Goal: Task Accomplishment & Management: Manage account settings

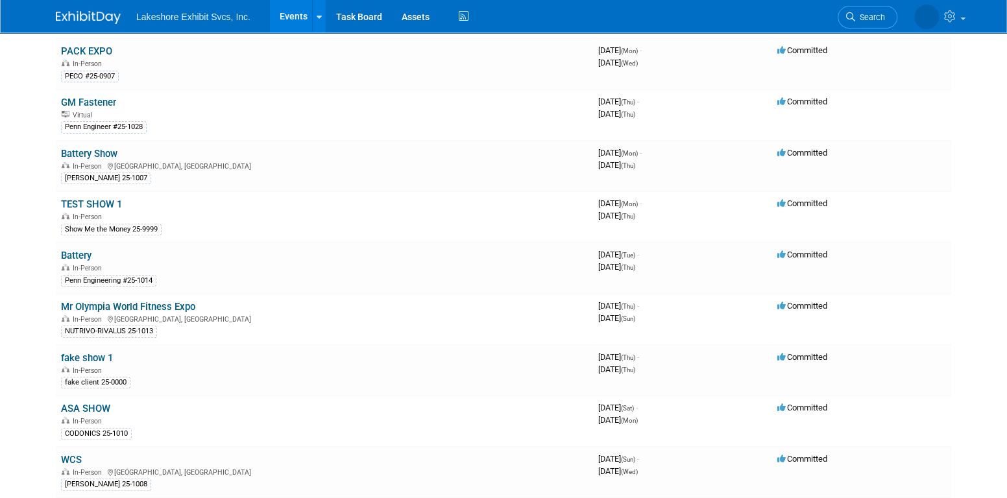
scroll to position [195, 0]
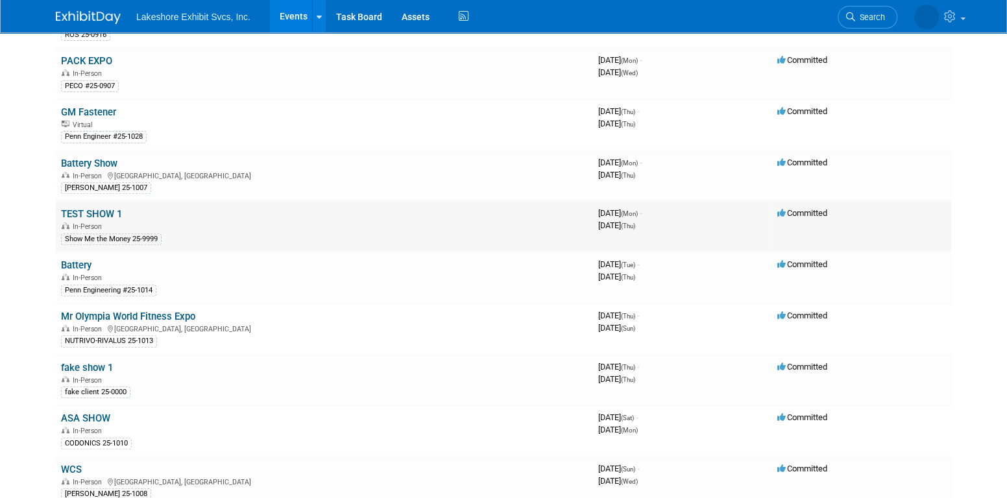
click at [112, 212] on link "TEST SHOW 1" at bounding box center [91, 214] width 61 height 12
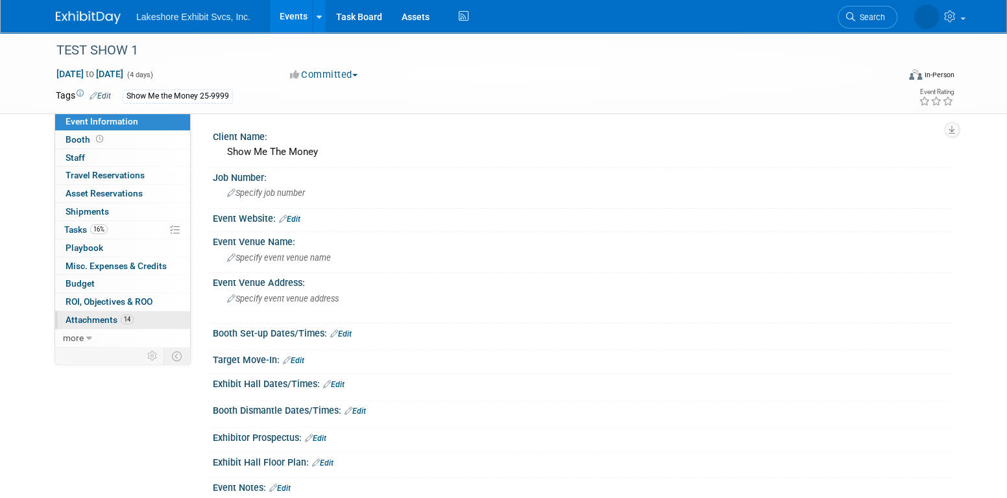
click at [106, 320] on span "Attachments 14" at bounding box center [100, 320] width 68 height 10
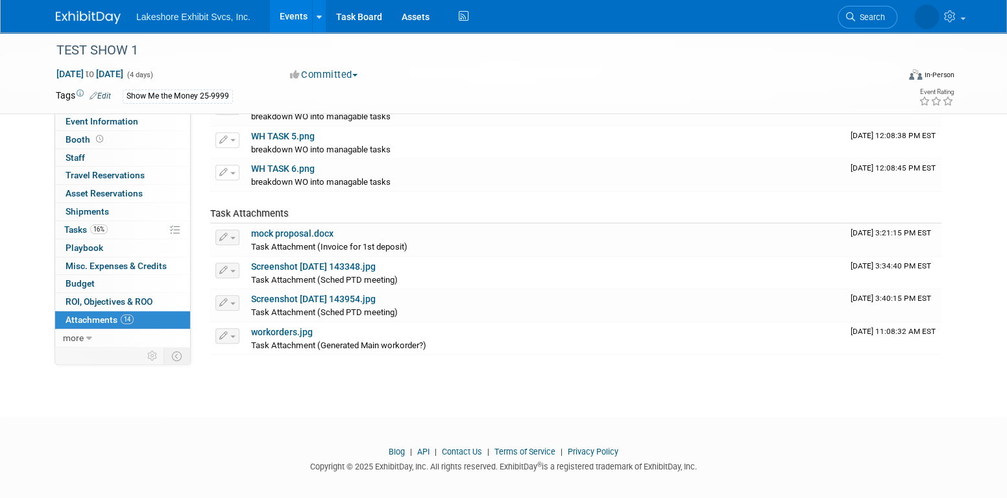
scroll to position [334, 0]
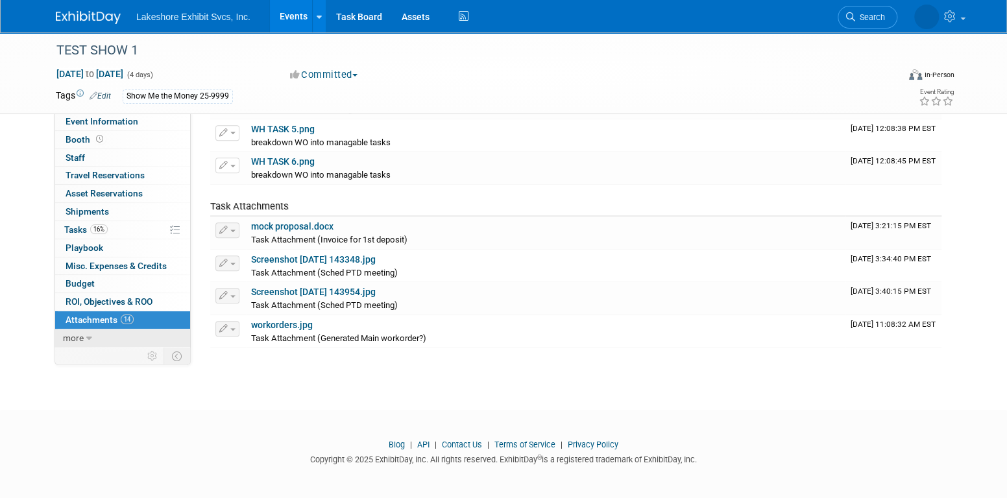
click at [81, 335] on span "more" at bounding box center [73, 338] width 21 height 10
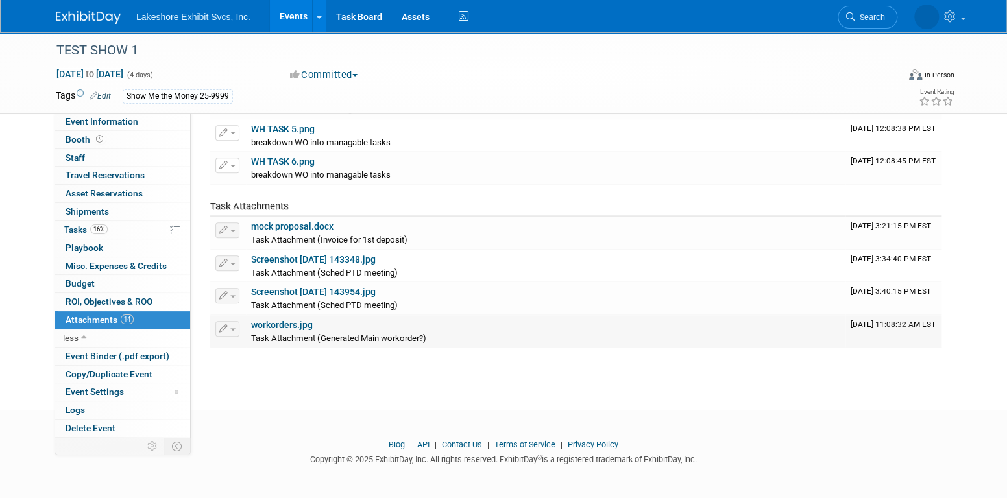
click at [297, 321] on link "workorders.jpg" at bounding box center [282, 325] width 62 height 10
click at [133, 229] on link "16% Tasks 16%" at bounding box center [122, 230] width 135 height 18
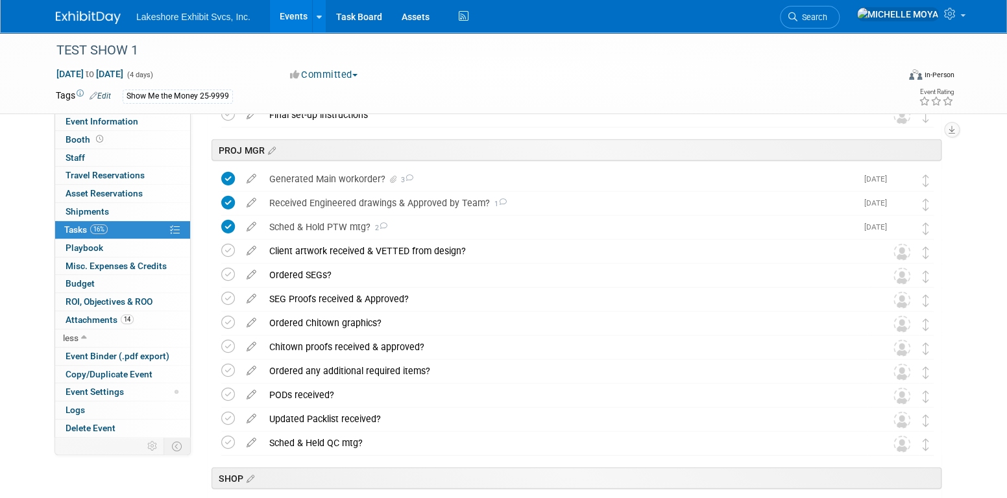
scroll to position [1752, 0]
click at [361, 177] on div "Generated Main workorder? 3" at bounding box center [560, 177] width 594 height 22
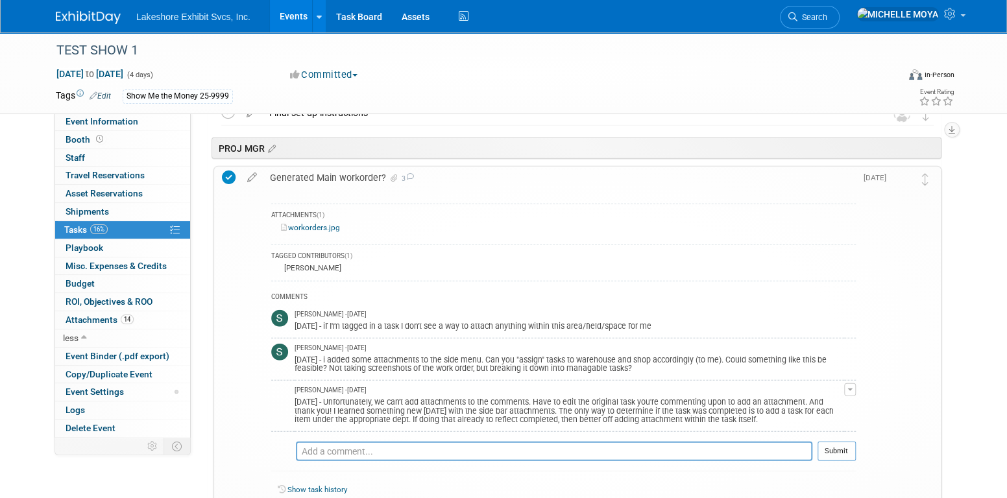
click at [328, 227] on link "workorders.jpg" at bounding box center [310, 227] width 59 height 9
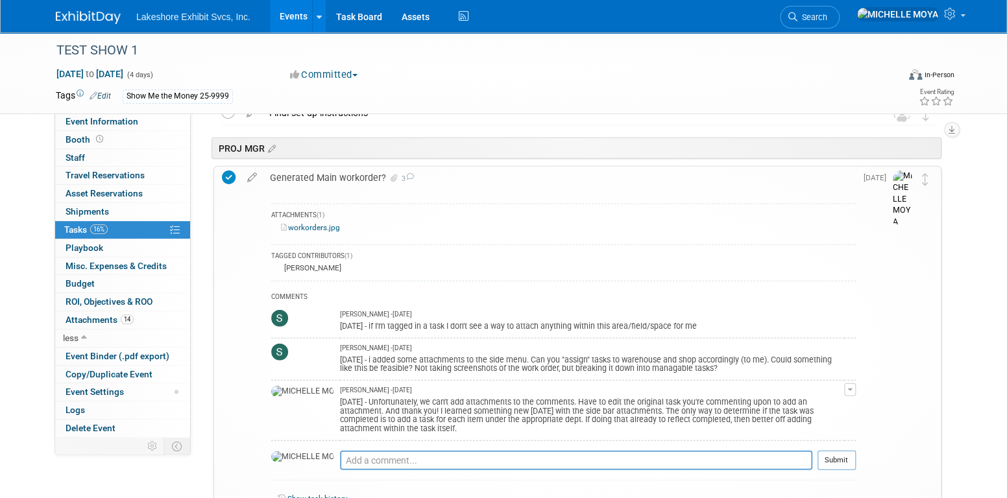
click at [330, 226] on link "workorders.jpg" at bounding box center [310, 227] width 59 height 9
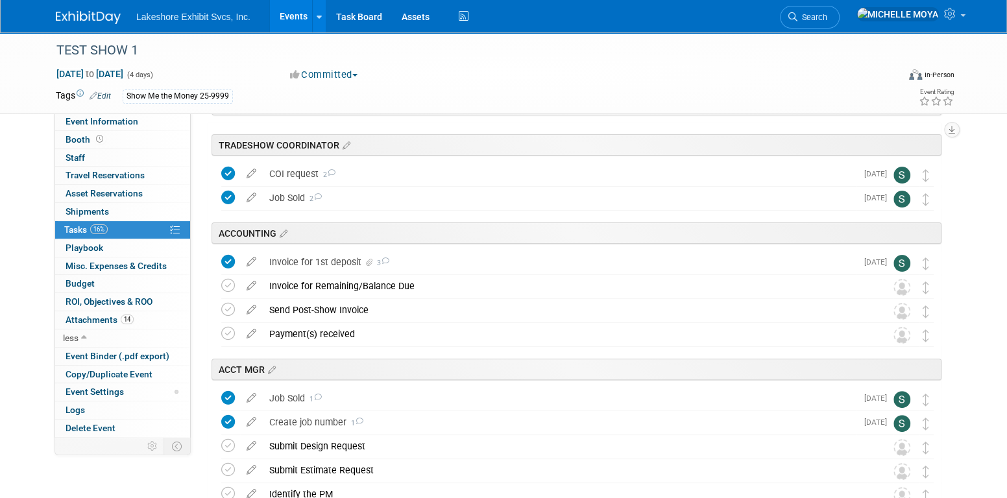
scroll to position [0, 0]
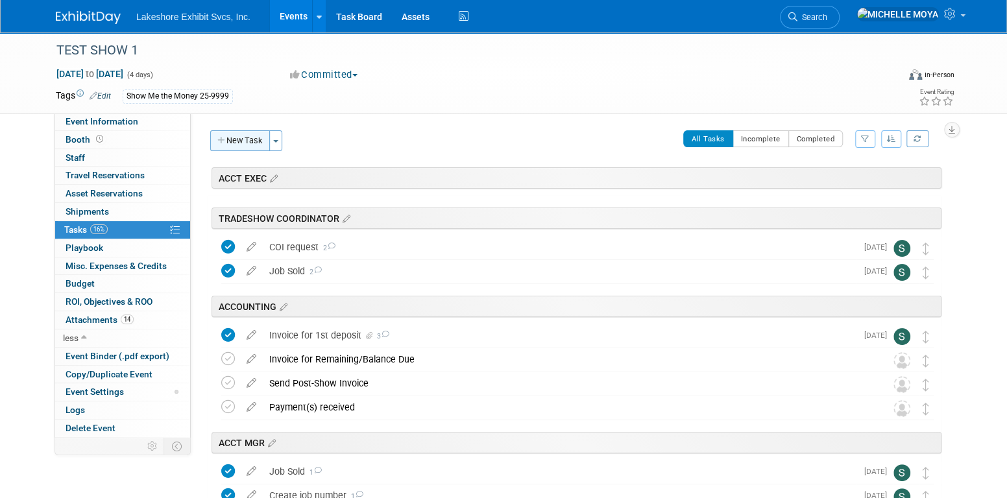
click at [252, 135] on button "New Task" at bounding box center [240, 140] width 60 height 21
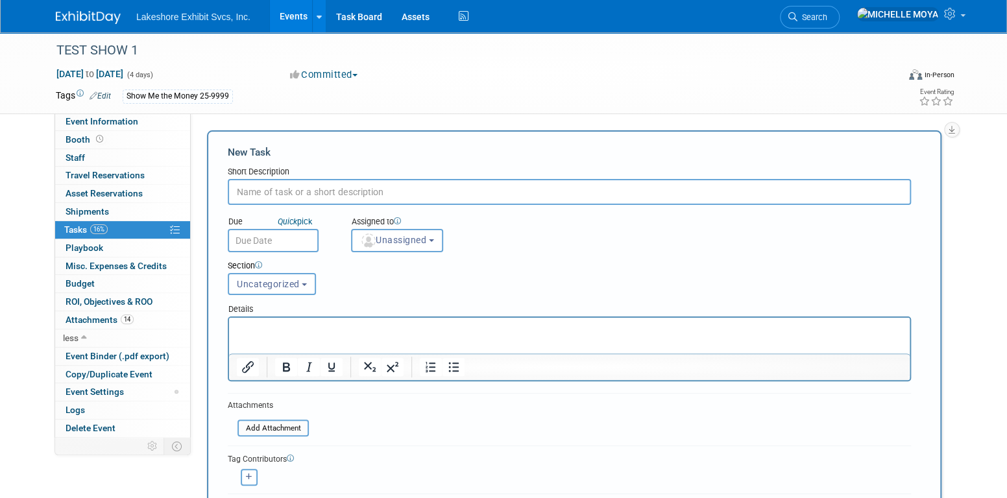
drag, startPoint x: 297, startPoint y: 186, endPoint x: 308, endPoint y: 187, distance: 10.4
click at [302, 188] on input "text" at bounding box center [569, 192] width 683 height 26
type input "25-1000-1 COMPLETED"
click at [406, 235] on span "Unassigned" at bounding box center [393, 240] width 66 height 10
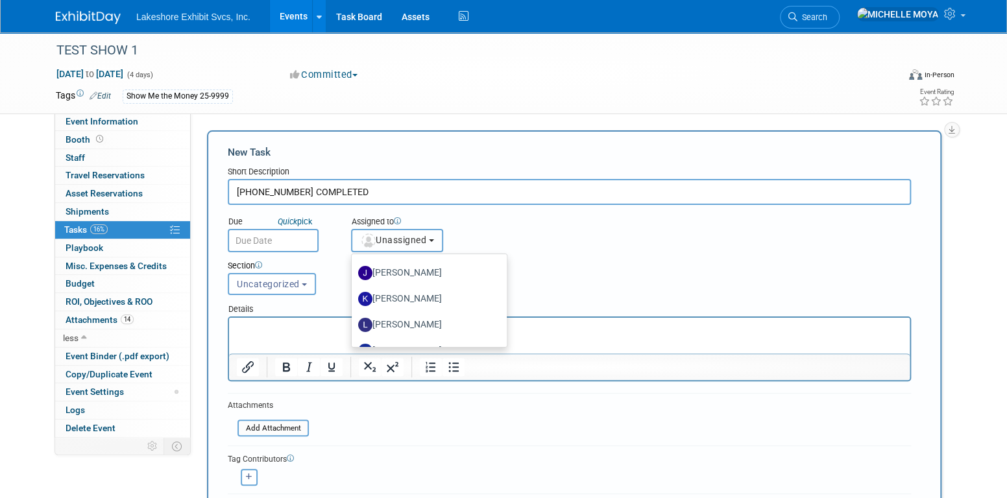
scroll to position [227, 0]
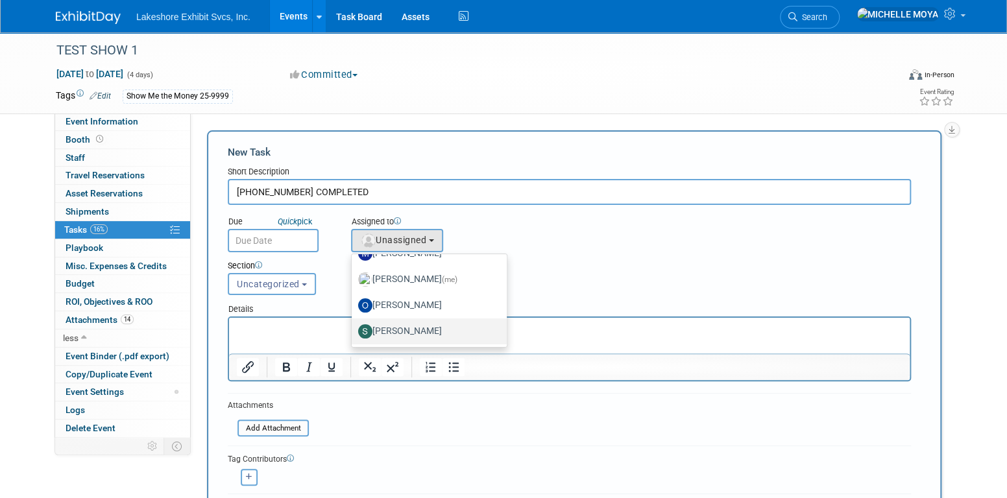
drag, startPoint x: 417, startPoint y: 325, endPoint x: 189, endPoint y: 10, distance: 389.4
click at [417, 326] on label "[PERSON_NAME]" at bounding box center [426, 331] width 136 height 21
click at [354, 326] on input "[PERSON_NAME]" at bounding box center [349, 330] width 8 height 8
select select "9b29c328-8c3b-445d-b8d5-c5f8ee202ede"
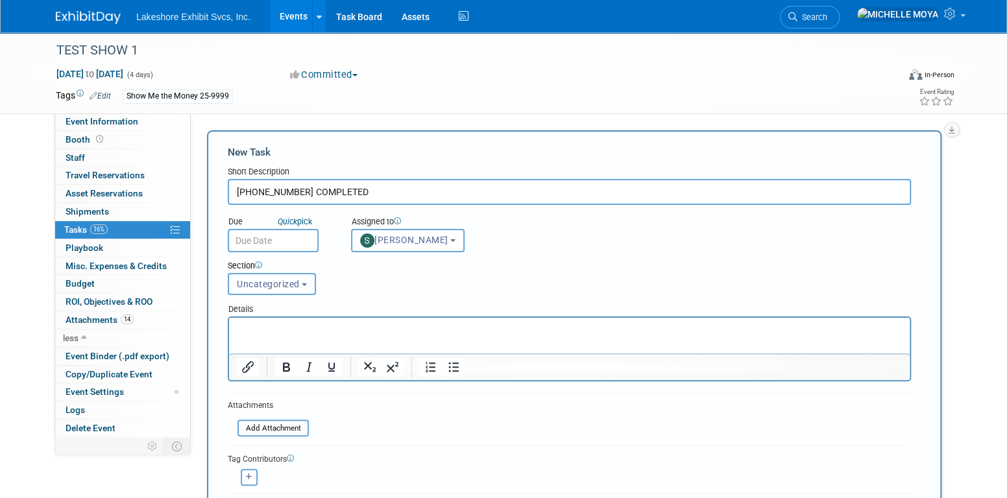
click at [307, 284] on button "Uncategorized" at bounding box center [272, 284] width 88 height 22
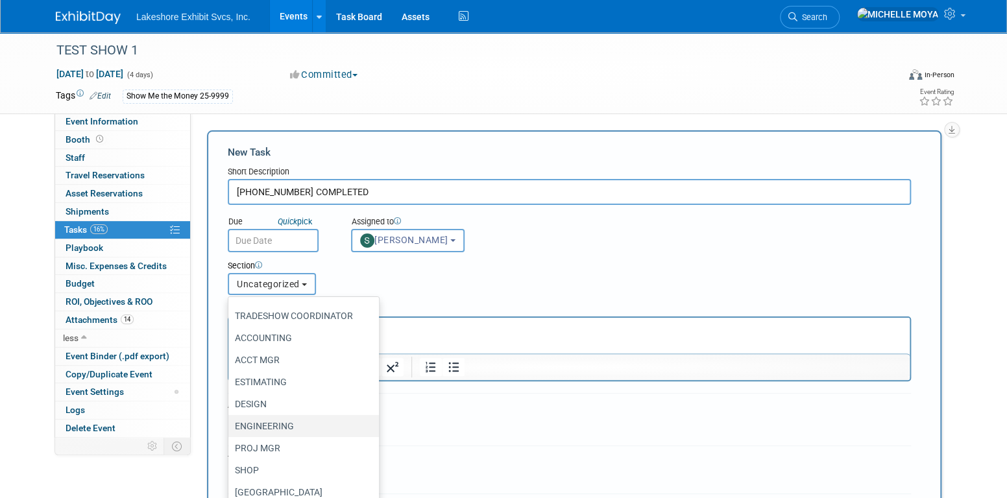
scroll to position [82, 0]
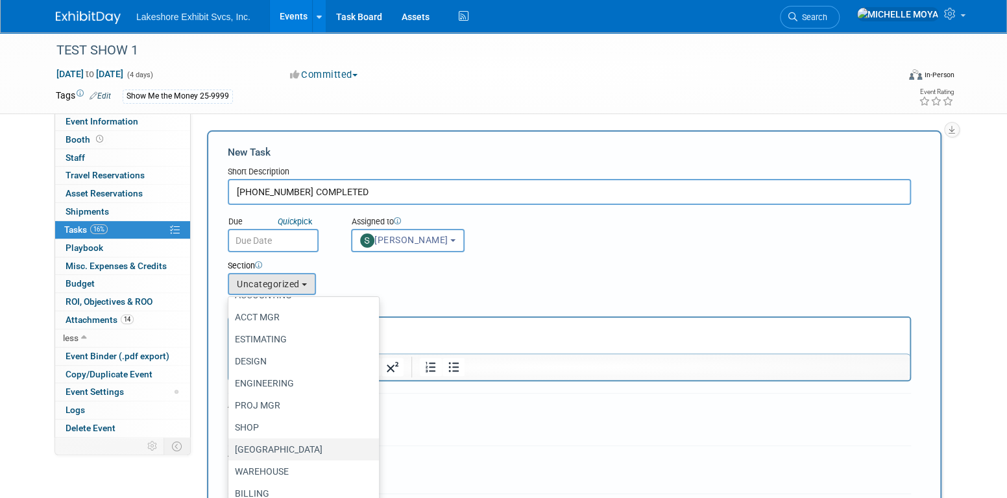
drag, startPoint x: 289, startPoint y: 441, endPoint x: 302, endPoint y: 431, distance: 15.7
click at [290, 441] on label "CHITOWN" at bounding box center [300, 449] width 131 height 17
click at [230, 446] on input "CHITOWN" at bounding box center [226, 450] width 8 height 8
select select "11274463"
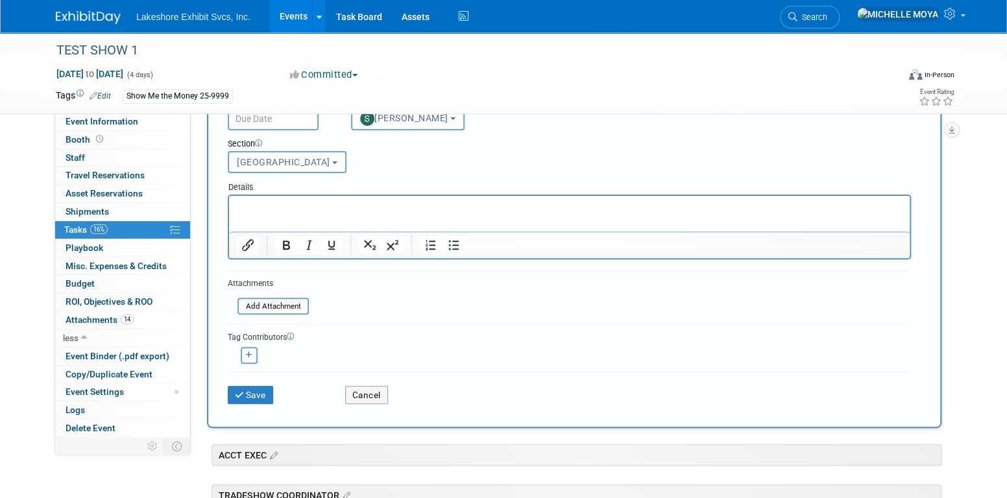
scroll to position [130, 0]
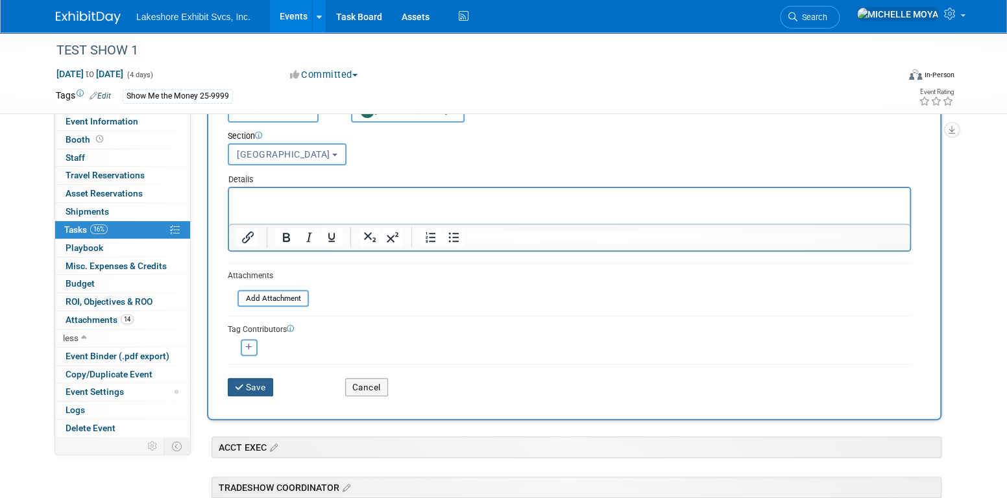
click at [256, 385] on button "Save" at bounding box center [250, 387] width 45 height 18
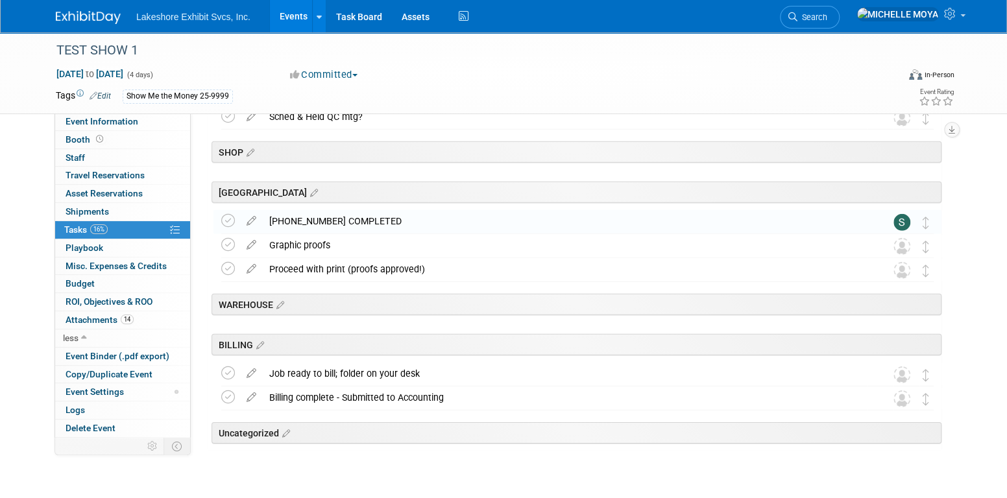
scroll to position [2107, 0]
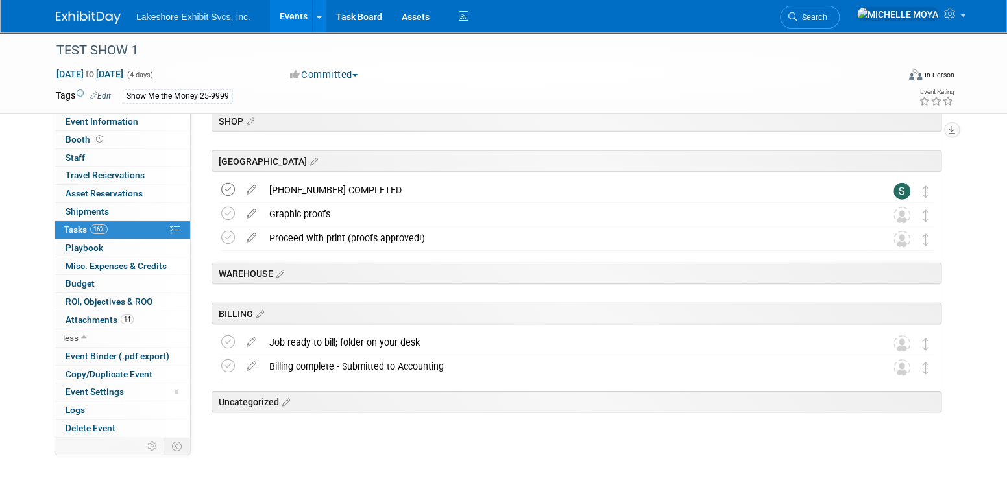
click at [232, 188] on icon at bounding box center [228, 190] width 14 height 14
click at [288, 18] on link "Events" at bounding box center [293, 16] width 47 height 32
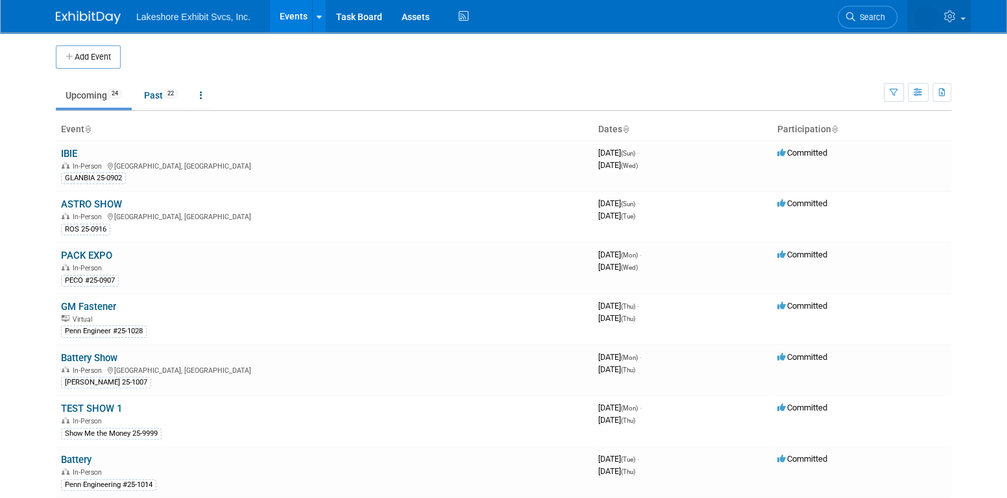
click at [962, 23] on link at bounding box center [939, 16] width 64 height 32
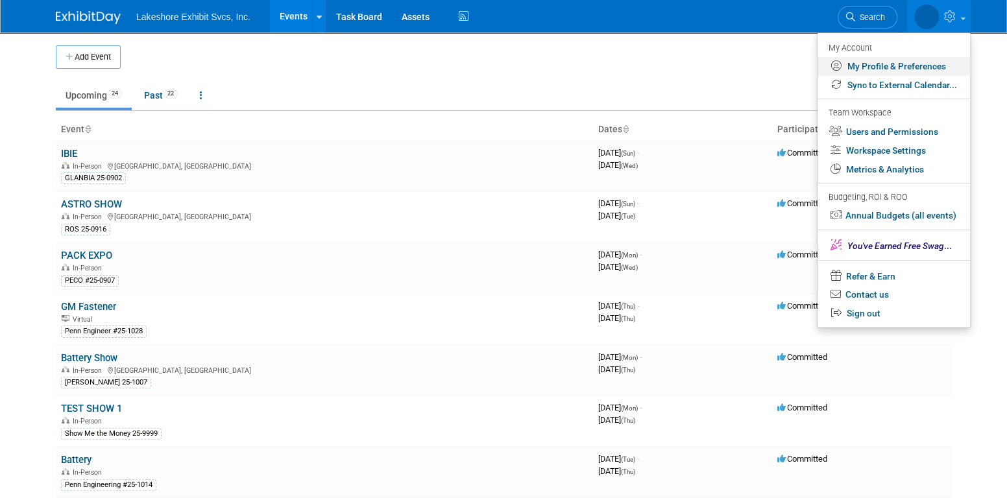
click at [892, 65] on link "My Profile & Preferences" at bounding box center [894, 66] width 152 height 19
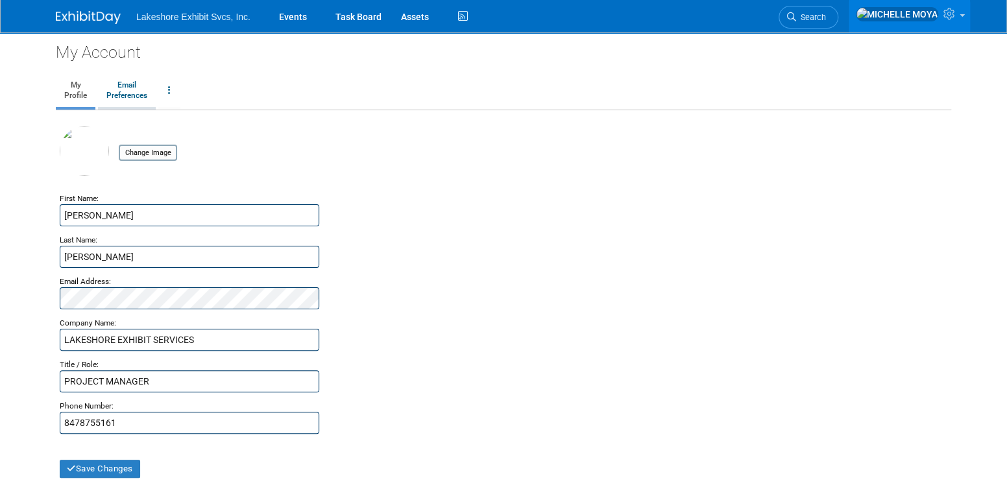
click at [115, 90] on link "Email Preferences" at bounding box center [127, 91] width 58 height 32
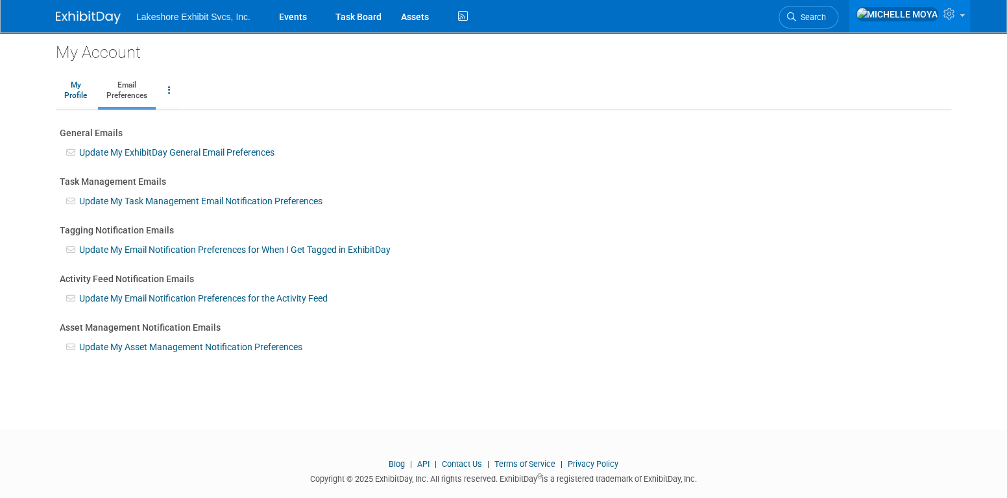
click at [161, 151] on link "Update My ExhibitDay General Email Preferences" at bounding box center [176, 152] width 195 height 10
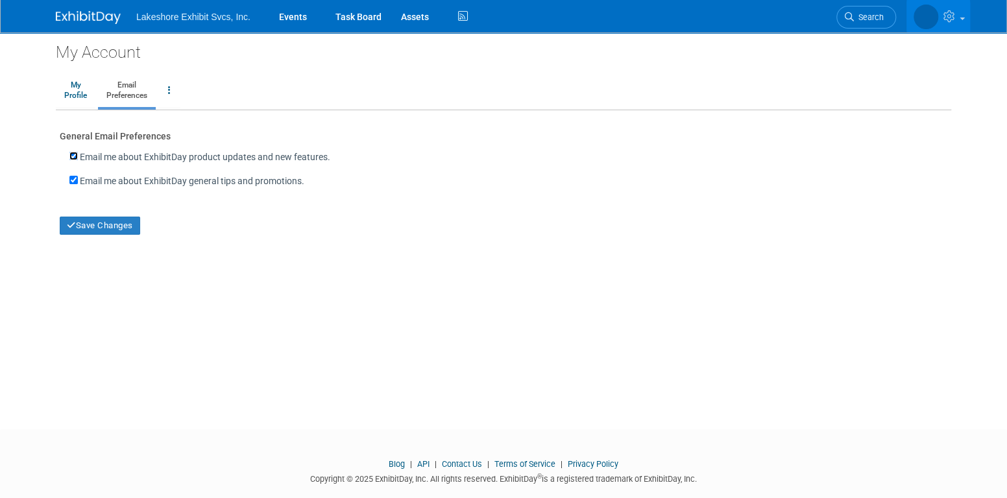
click at [72, 152] on input "Email me about ExhibitDay product updates and new features." at bounding box center [73, 156] width 8 height 8
checkbox input "false"
click at [74, 179] on input "Email me about ExhibitDay general tips and promotions." at bounding box center [73, 180] width 8 height 8
checkbox input "false"
click at [112, 223] on button "Save Changes" at bounding box center [100, 226] width 80 height 18
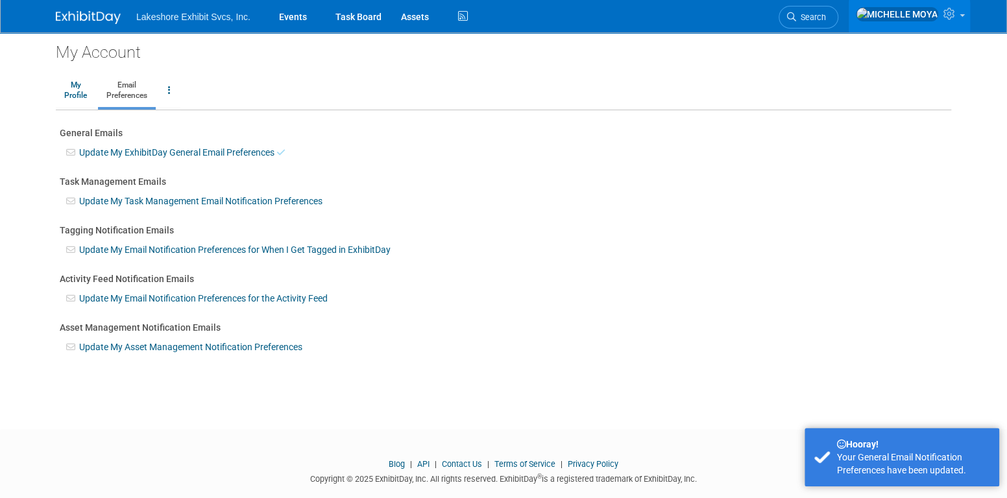
click at [133, 201] on link "Update My Task Management Email Notification Preferences" at bounding box center [200, 201] width 243 height 10
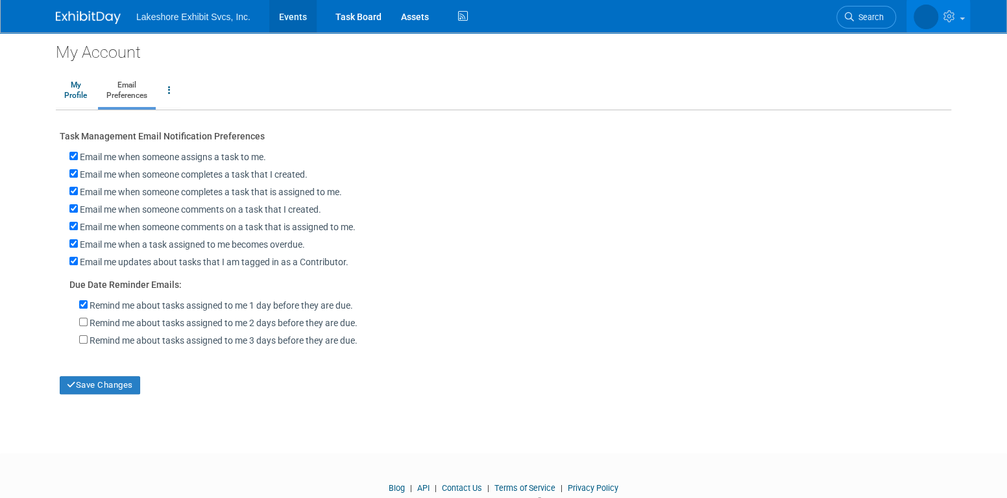
click at [280, 19] on link "Events" at bounding box center [292, 16] width 47 height 32
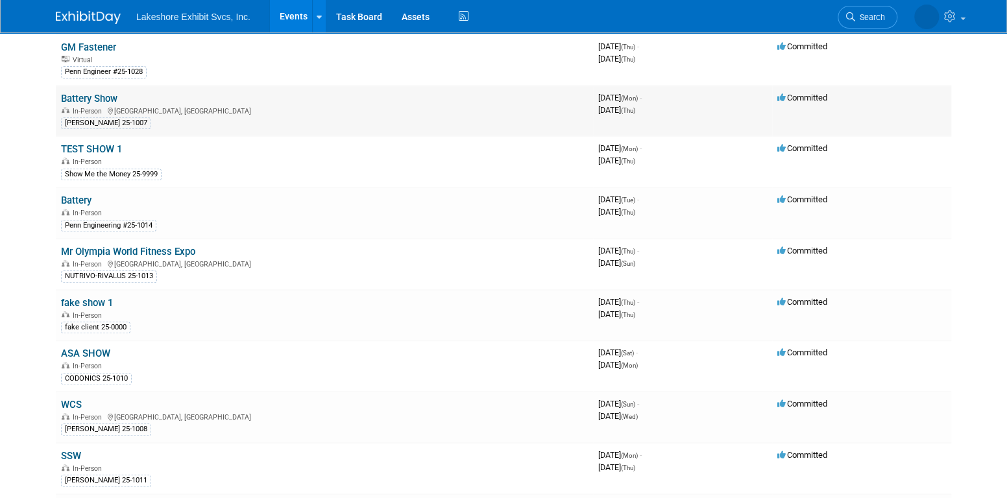
scroll to position [195, 0]
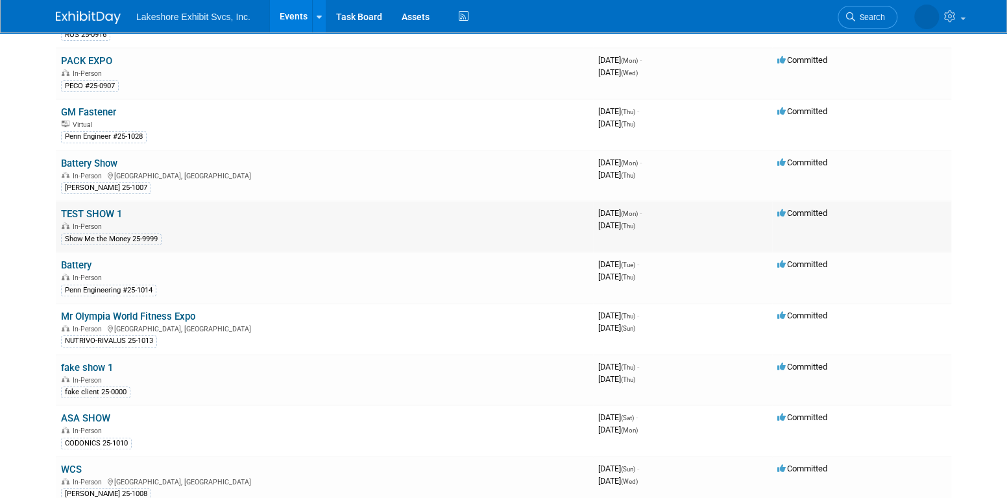
click at [111, 208] on link "TEST SHOW 1" at bounding box center [91, 214] width 61 height 12
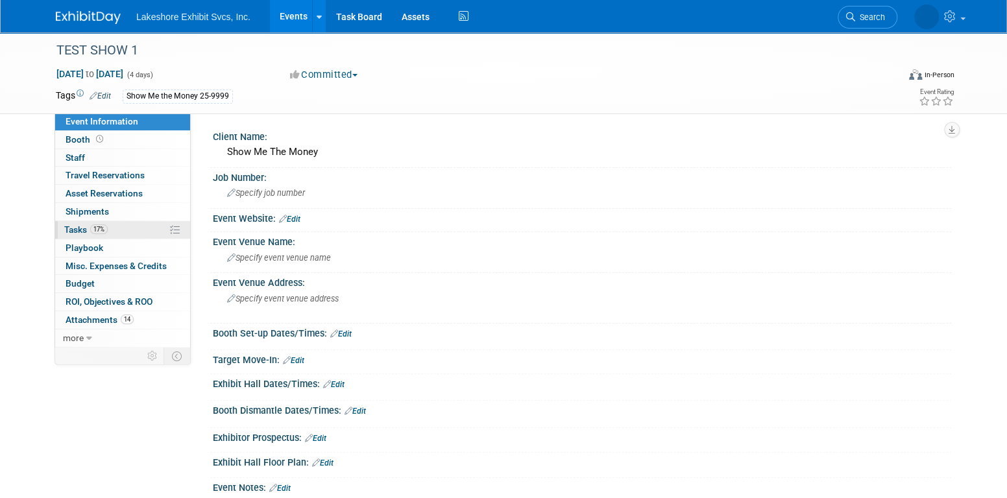
click at [123, 232] on link "17% Tasks 17%" at bounding box center [122, 230] width 135 height 18
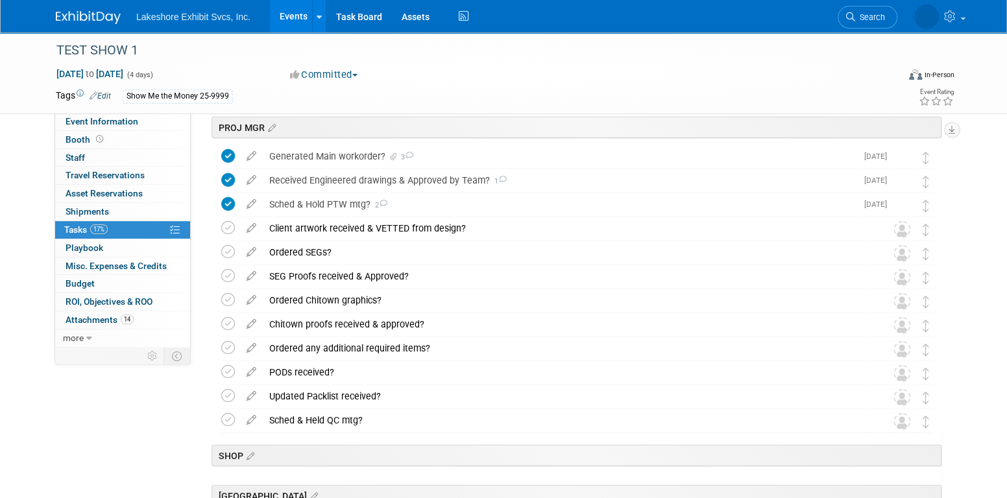
scroll to position [1687, 0]
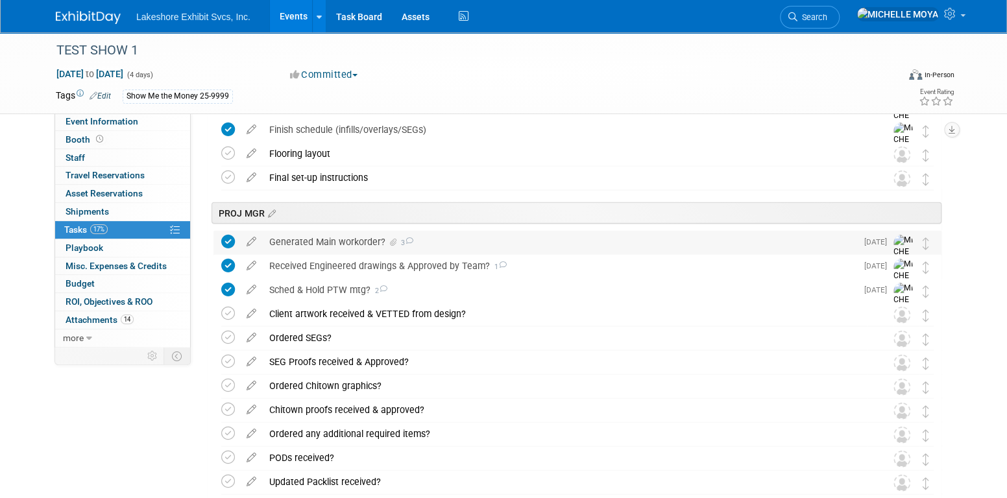
click at [360, 241] on div "Generated Main workorder? 3" at bounding box center [560, 242] width 594 height 22
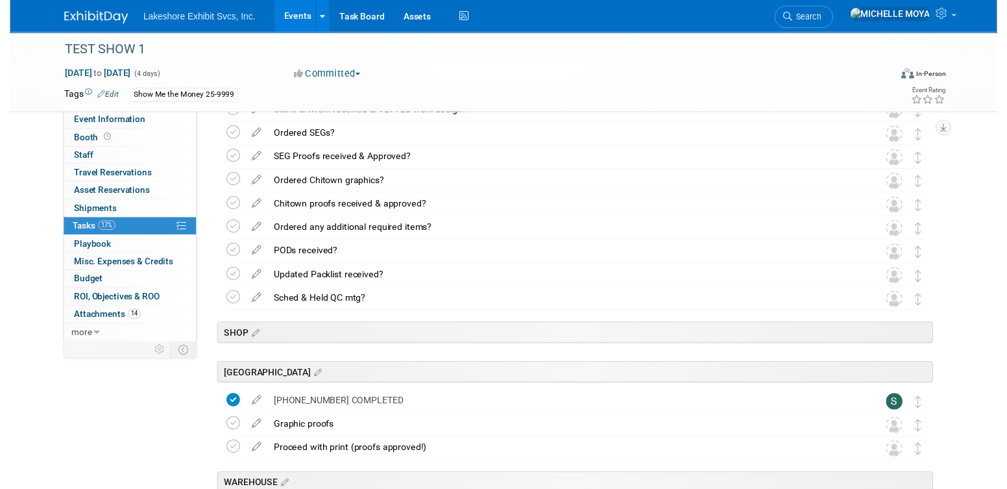
scroll to position [2238, 0]
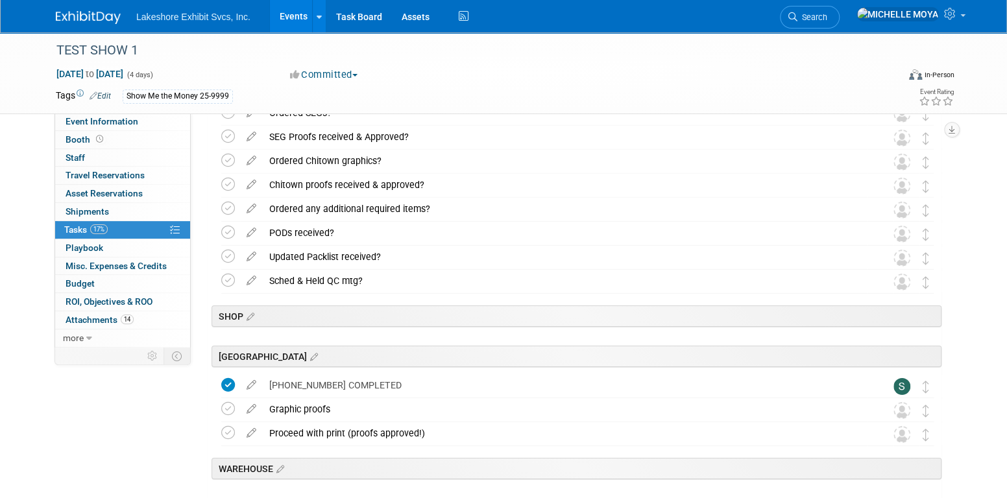
click at [251, 383] on icon at bounding box center [251, 382] width 23 height 16
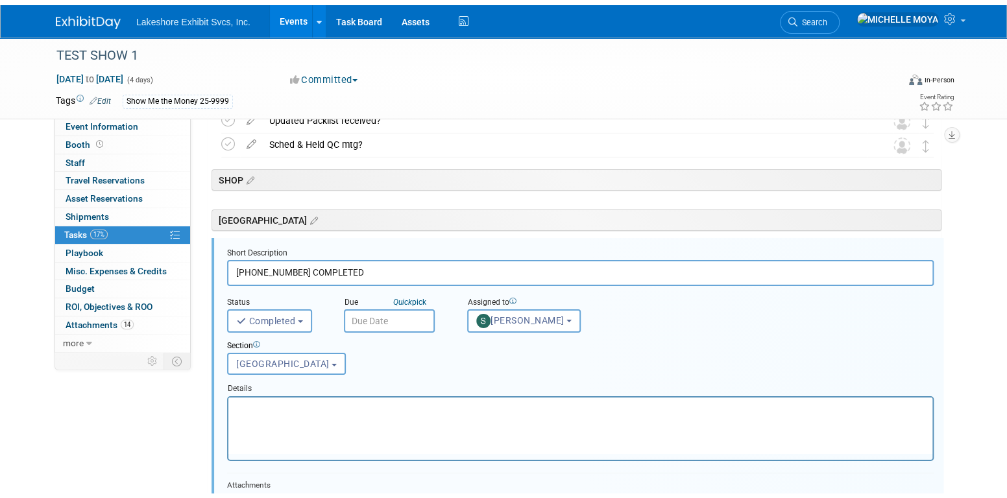
scroll to position [2423, 0]
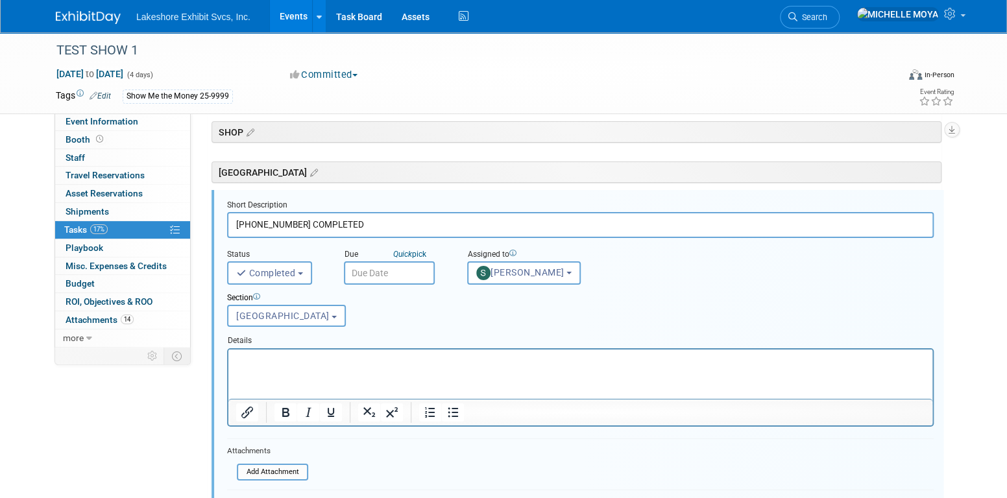
drag, startPoint x: 332, startPoint y: 220, endPoint x: 226, endPoint y: 221, distance: 106.4
click at [224, 220] on form "Short Description 25-1000-1 COMPLETED Status <i class="far fa-clock" style="pad…" at bounding box center [580, 391] width 726 height 383
type input "w"
type input "Workorder completed"
click at [280, 271] on span "Completed" at bounding box center [265, 273] width 59 height 10
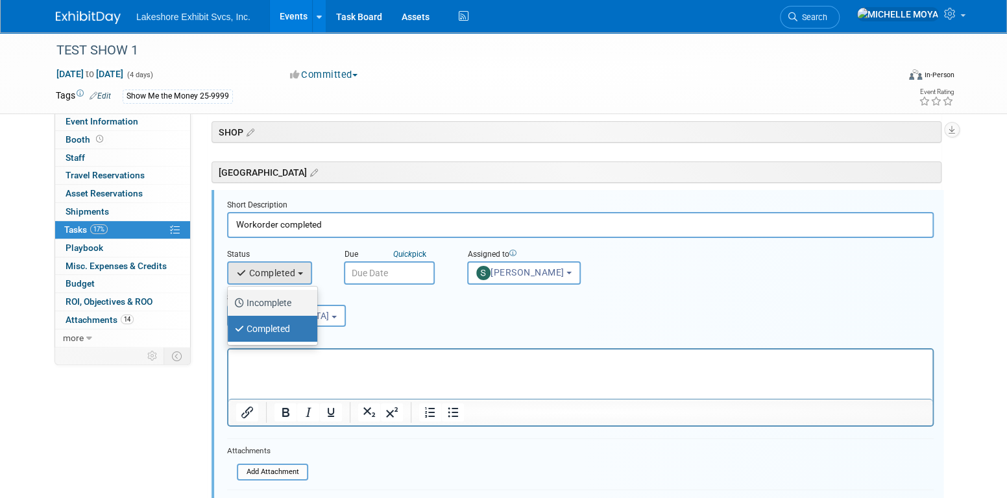
click at [270, 297] on label "Incomplete" at bounding box center [269, 303] width 70 height 21
click at [230, 297] on input "Incomplete" at bounding box center [225, 301] width 8 height 8
select select "1"
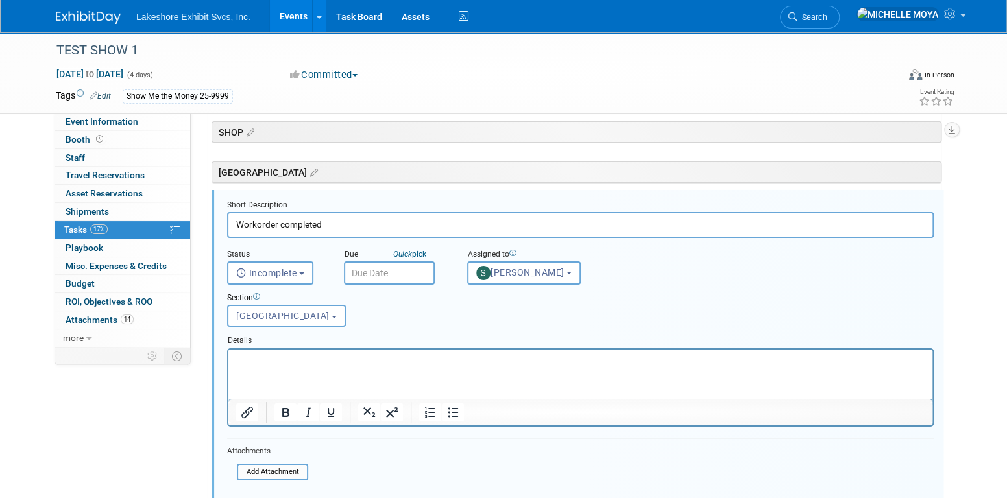
scroll to position [2488, 0]
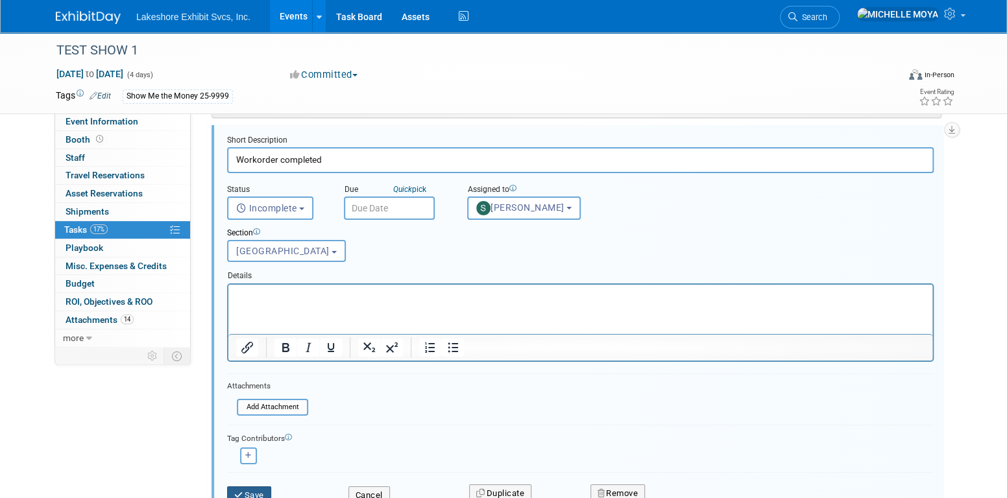
click at [254, 487] on button "Save" at bounding box center [249, 496] width 44 height 18
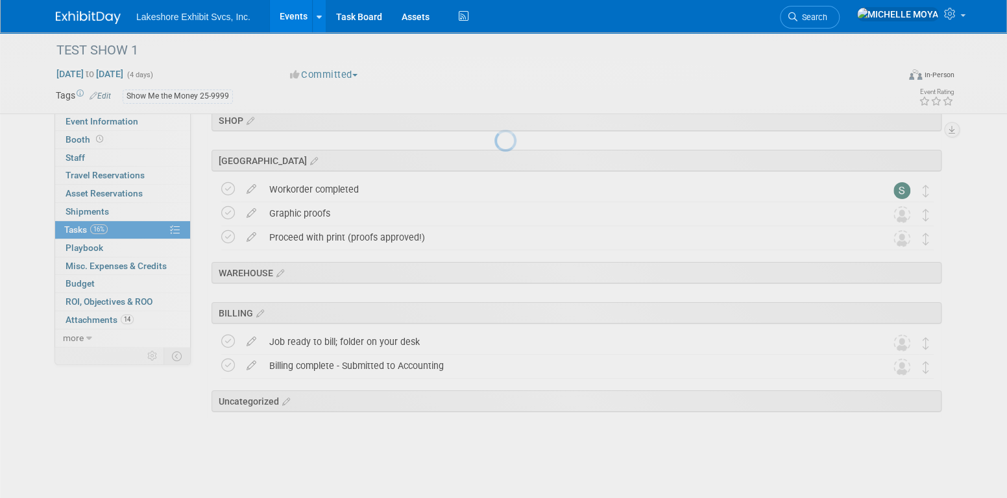
scroll to position [2433, 0]
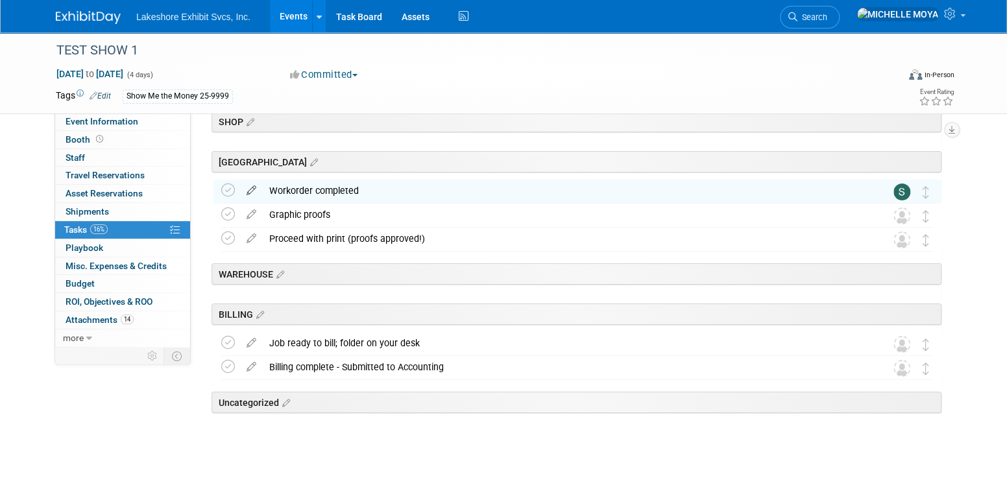
click at [250, 192] on icon at bounding box center [251, 188] width 23 height 16
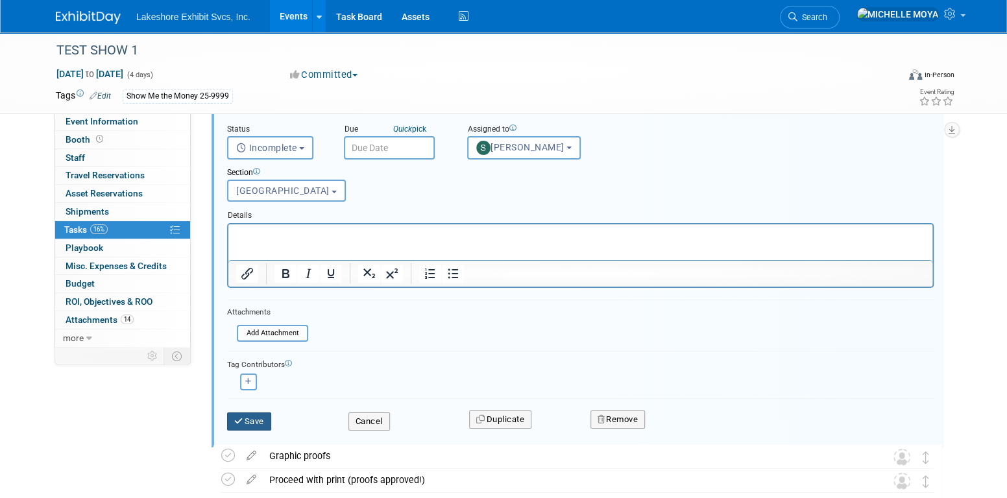
scroll to position [2553, 0]
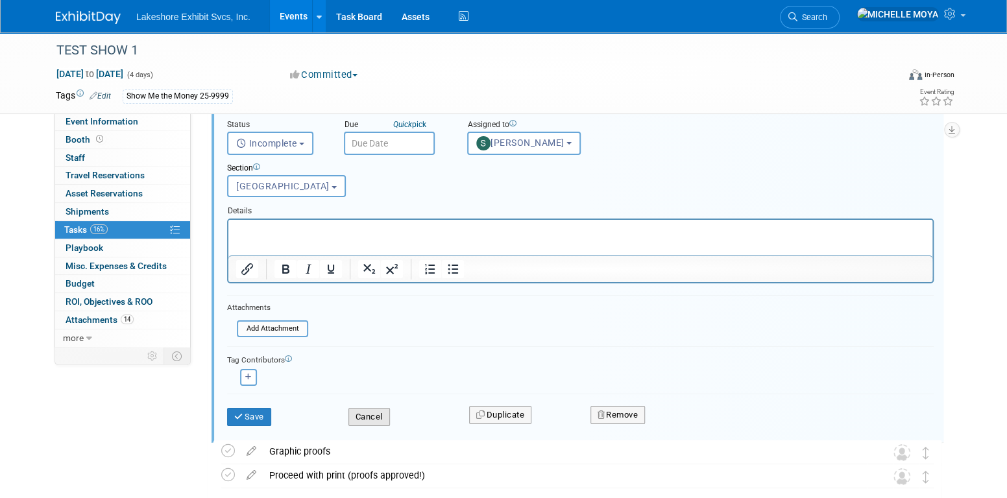
click at [378, 408] on button "Cancel" at bounding box center [369, 417] width 42 height 18
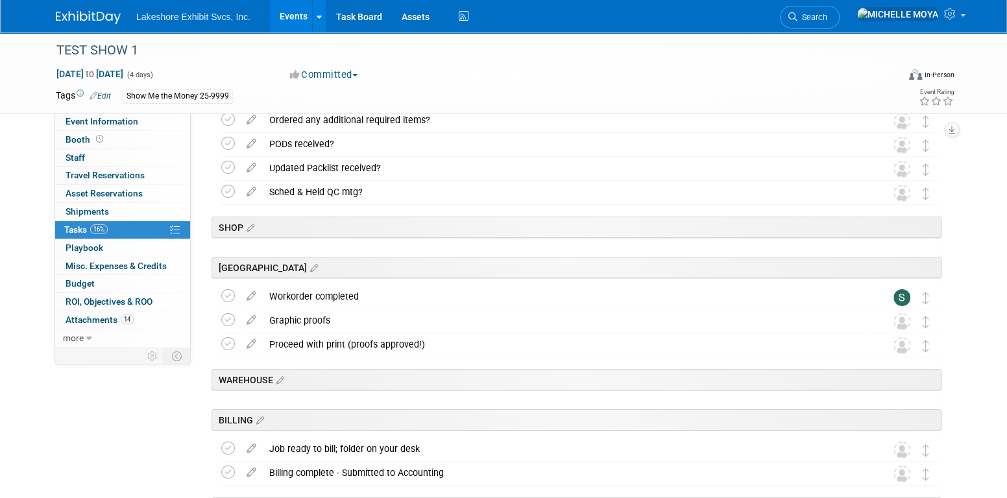
scroll to position [2303, 0]
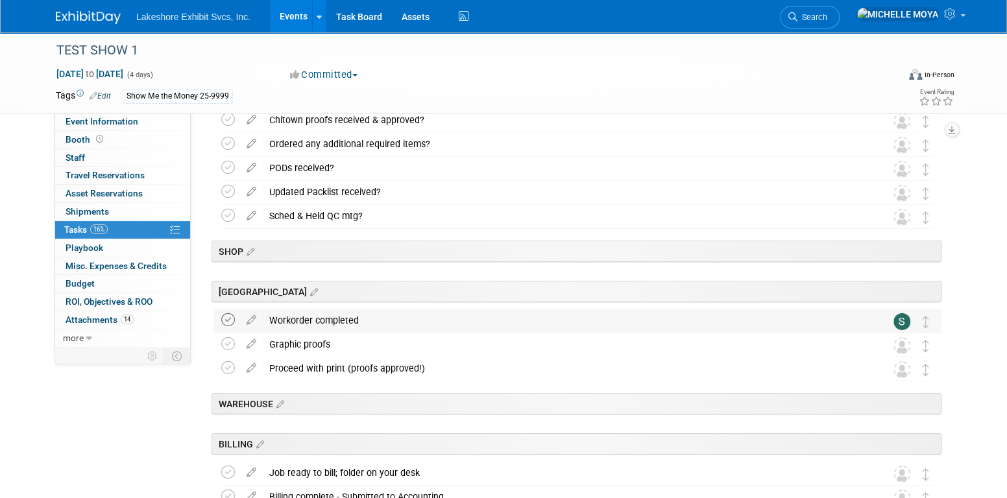
drag, startPoint x: 226, startPoint y: 319, endPoint x: 237, endPoint y: 315, distance: 10.9
click at [226, 318] on icon at bounding box center [228, 320] width 14 height 14
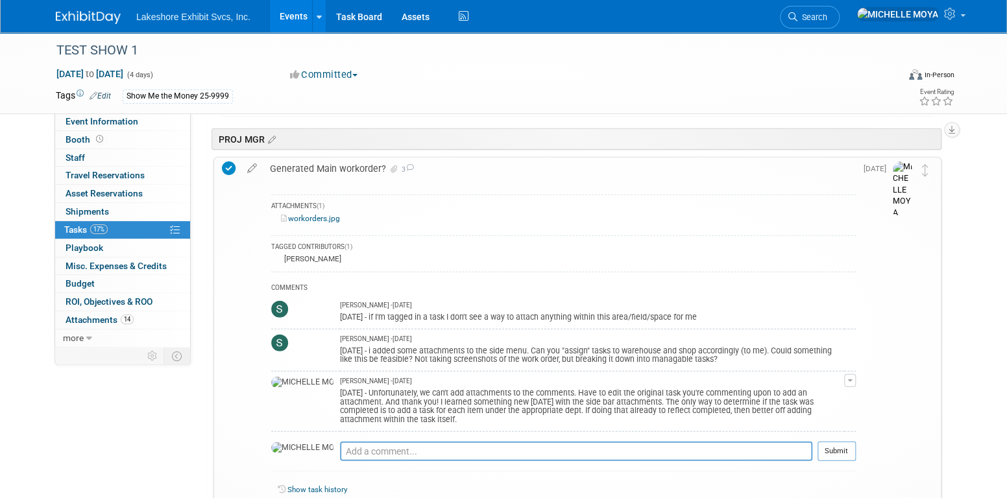
scroll to position [1655, 0]
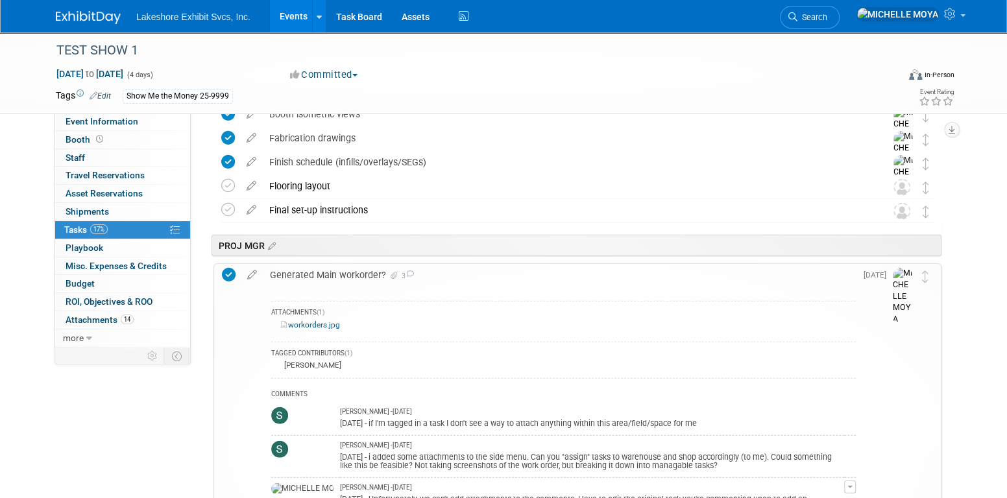
click at [227, 270] on icon at bounding box center [229, 275] width 14 height 14
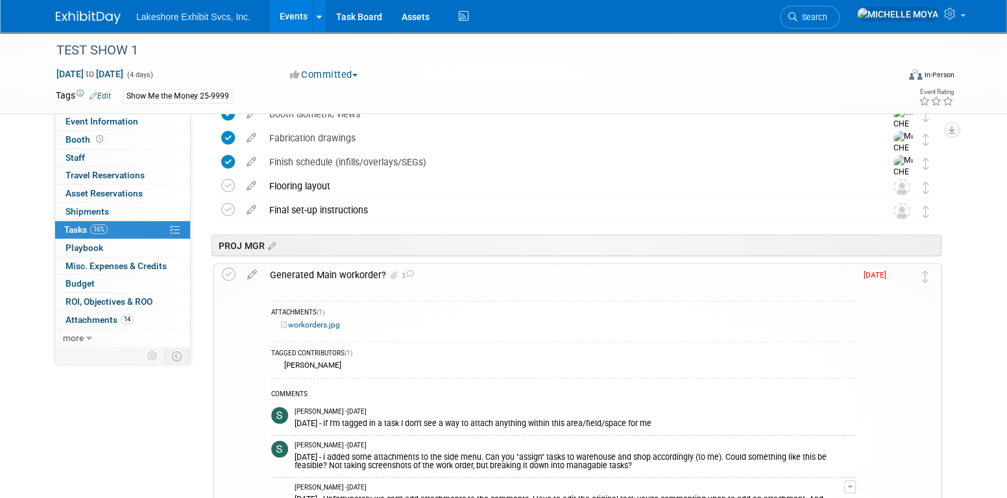
scroll to position [1719, 0]
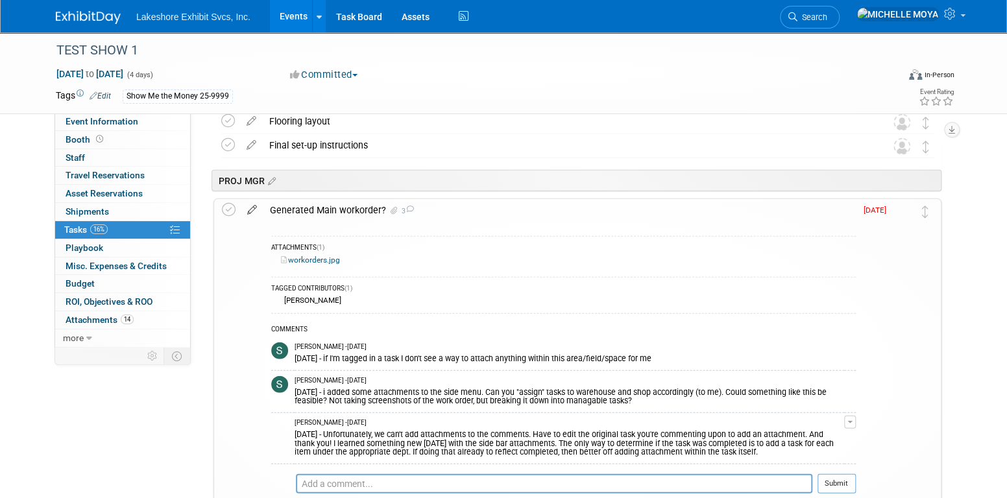
click at [254, 208] on icon at bounding box center [252, 207] width 23 height 16
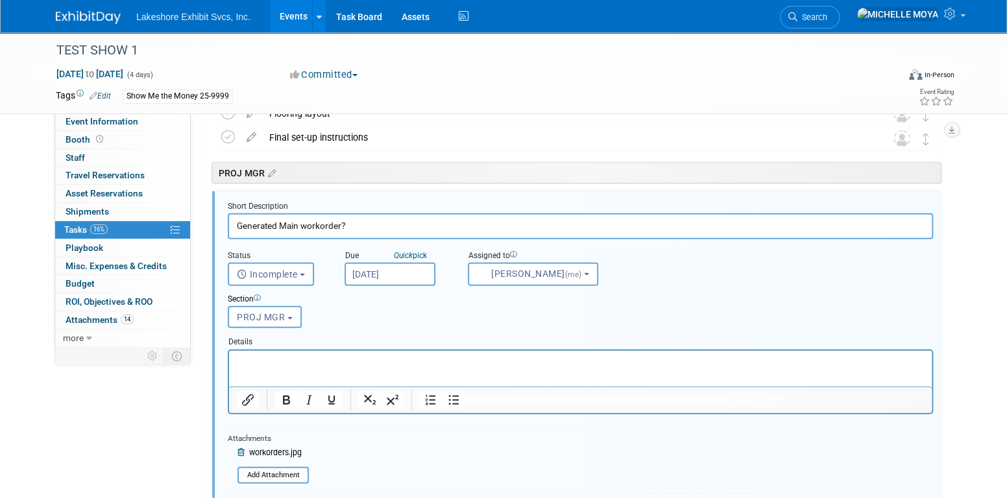
scroll to position [1728, 0]
click at [300, 222] on input "Generated Main workorder?" at bounding box center [580, 225] width 705 height 25
click at [317, 224] on input "Generated workorder?" at bounding box center [580, 225] width 705 height 25
click at [322, 226] on input "Generated workorder?" at bounding box center [580, 225] width 705 height 25
click at [319, 223] on input "Generated workorder?" at bounding box center [580, 225] width 705 height 25
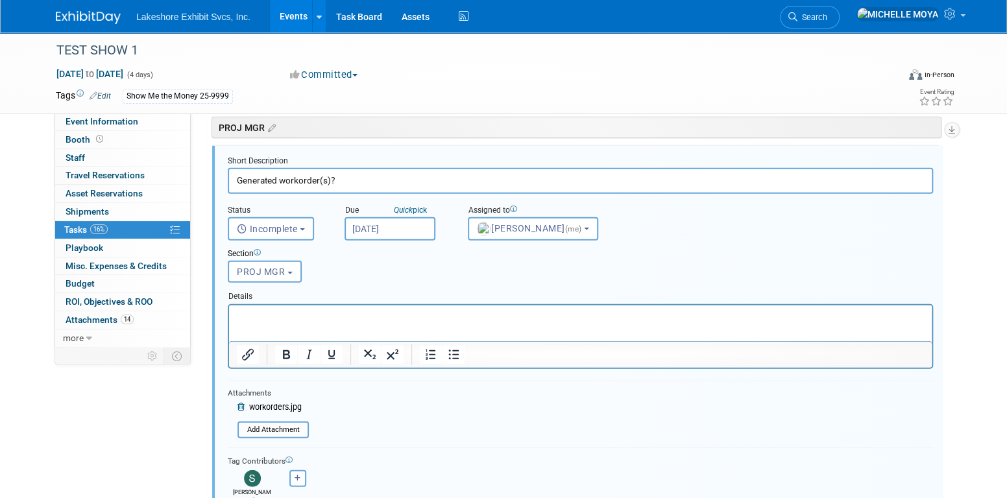
scroll to position [1793, 0]
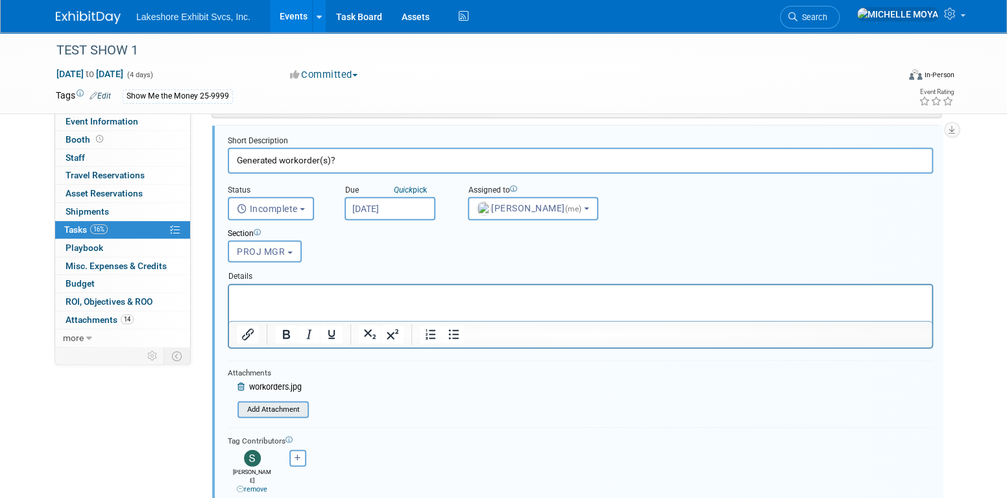
type input "Generated workorder(s)?"
click at [286, 409] on input "file" at bounding box center [241, 410] width 132 height 14
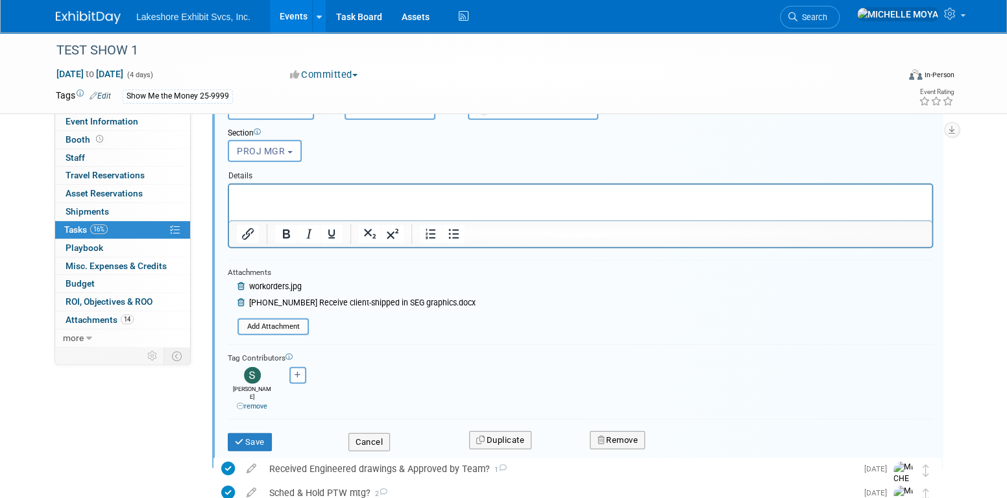
scroll to position [1922, 0]
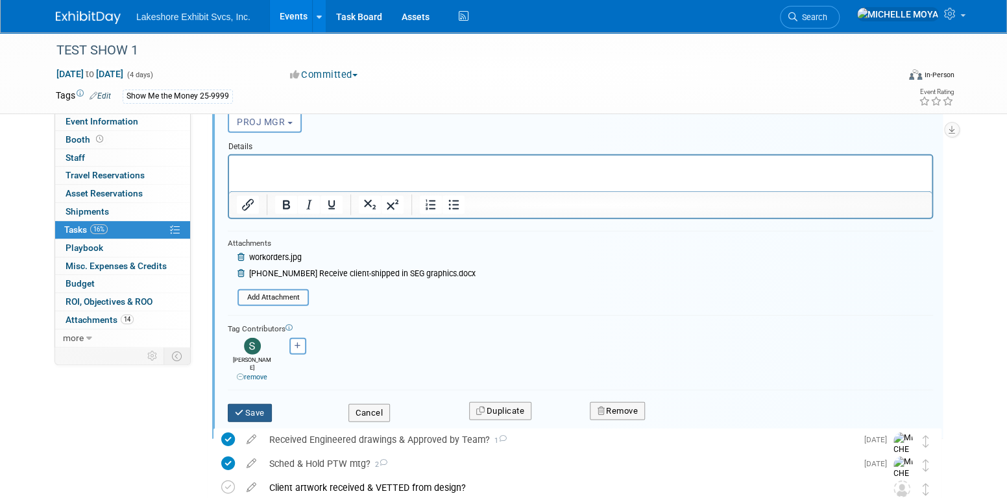
click at [260, 404] on button "Save" at bounding box center [250, 413] width 44 height 18
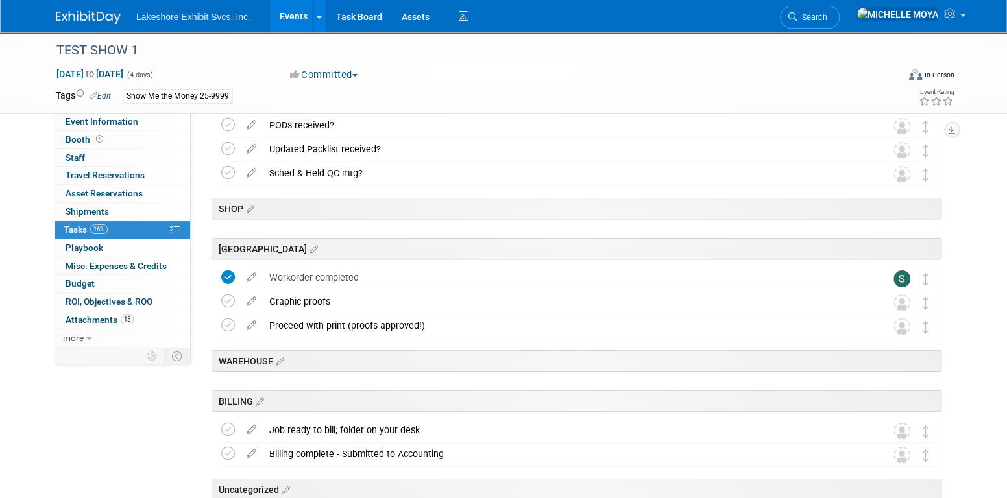
scroll to position [2377, 0]
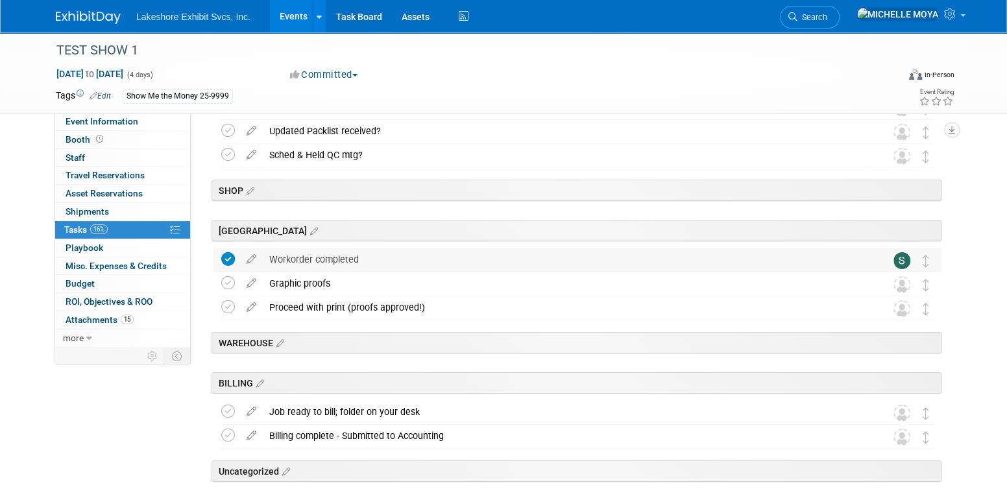
click at [226, 255] on icon at bounding box center [228, 259] width 14 height 14
click at [255, 252] on icon at bounding box center [251, 257] width 23 height 16
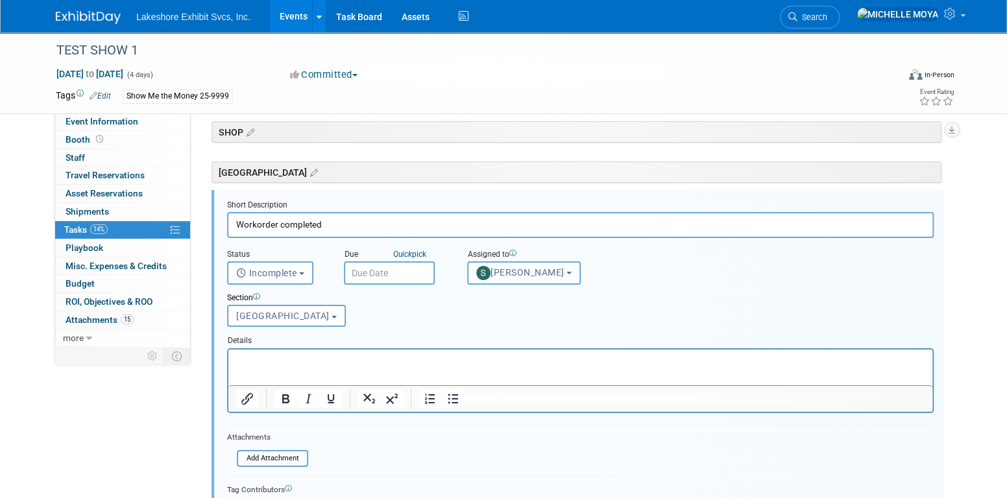
scroll to position [2565, 0]
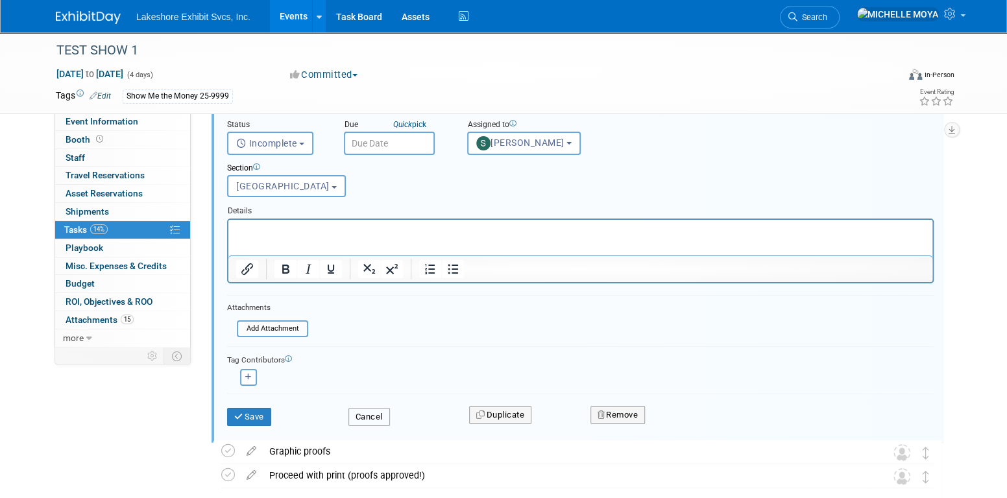
drag, startPoint x: 379, startPoint y: 415, endPoint x: 383, endPoint y: 403, distance: 12.5
click at [381, 408] on button "Cancel" at bounding box center [369, 417] width 42 height 18
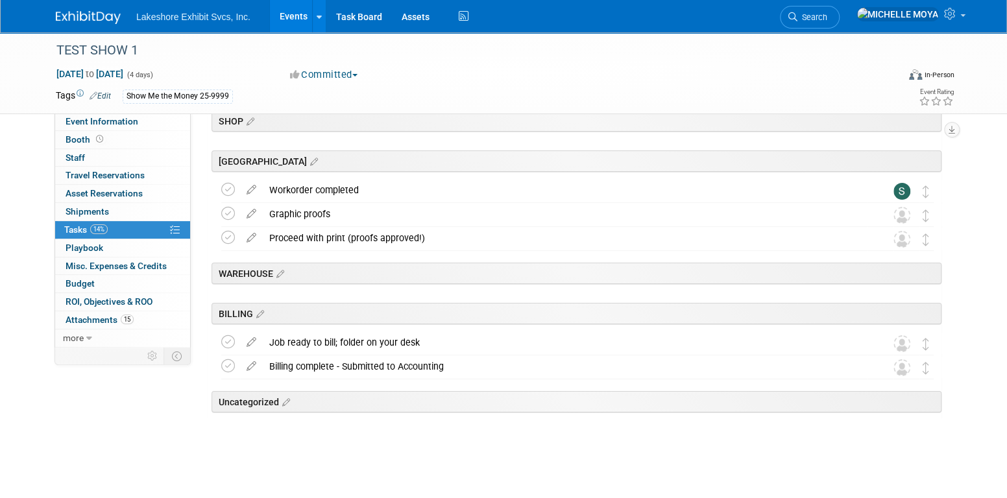
scroll to position [2316, 0]
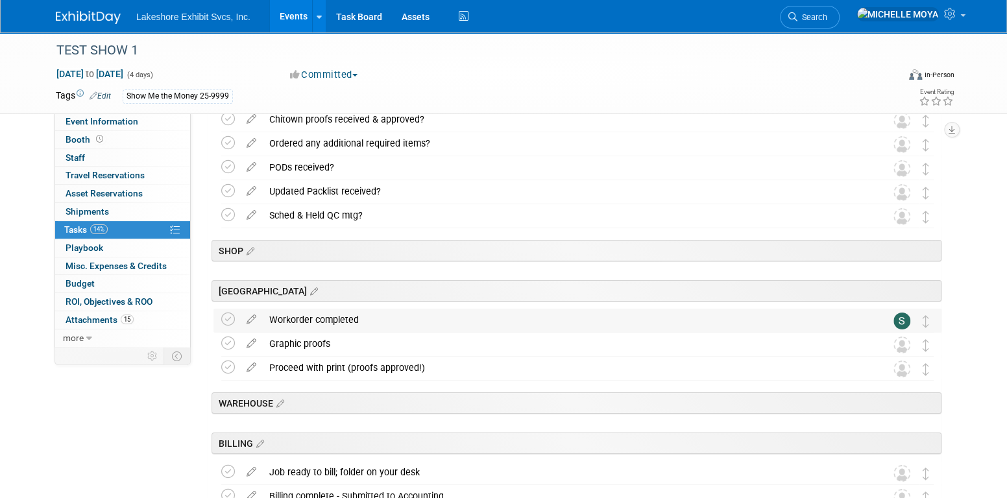
click at [335, 323] on div "Workorder completed" at bounding box center [565, 320] width 605 height 22
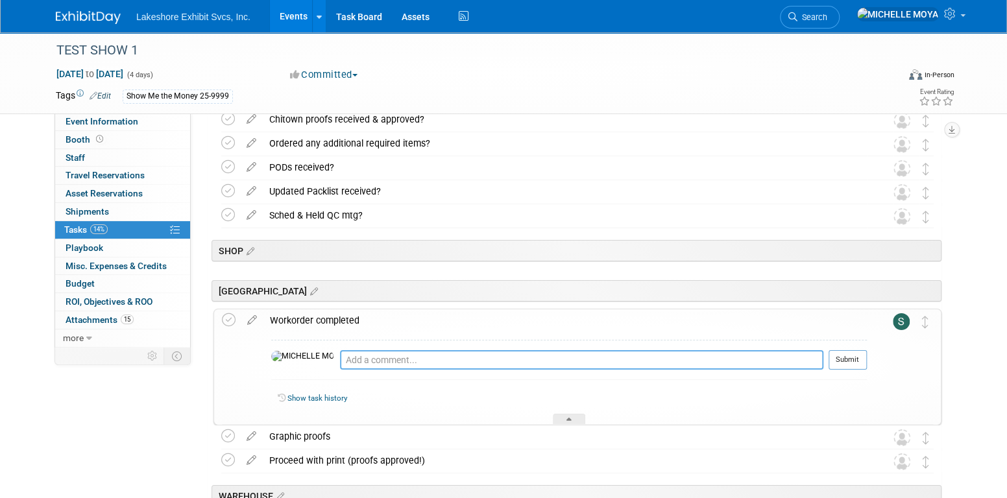
drag, startPoint x: 336, startPoint y: 353, endPoint x: 421, endPoint y: 315, distance: 93.0
click at [363, 347] on div "Pro tip: Press Ctrl-Enter to submit comment. Submit" at bounding box center [569, 363] width 596 height 47
type textarea "9.11.25- 25-1001-1 completed."
click at [838, 353] on button "Submit" at bounding box center [848, 359] width 38 height 19
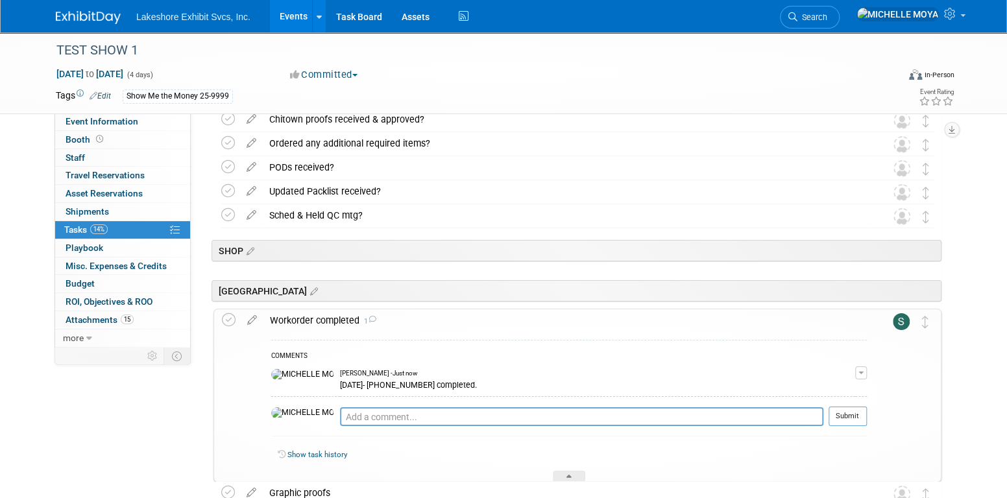
click at [864, 367] on button "button" at bounding box center [861, 373] width 12 height 13
click at [840, 389] on link "Edit Comment" at bounding box center [815, 392] width 103 height 18
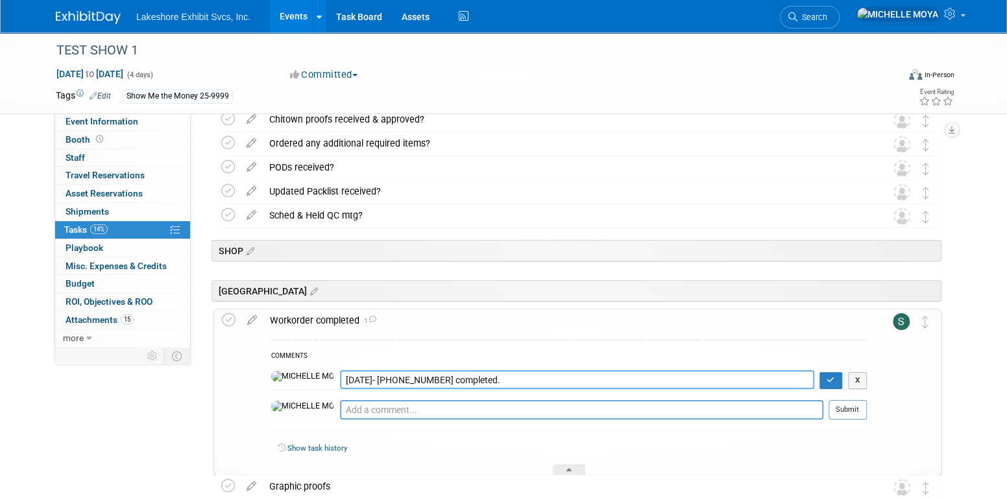
click at [340, 378] on textarea "9.11.25- 25-1001-1 completed." at bounding box center [577, 379] width 474 height 19
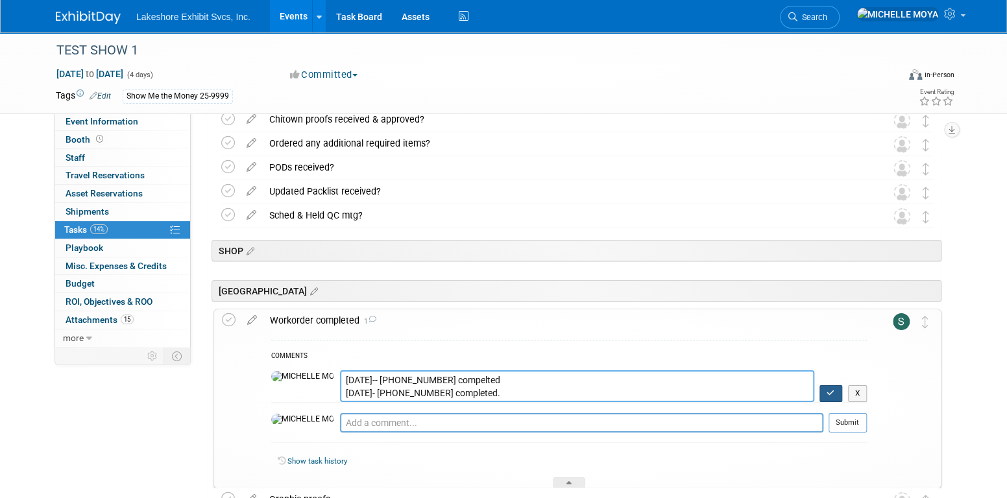
type textarea "9.12.25-- 25-1000-2 compelted 9.11.25- 25-1001-1 completed."
click at [829, 391] on icon "button" at bounding box center [831, 393] width 8 height 8
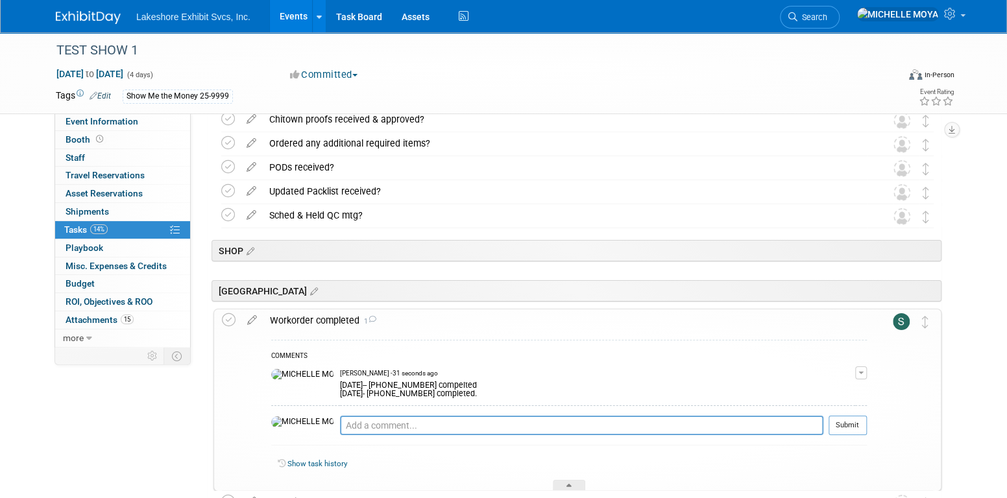
click at [234, 319] on icon at bounding box center [229, 320] width 14 height 14
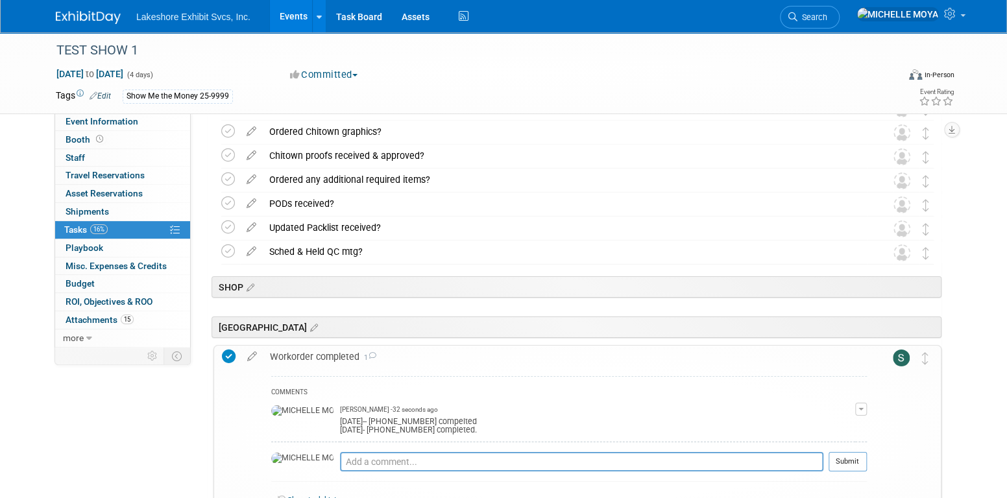
scroll to position [2279, 0]
click at [343, 353] on div "Workorder completed 1" at bounding box center [564, 357] width 603 height 22
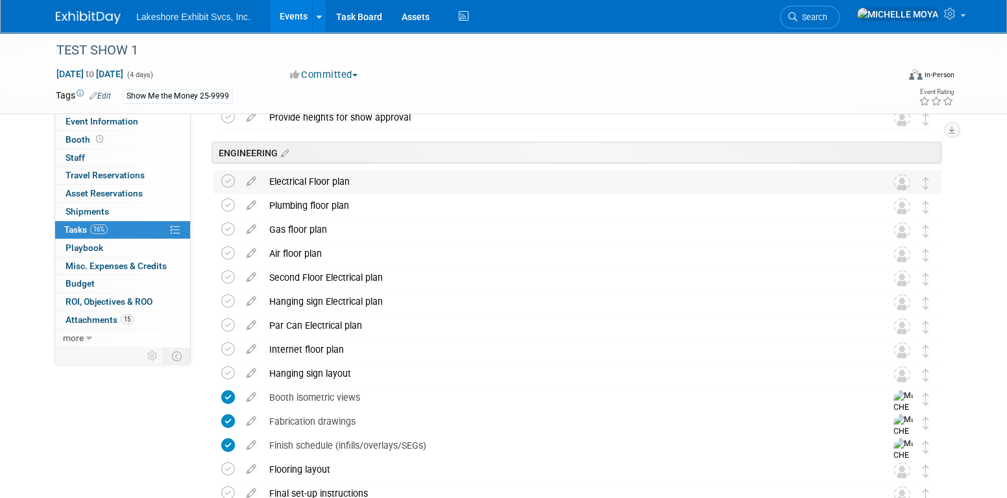
scroll to position [1371, 0]
click at [298, 19] on link "Events" at bounding box center [293, 16] width 47 height 32
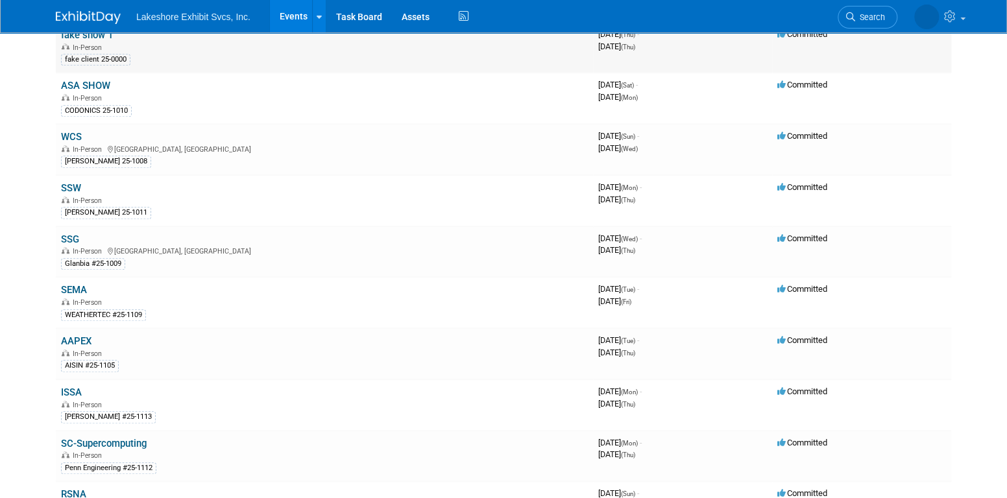
scroll to position [584, 0]
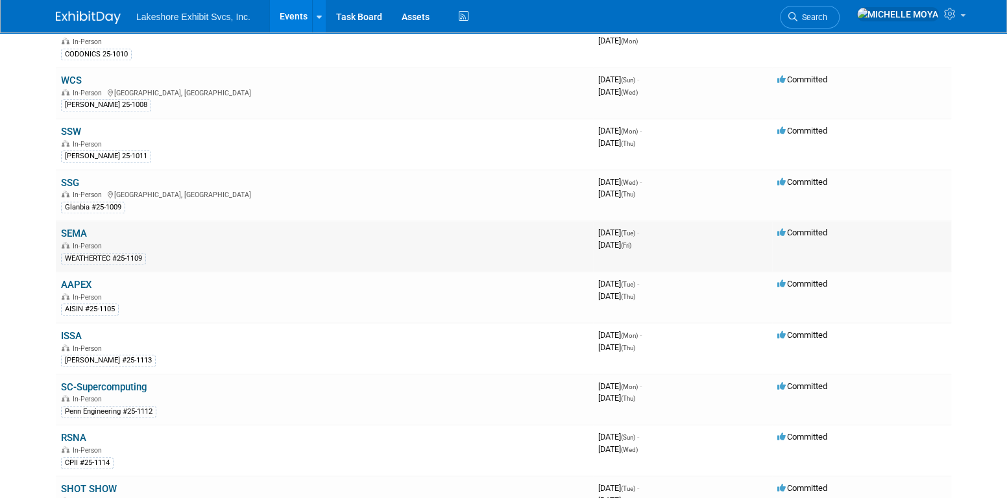
click at [68, 228] on link "SEMA" at bounding box center [74, 234] width 26 height 12
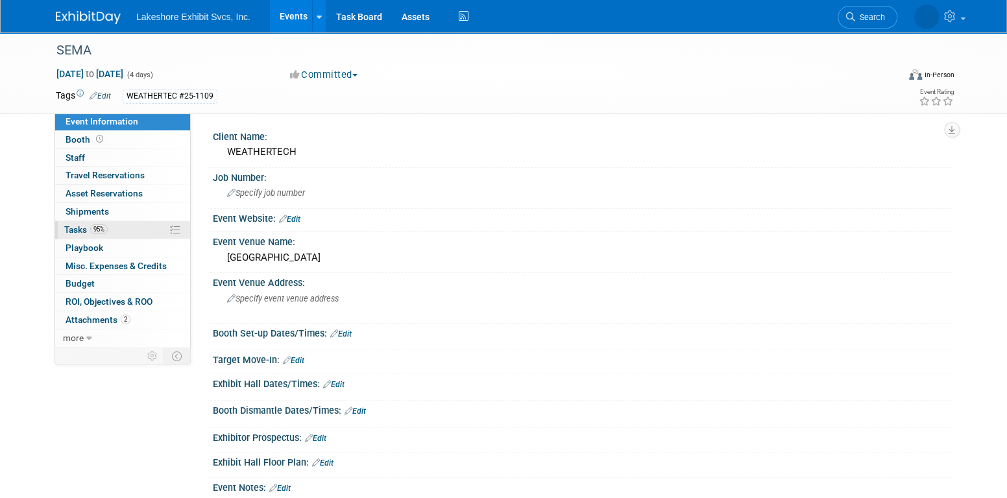
click at [131, 225] on link "95% Tasks 95%" at bounding box center [122, 230] width 135 height 18
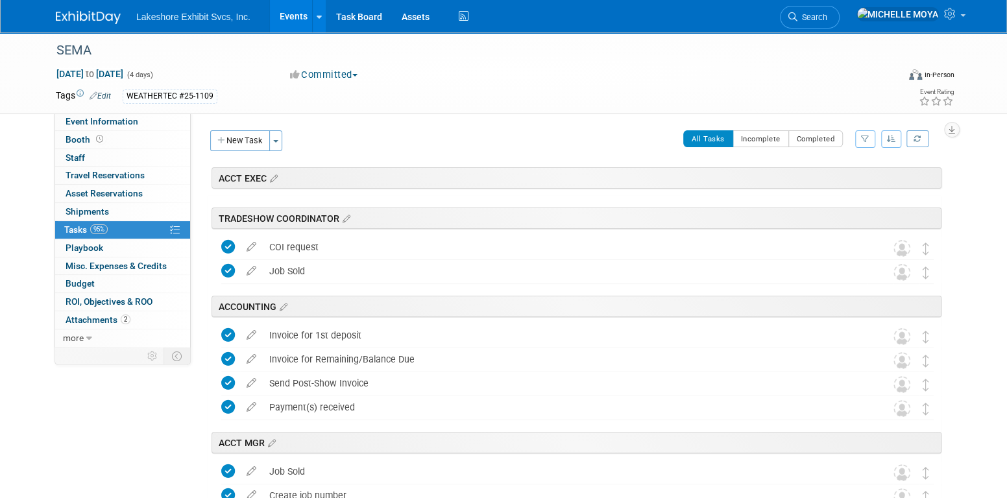
click at [855, 139] on button "button" at bounding box center [865, 139] width 20 height 18
click at [822, 182] on select "-- Select Assignee -- All unassigned tasks Assigned to me [PERSON_NAME] [PERSON…" at bounding box center [811, 180] width 107 height 18
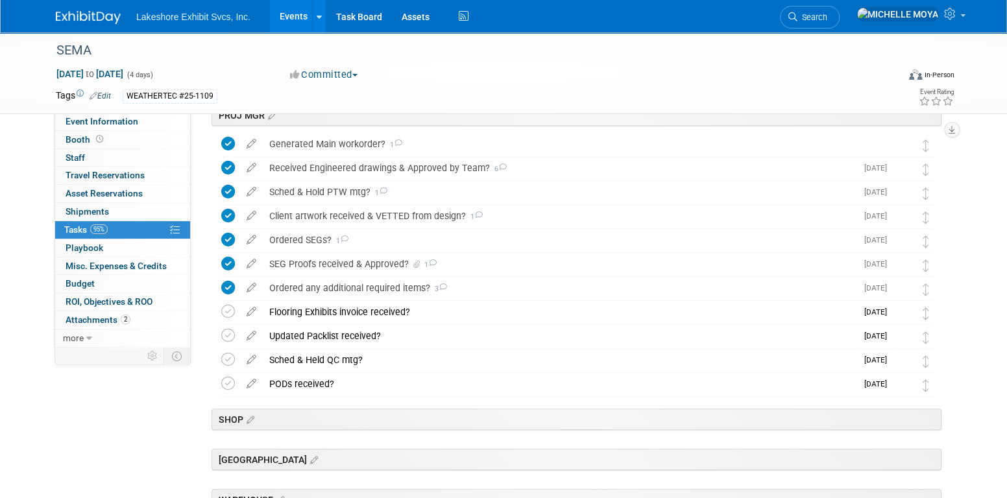
scroll to position [260, 0]
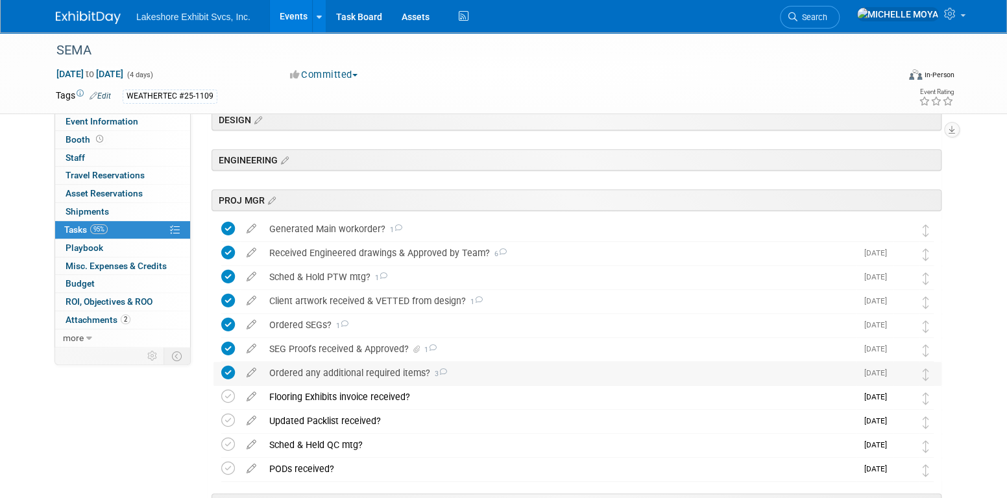
click at [402, 376] on div "Ordered any additional required items? 3" at bounding box center [560, 373] width 594 height 22
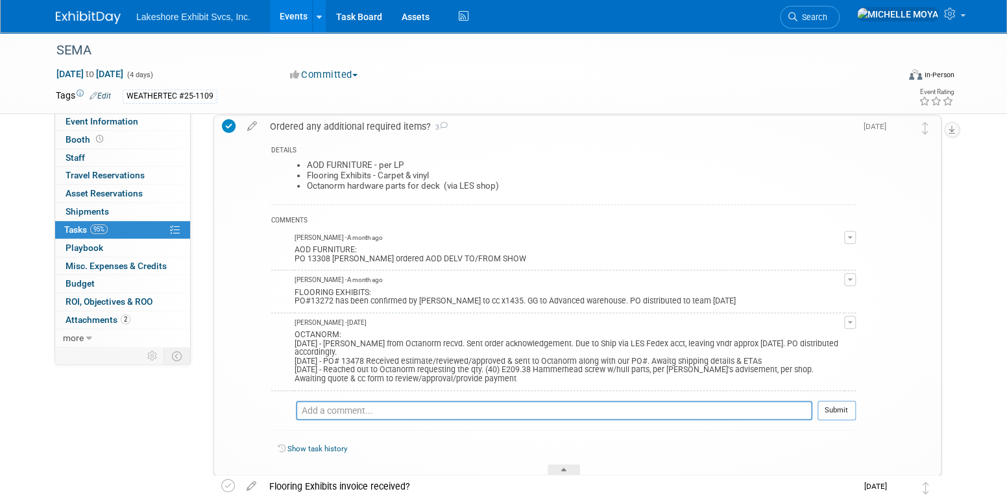
scroll to position [454, 0]
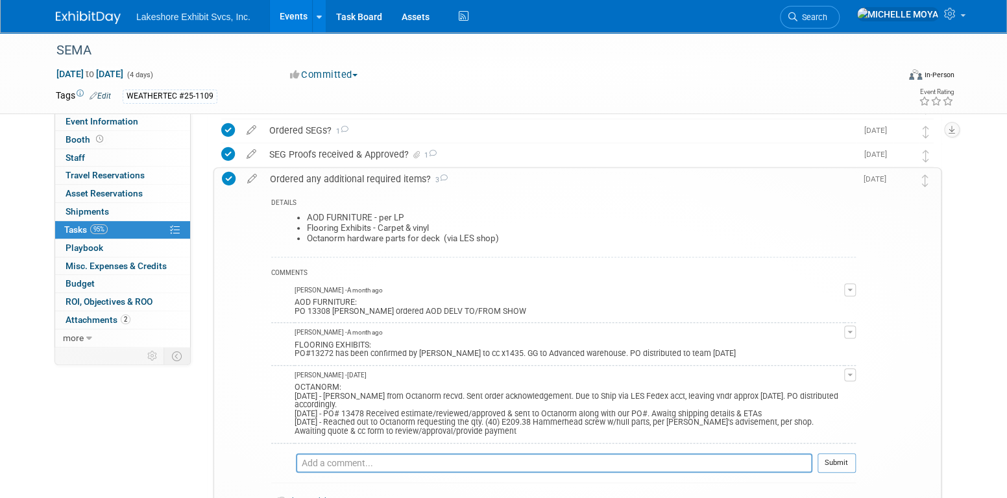
click at [329, 178] on div "Ordered any additional required items? 3" at bounding box center [559, 179] width 592 height 22
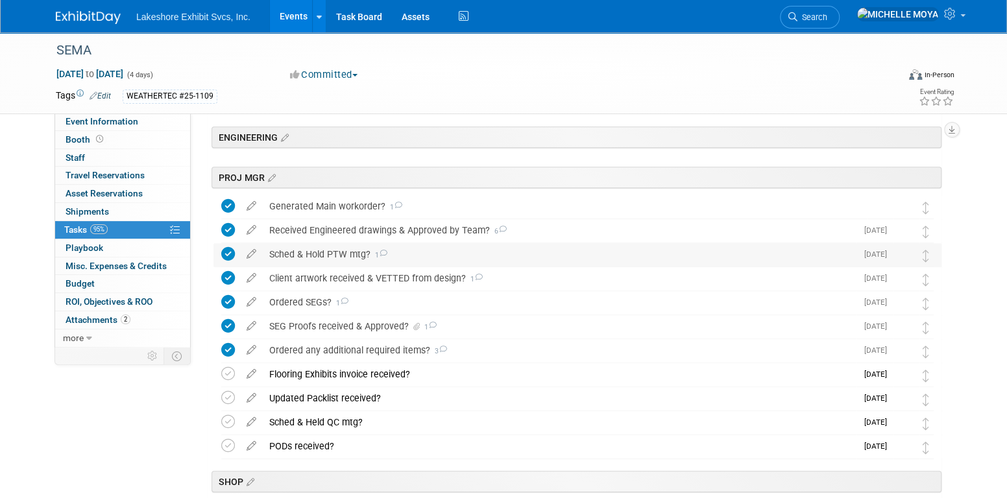
scroll to position [260, 0]
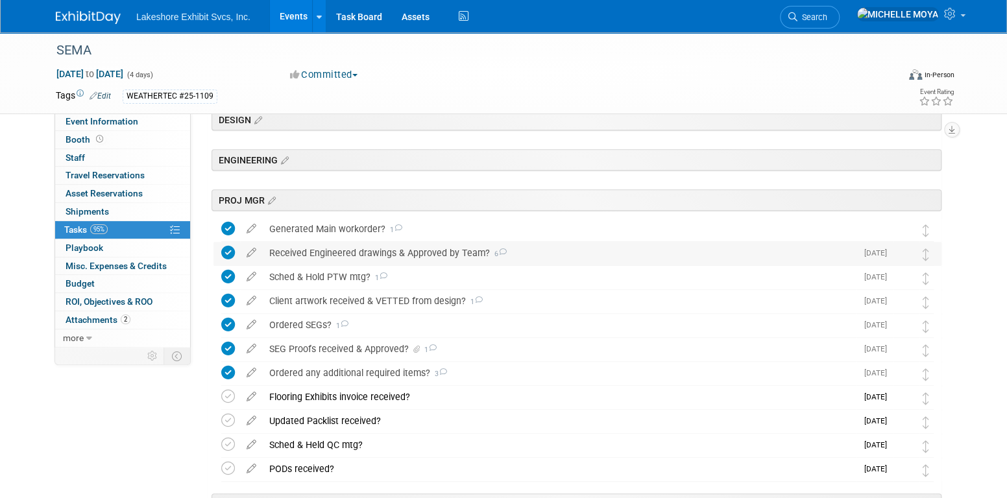
click at [367, 250] on div "Received Engineered drawings & Approved by Team? 6" at bounding box center [560, 253] width 594 height 22
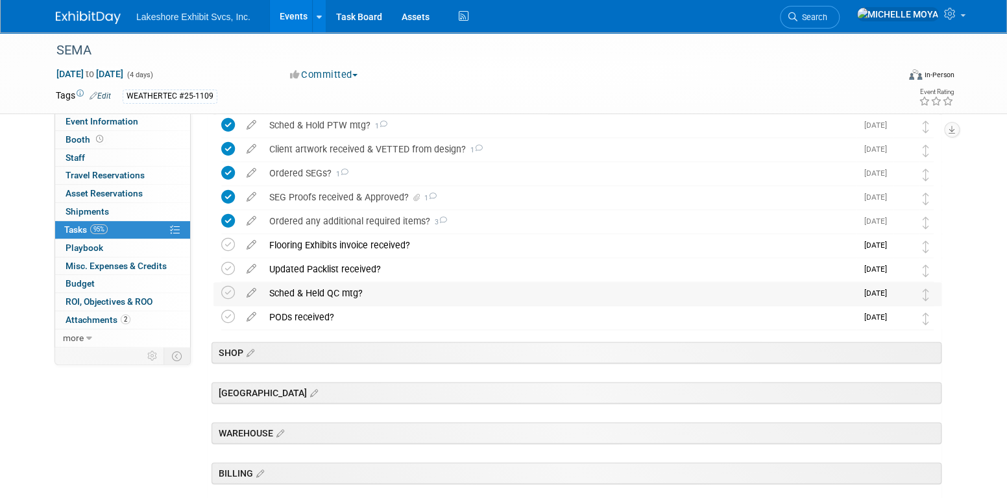
scroll to position [779, 0]
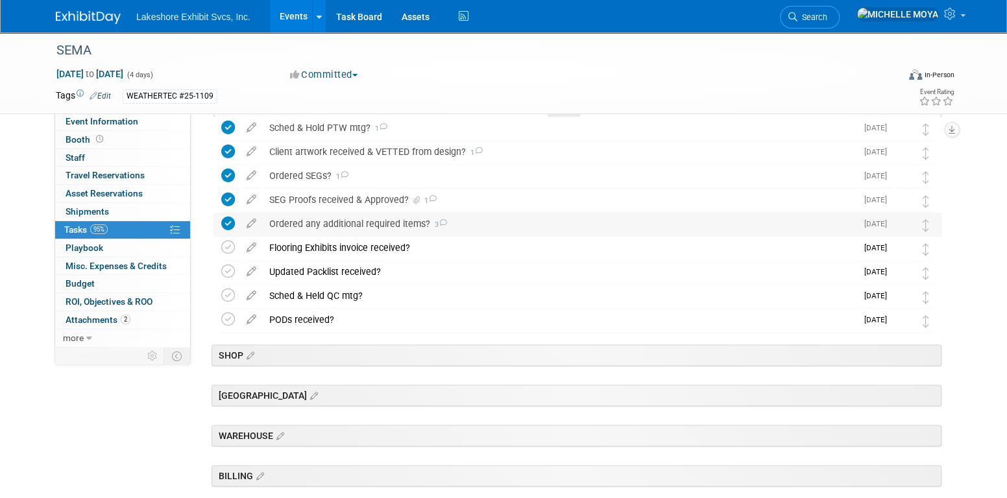
click at [392, 221] on div "Ordered any additional required items? 3" at bounding box center [560, 224] width 594 height 22
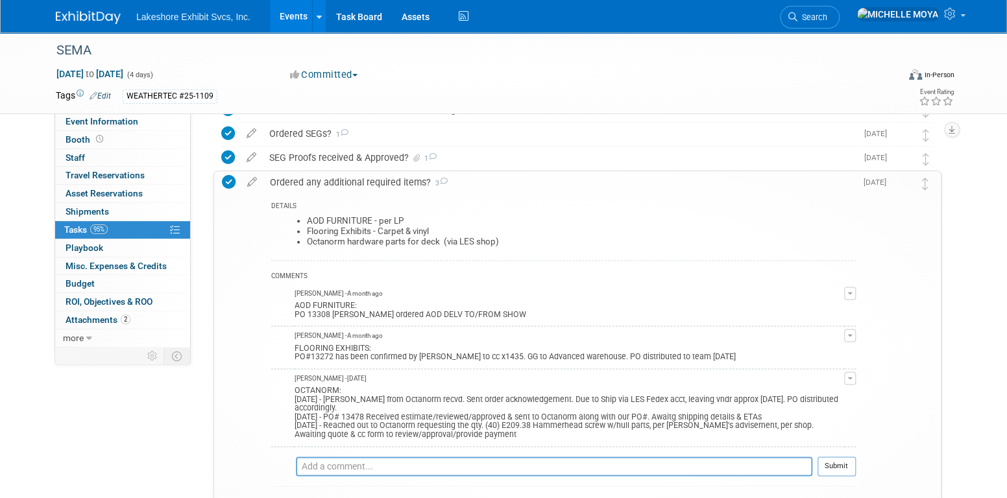
scroll to position [843, 0]
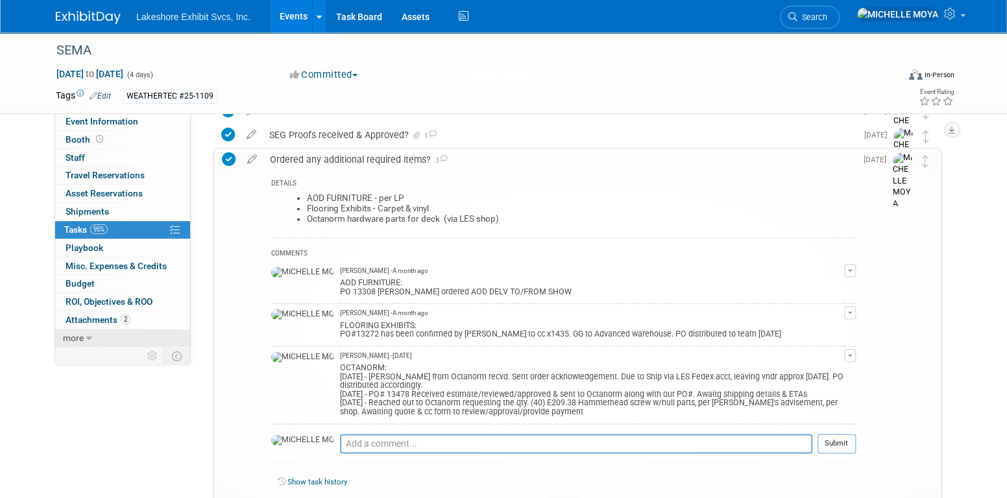
click at [109, 341] on link "more" at bounding box center [122, 339] width 135 height 18
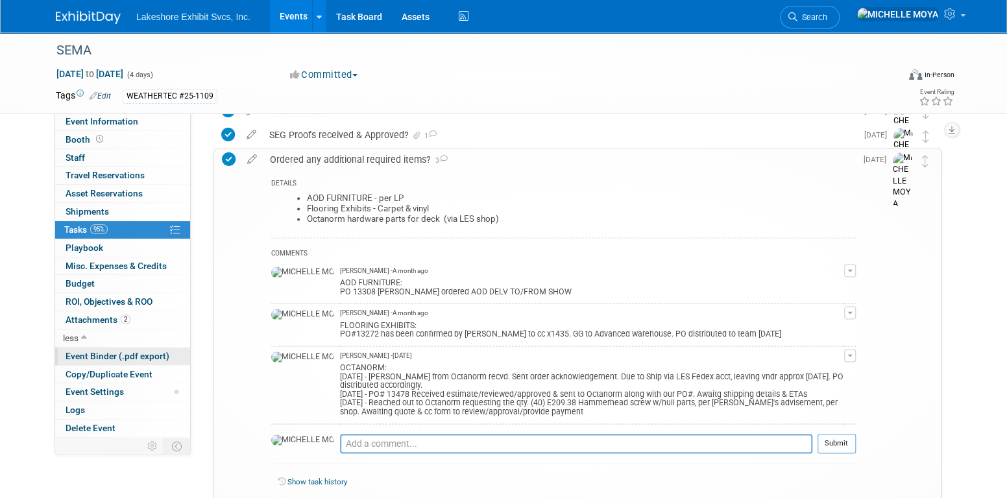
click at [130, 351] on span "Event Binder (.pdf export)" at bounding box center [118, 356] width 104 height 10
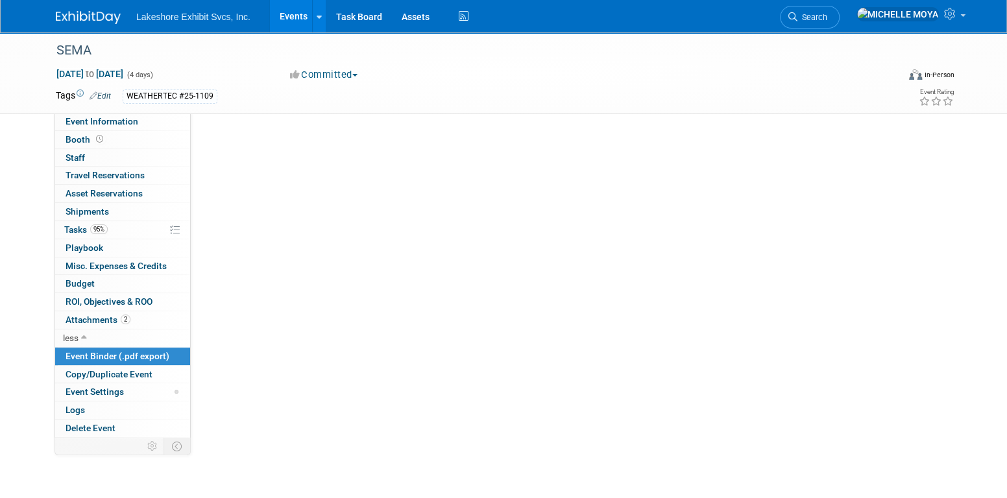
scroll to position [0, 0]
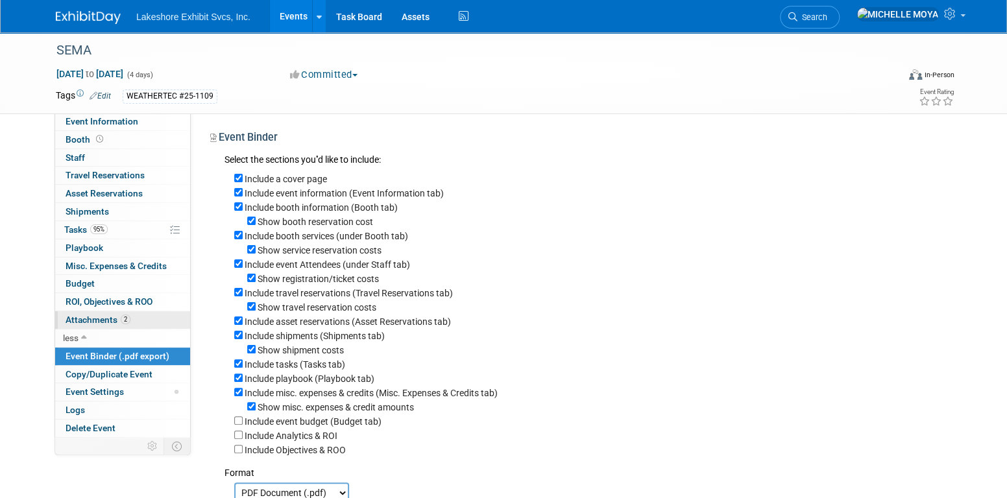
click at [97, 319] on span "Attachments 2" at bounding box center [98, 320] width 65 height 10
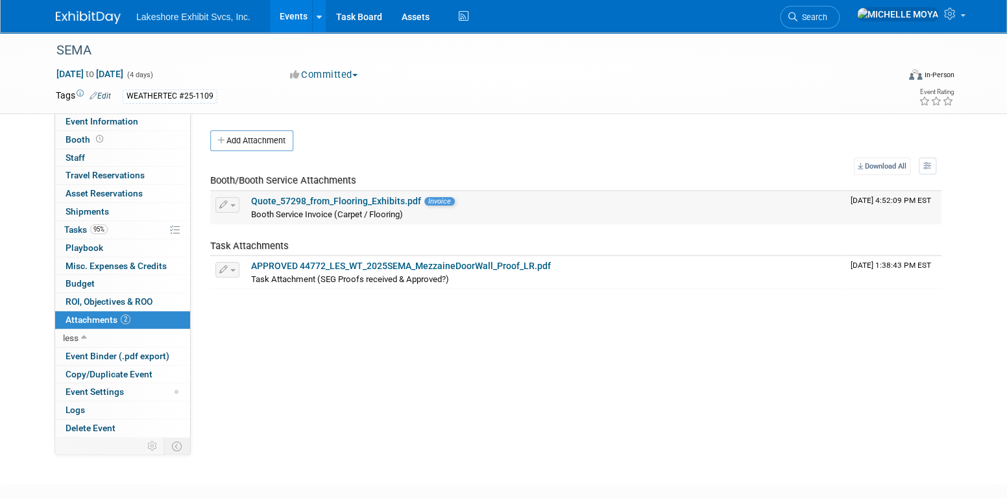
click at [287, 199] on link "Quote_57298_from_Flooring_Exhibits.pdf" at bounding box center [336, 201] width 170 height 10
click at [109, 139] on link "Booth" at bounding box center [122, 140] width 135 height 18
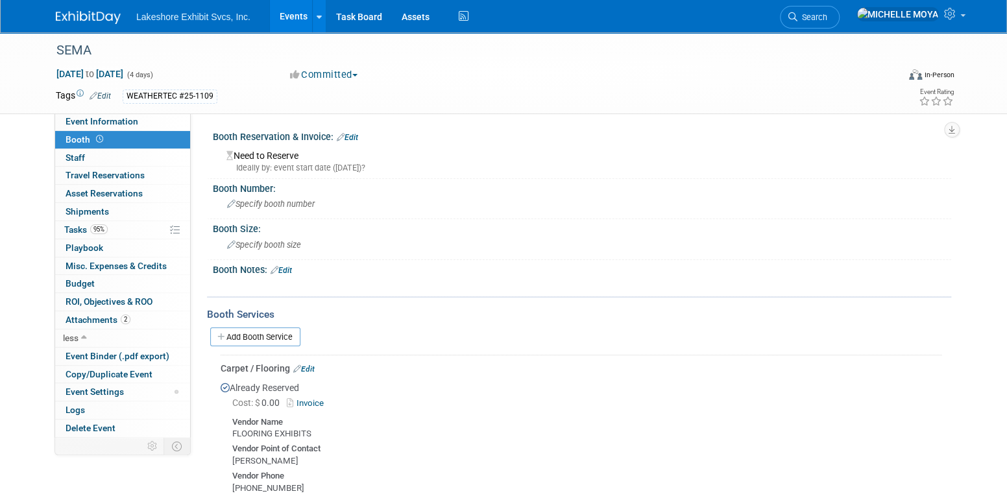
scroll to position [65, 0]
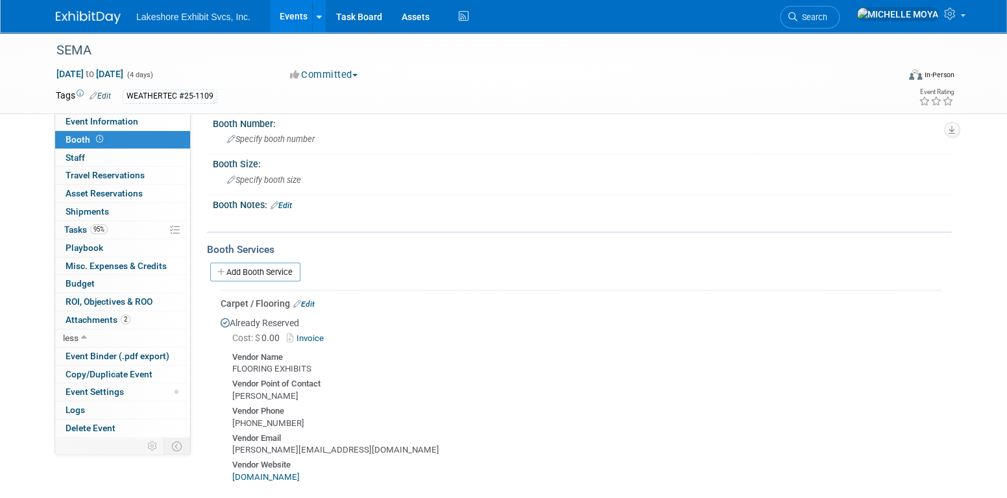
click at [281, 269] on link "Add Booth Service" at bounding box center [255, 272] width 90 height 19
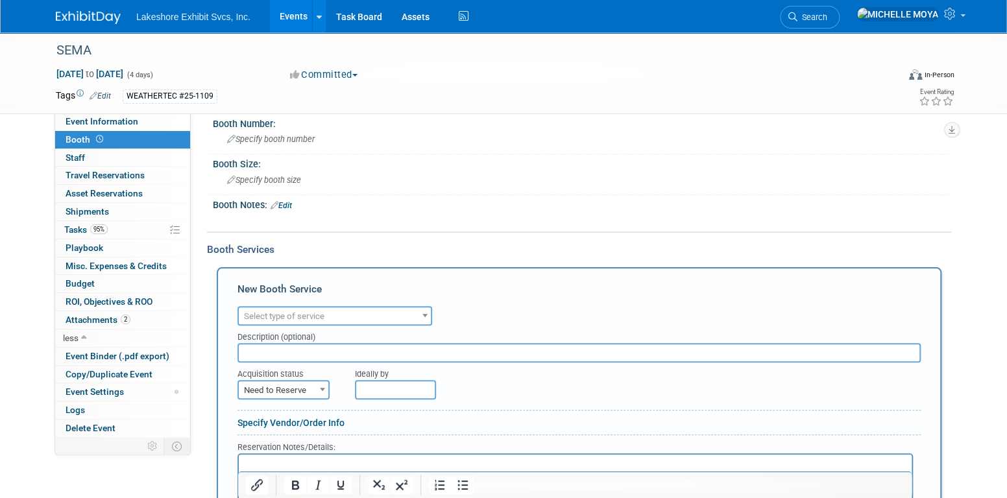
scroll to position [195, 0]
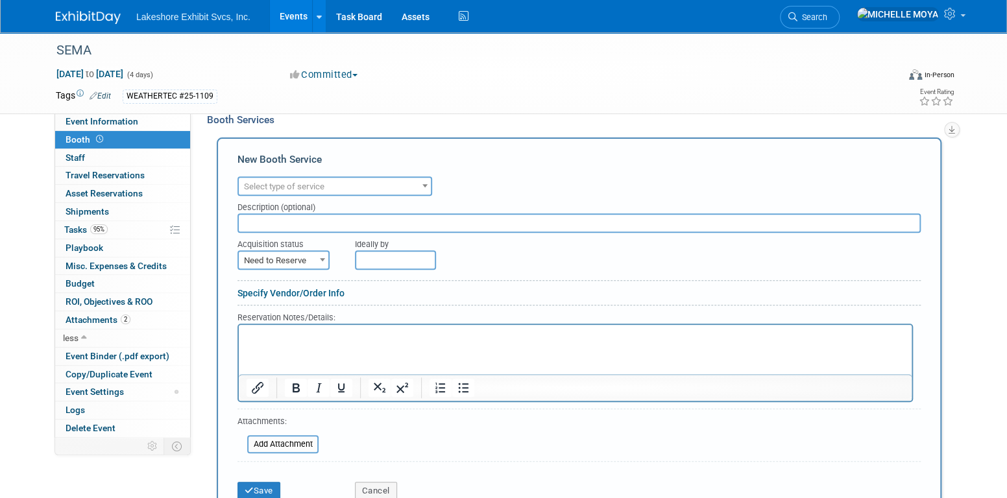
click at [419, 179] on span at bounding box center [424, 185] width 13 height 17
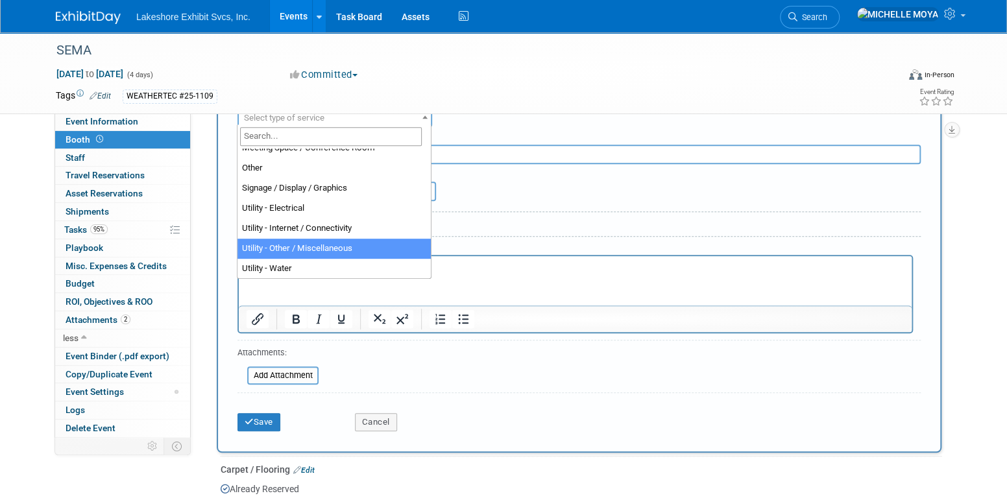
scroll to position [252, 0]
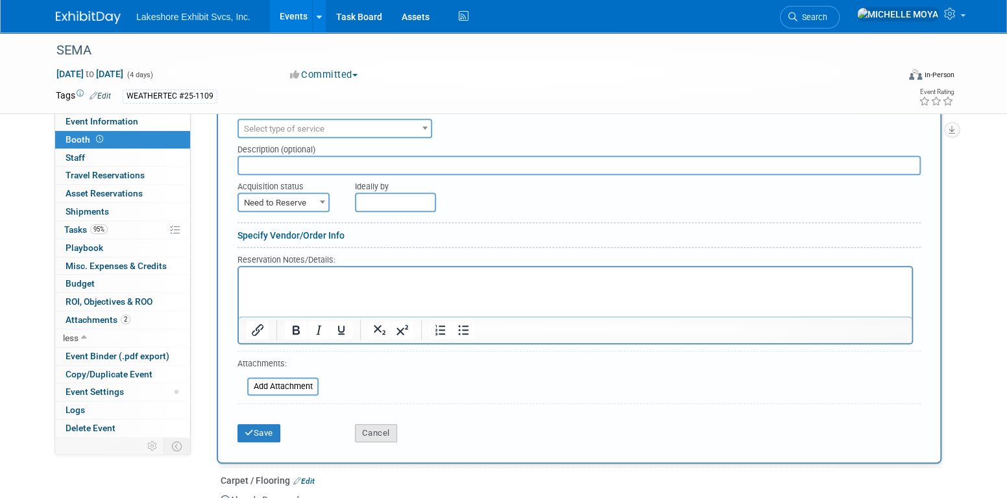
click at [363, 432] on button "Cancel" at bounding box center [376, 433] width 42 height 18
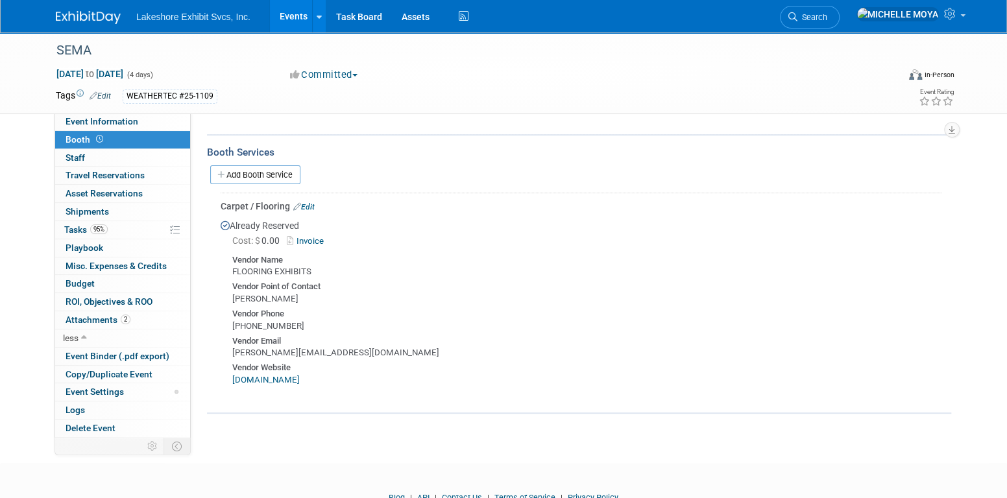
scroll to position [150, 0]
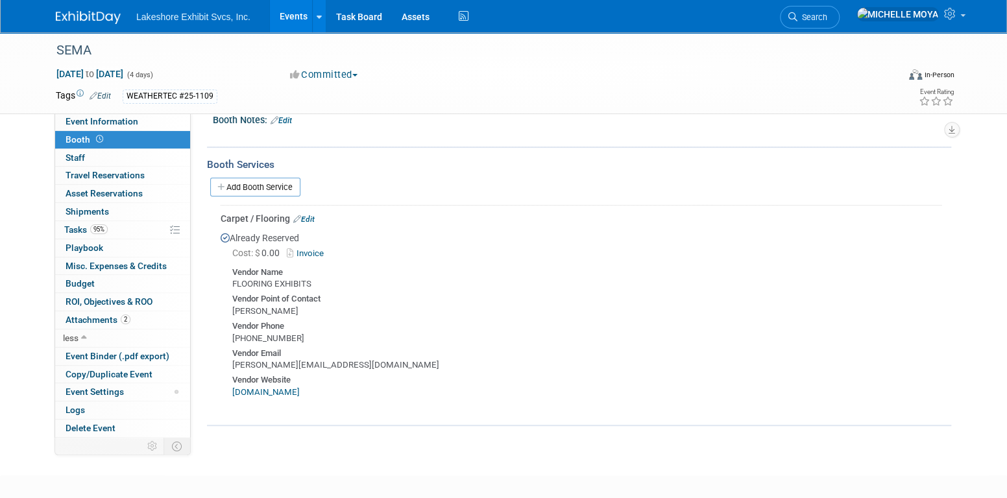
click at [317, 250] on link "Invoice" at bounding box center [308, 254] width 42 height 10
click at [278, 187] on link "Add Booth Service" at bounding box center [255, 187] width 90 height 19
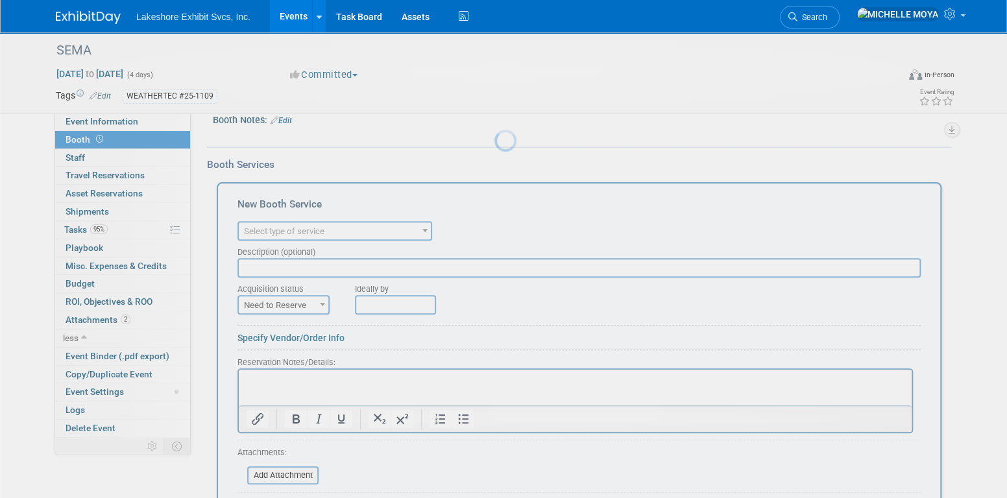
scroll to position [0, 0]
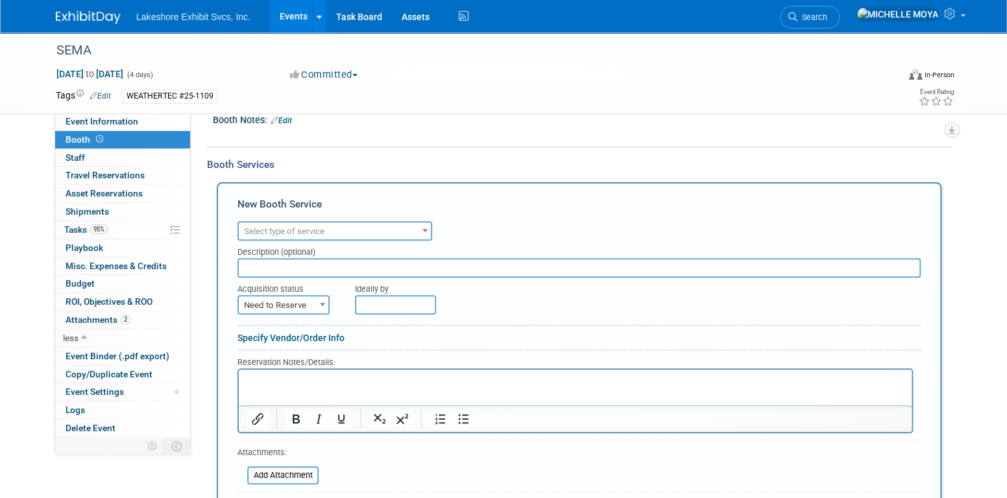
click at [318, 271] on input "text" at bounding box center [578, 267] width 683 height 19
type input "asljalsf"
click at [319, 337] on link "Specify Vendor/Order Info" at bounding box center [290, 338] width 107 height 10
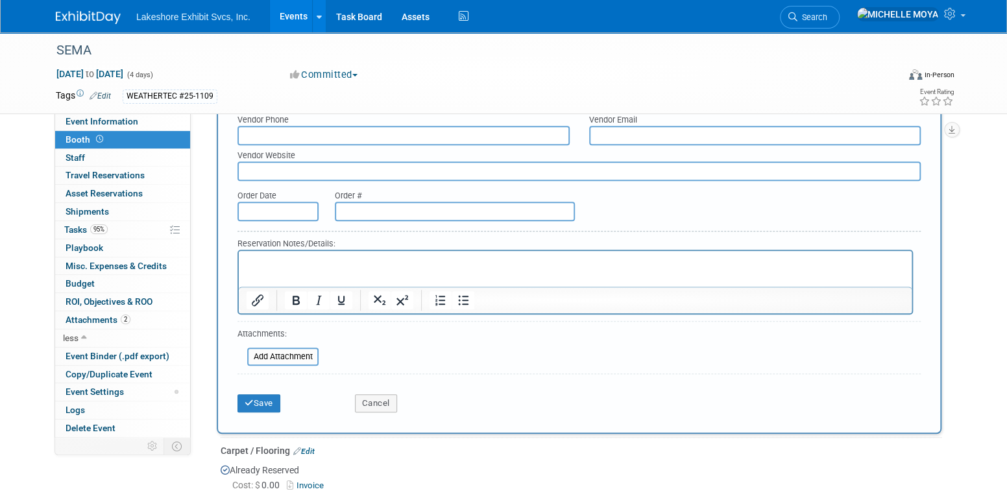
scroll to position [474, 0]
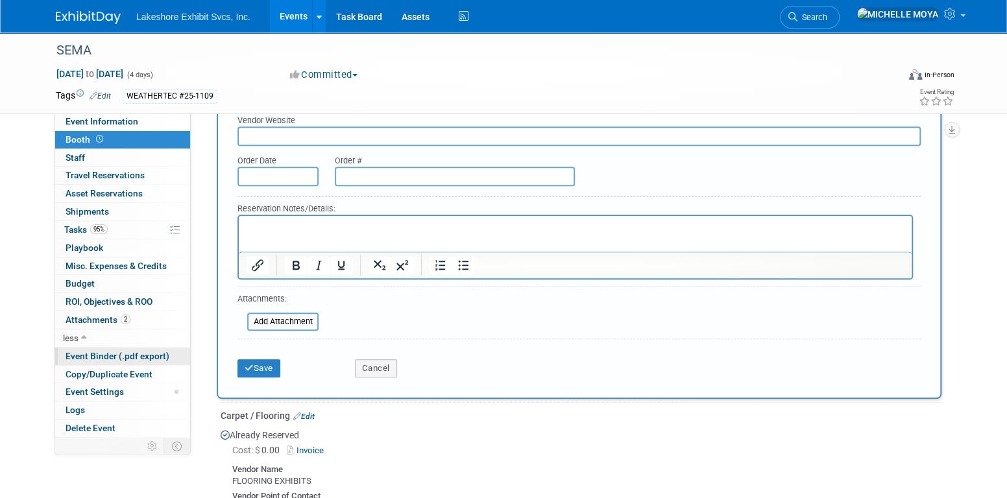
click at [103, 354] on span "Event Binder (.pdf export)" at bounding box center [118, 356] width 104 height 10
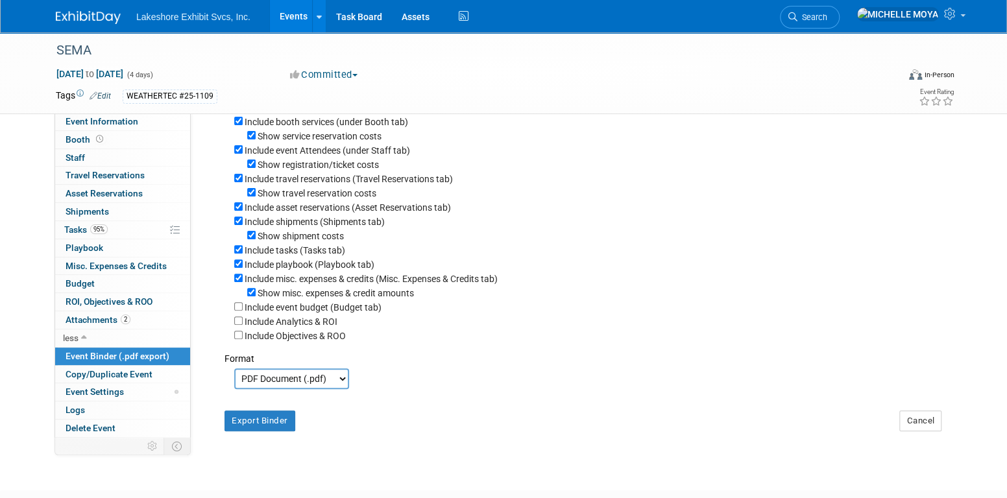
scroll to position [199, 0]
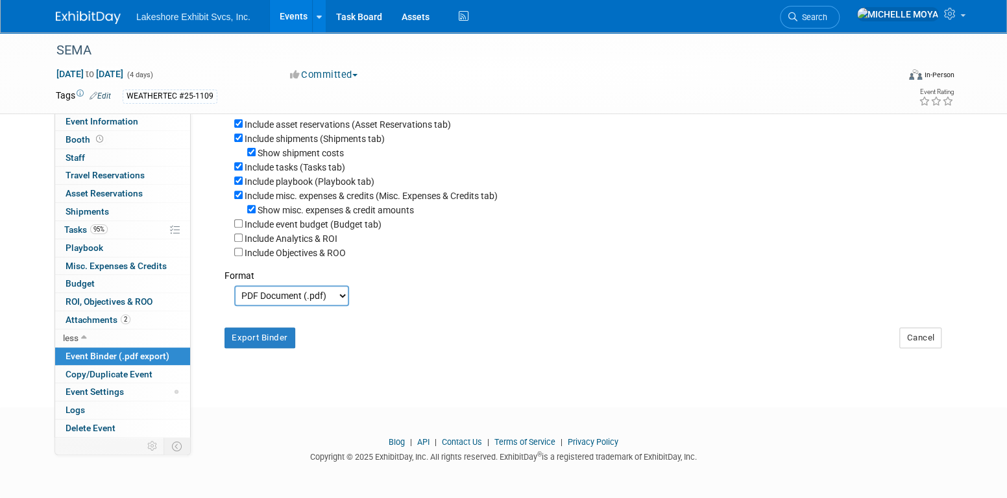
click at [277, 349] on div "Export Binder Cancel" at bounding box center [583, 332] width 736 height 52
click at [274, 344] on button "Export Binder" at bounding box center [259, 338] width 71 height 21
click at [240, 224] on input "Include event budget (Budget tab)" at bounding box center [238, 223] width 8 height 8
click at [255, 339] on button "Export Binder" at bounding box center [259, 338] width 71 height 21
drag, startPoint x: 236, startPoint y: 224, endPoint x: 260, endPoint y: 226, distance: 24.1
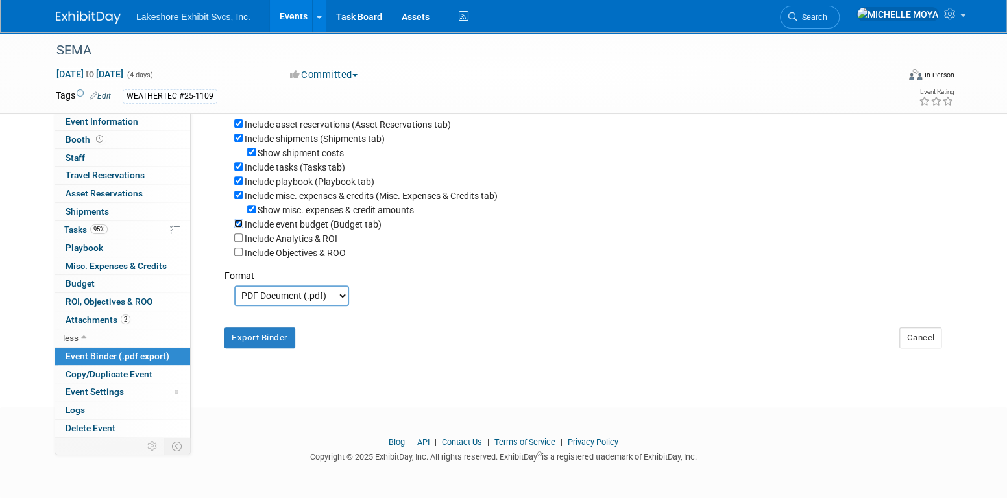
click at [237, 224] on input "Include event budget (Budget tab)" at bounding box center [238, 223] width 8 height 8
checkbox input "false"
click at [250, 210] on input "Show misc. expenses & credit amounts" at bounding box center [251, 209] width 8 height 8
checkbox input "false"
click at [239, 197] on input "Include misc. expenses & credits (Misc. Expenses & Credits tab)" at bounding box center [238, 195] width 8 height 8
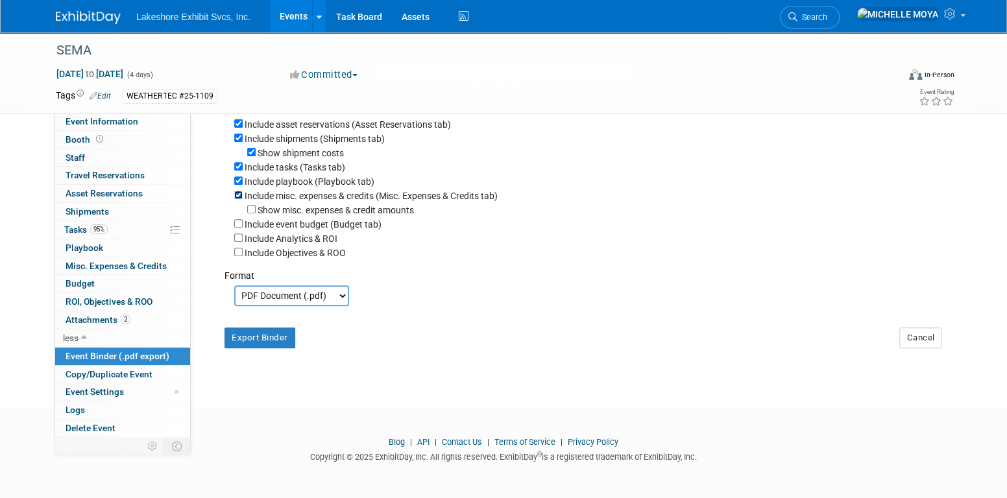
checkbox input "false"
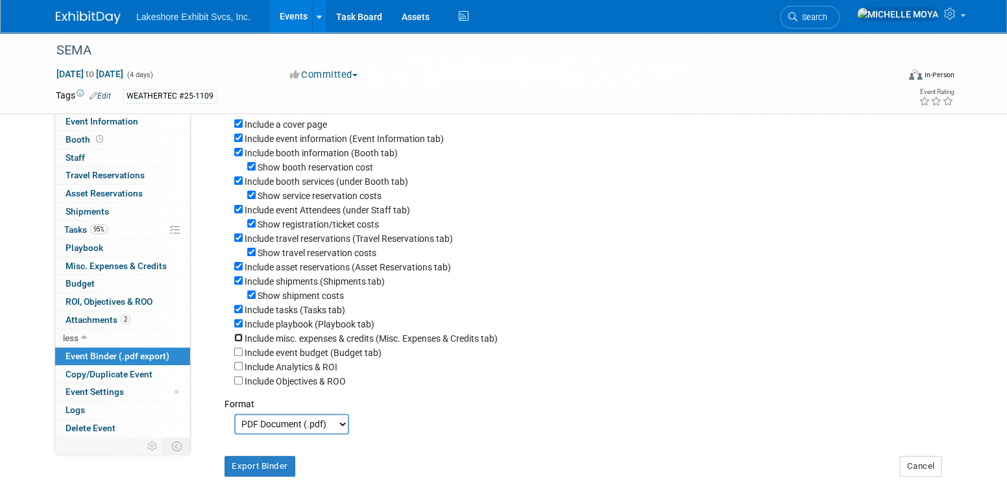
scroll to position [0, 0]
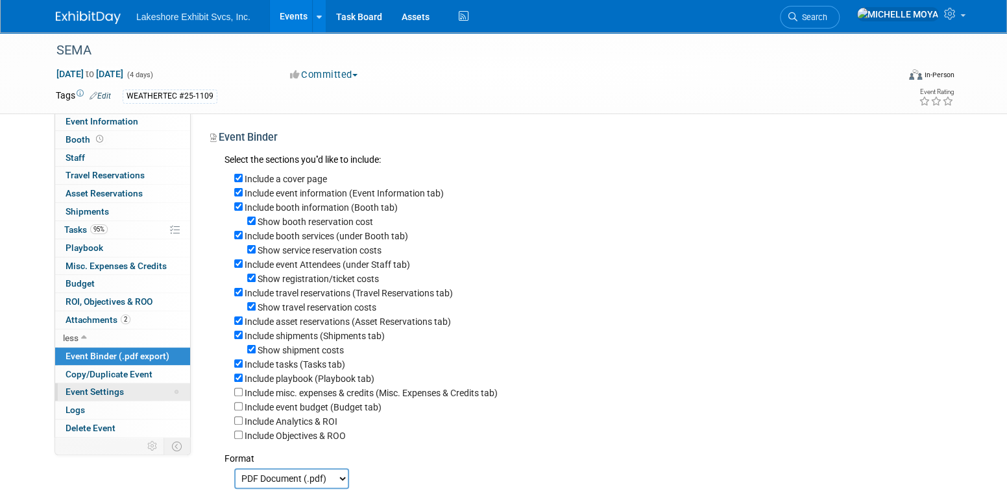
click at [104, 394] on span "Event Settings" at bounding box center [95, 392] width 58 height 10
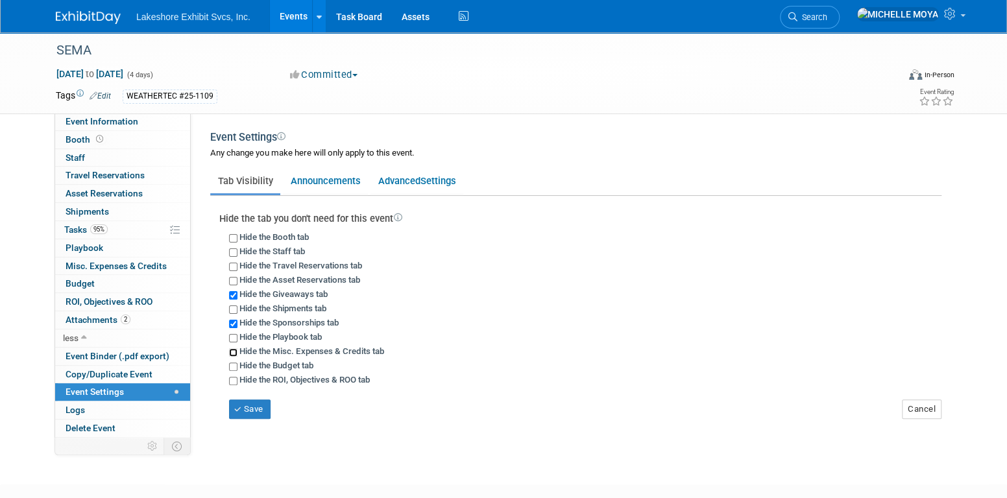
click at [230, 350] on input "Hide the Misc. Expenses & Credits tab" at bounding box center [233, 352] width 8 height 8
click at [234, 353] on input "Hide the Misc. Expenses & Credits tab" at bounding box center [233, 352] width 8 height 8
checkbox input "false"
click at [341, 183] on link "Announcements" at bounding box center [325, 181] width 85 height 25
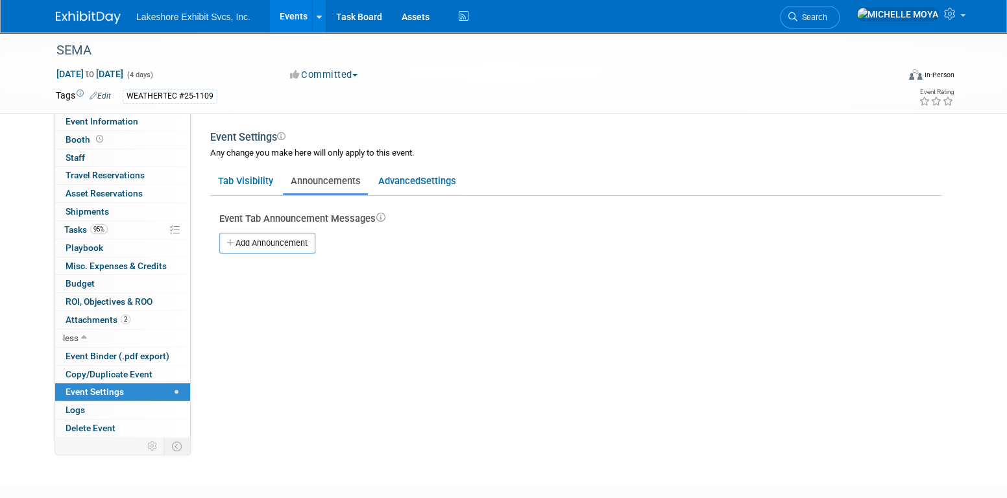
click at [381, 216] on icon at bounding box center [380, 217] width 9 height 9
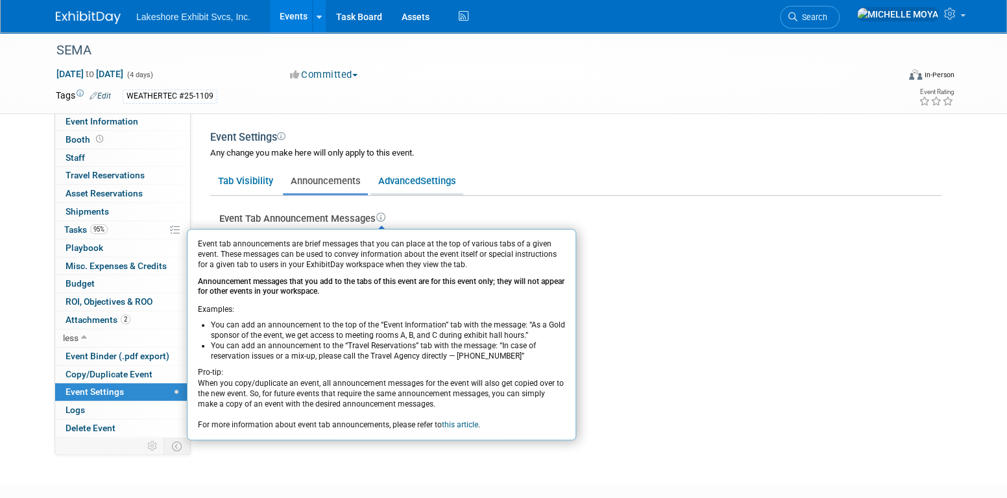
click at [416, 189] on link "Advanced Settings" at bounding box center [416, 181] width 93 height 25
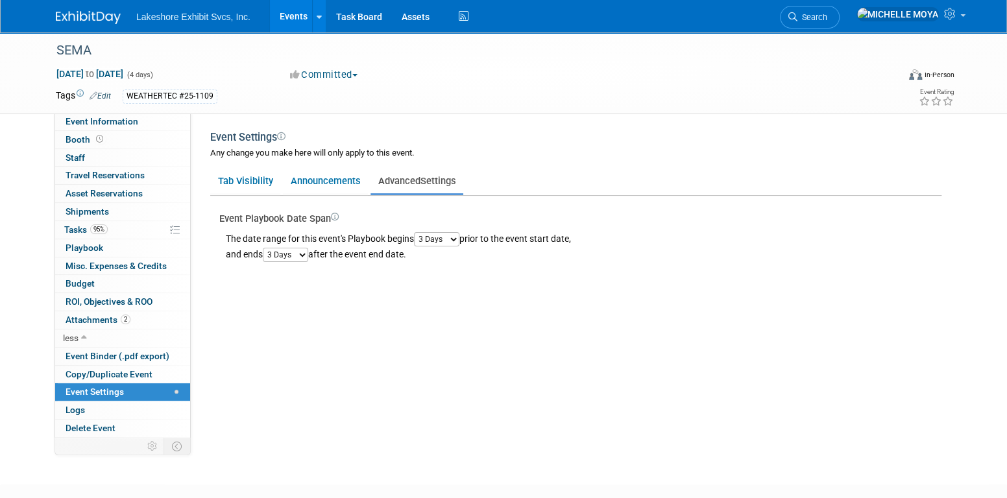
click at [452, 239] on select "1 Day 2 Days 3 Days 4 Days 5 Days 6 Days 7 Days 8 Days 9 Days 10 Days" at bounding box center [436, 239] width 45 height 14
select select "1"
click at [417, 232] on select "1 Day 2 Days 3 Days 4 Days 5 Days 6 Days 7 Days 8 Days 9 Days 10 Days" at bounding box center [436, 239] width 45 height 14
click at [299, 259] on select "1 Day 2 Days 3 Days 4 Days 5 Days 6 Days 7 Days 8 Days 9 Days 10 Days" at bounding box center [285, 255] width 45 height 14
select select "1"
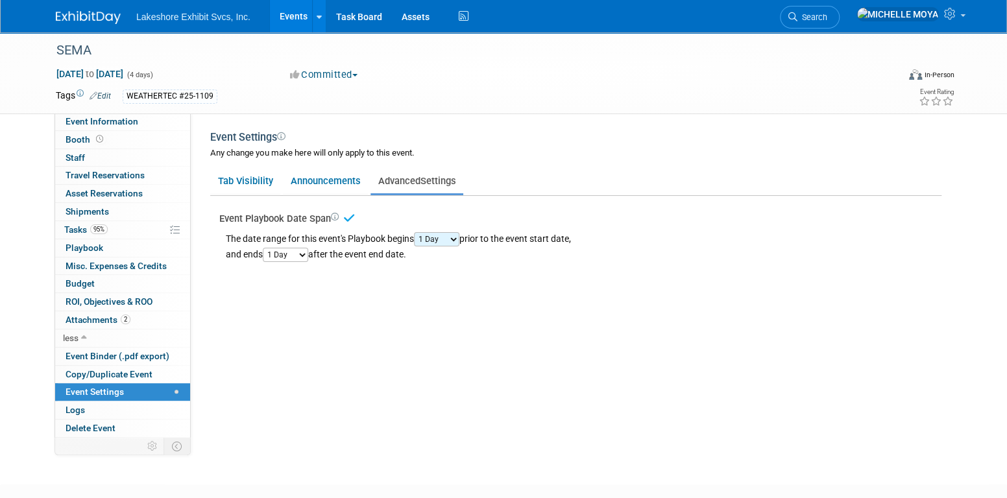
click at [265, 248] on select "1 Day 2 Days 3 Days 4 Days 5 Days 6 Days 7 Days 8 Days 9 Days 10 Days" at bounding box center [285, 255] width 45 height 14
click at [300, 15] on link "Events" at bounding box center [293, 16] width 47 height 32
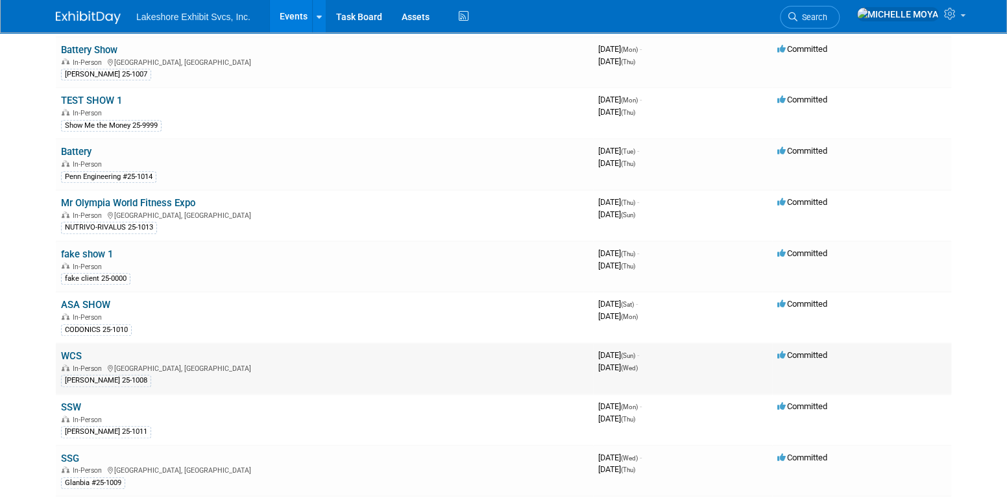
scroll to position [231, 0]
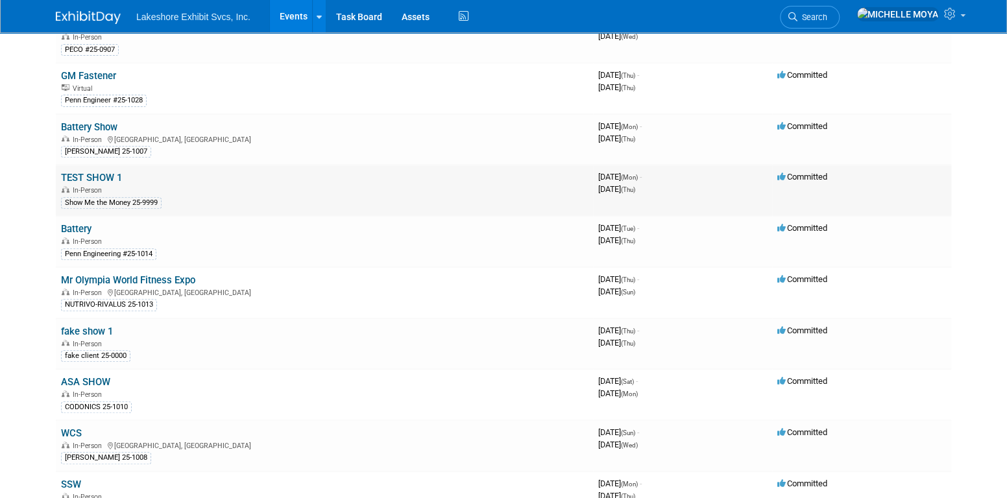
click at [95, 177] on link "TEST SHOW 1" at bounding box center [91, 178] width 61 height 12
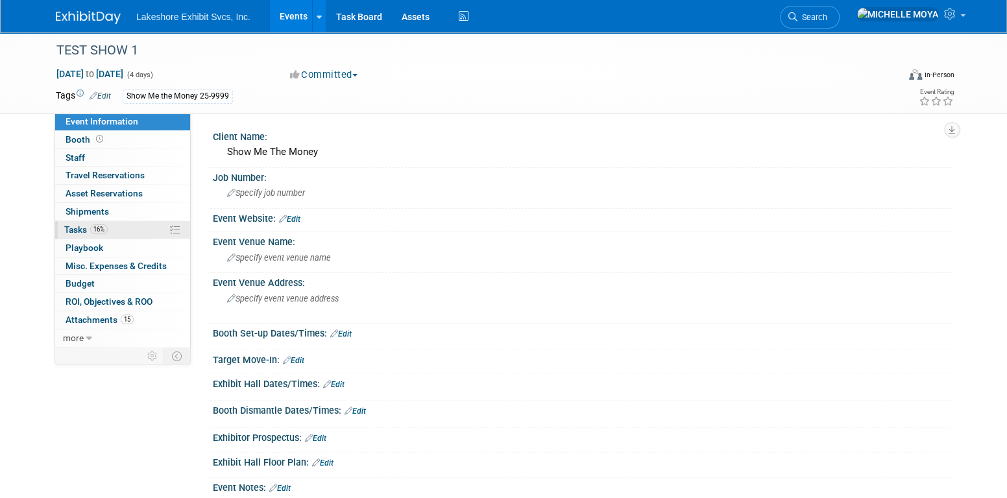
click at [114, 230] on link "16% Tasks 16%" at bounding box center [122, 230] width 135 height 18
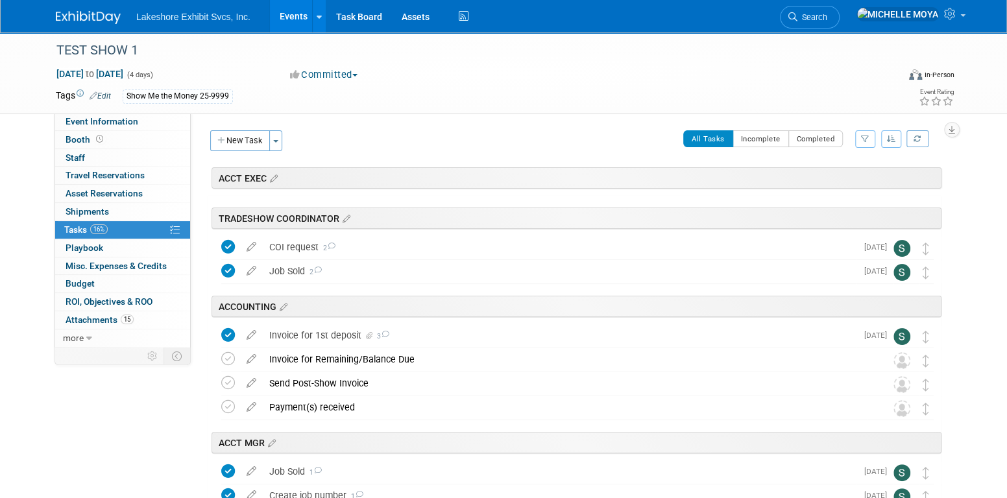
click at [893, 139] on icon "button" at bounding box center [891, 139] width 9 height 8
click at [867, 138] on icon "button" at bounding box center [865, 139] width 8 height 8
click at [857, 176] on select "-- Select Assignee -- All unassigned tasks Assigned to me Amanda Koss Dave Desa…" at bounding box center [811, 180] width 107 height 18
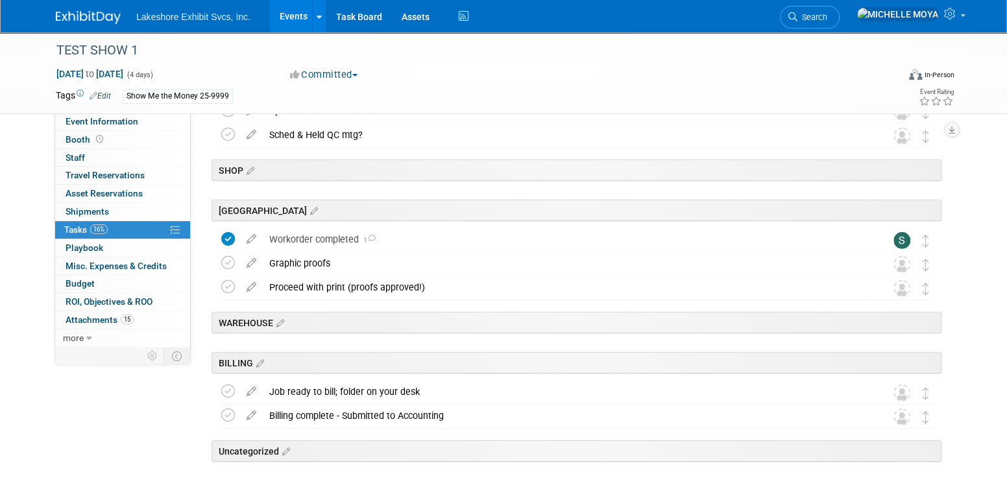
scroll to position [2107, 0]
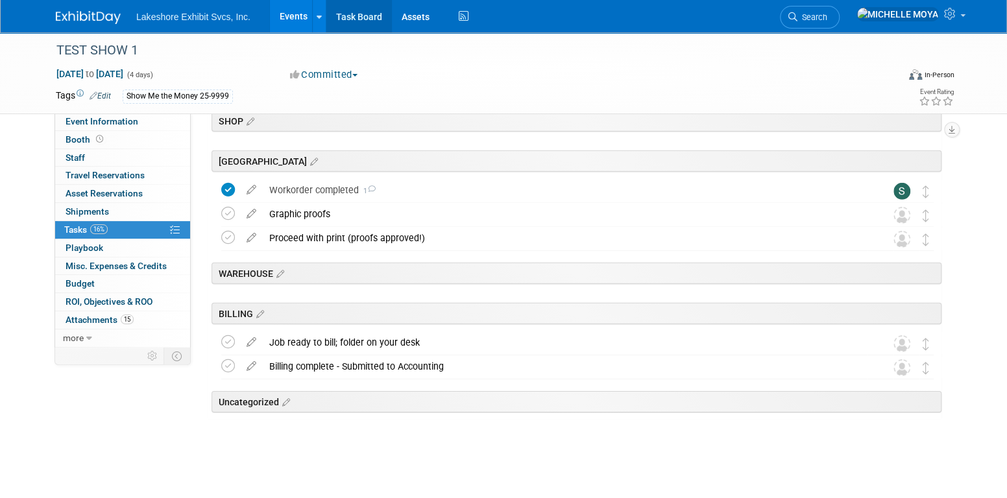
click at [355, 11] on link "Task Board" at bounding box center [359, 16] width 66 height 32
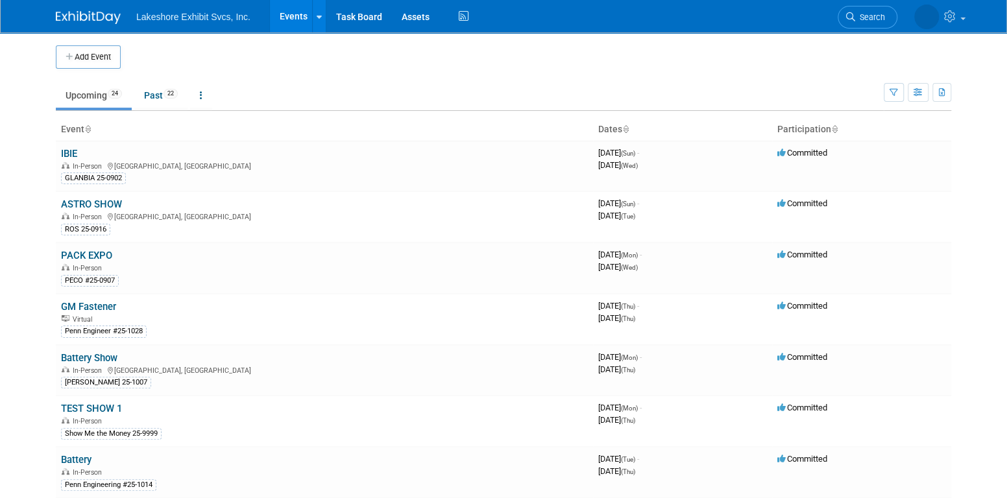
click at [302, 20] on link "Events" at bounding box center [293, 16] width 47 height 32
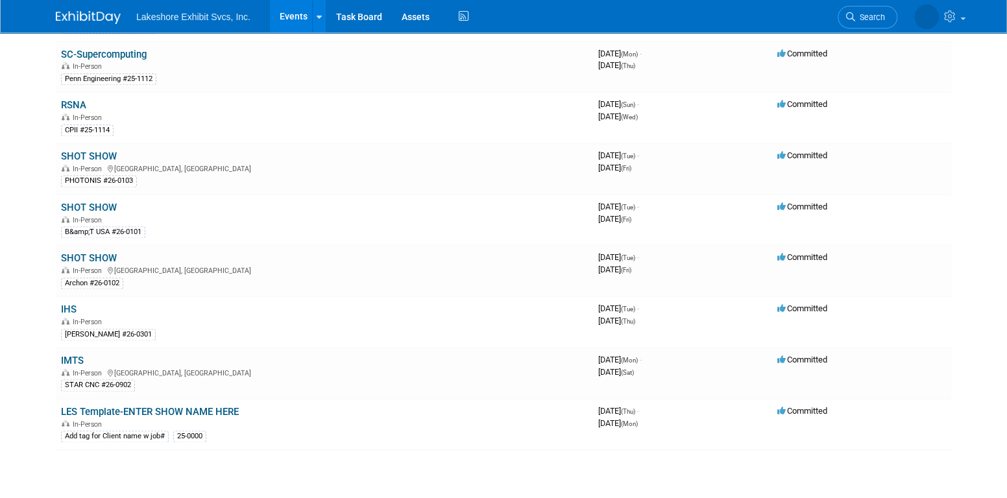
scroll to position [843, 0]
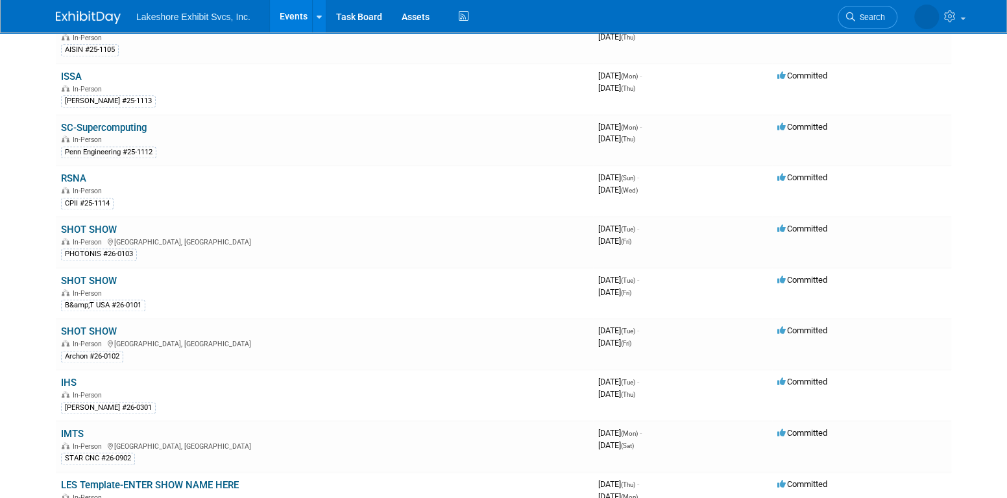
click at [293, 16] on link "Events" at bounding box center [293, 16] width 47 height 32
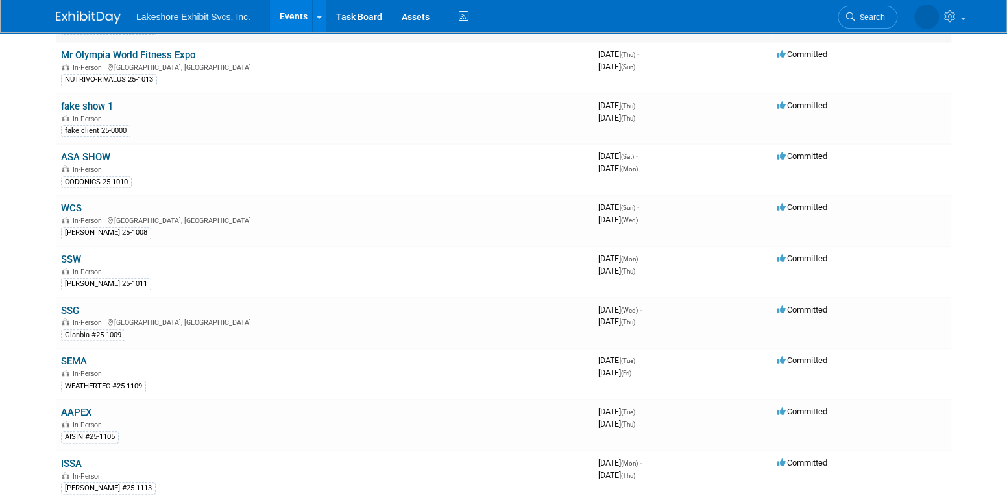
scroll to position [519, 0]
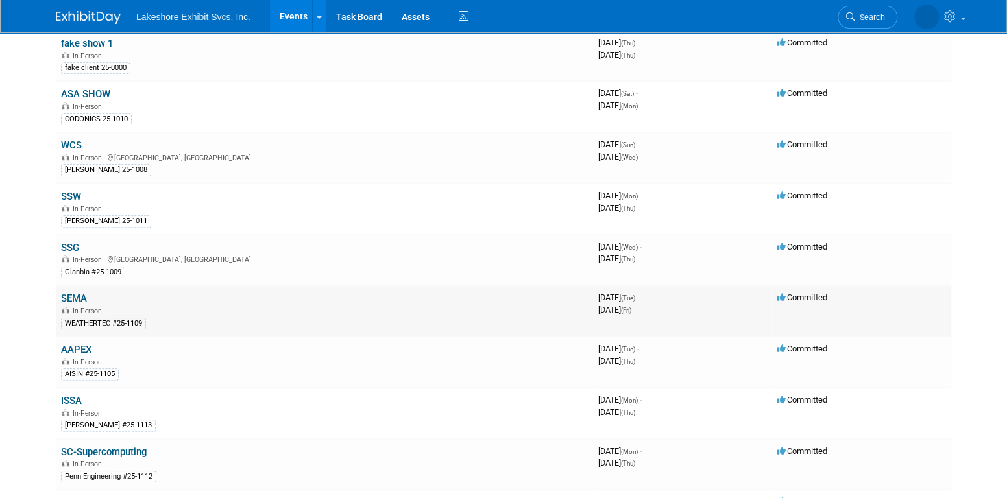
click at [77, 293] on link "SEMA" at bounding box center [74, 299] width 26 height 12
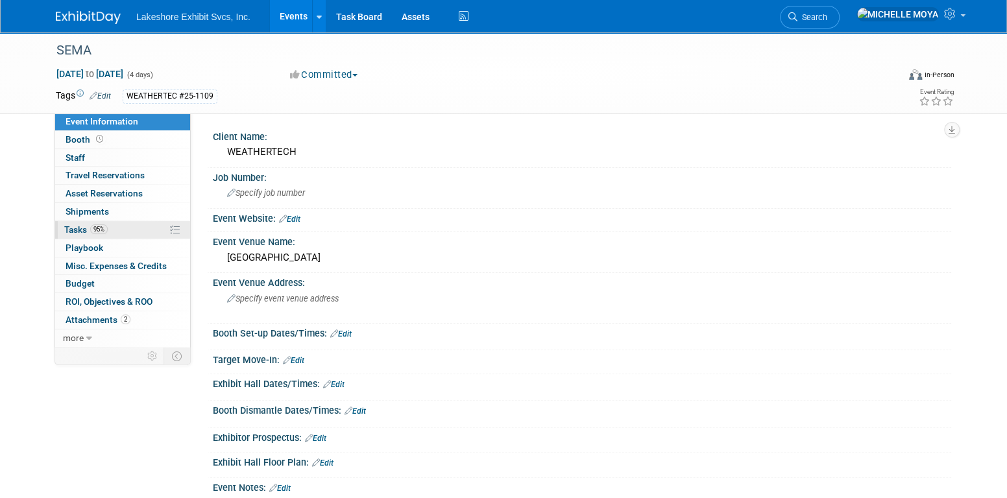
click at [132, 229] on link "95% Tasks 95%" at bounding box center [122, 230] width 135 height 18
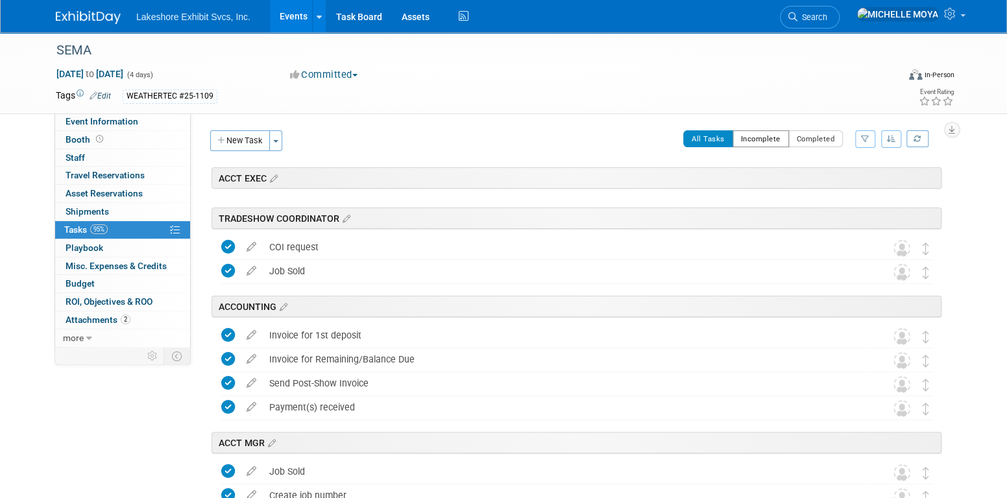
click at [760, 134] on button "Incomplete" at bounding box center [761, 138] width 56 height 17
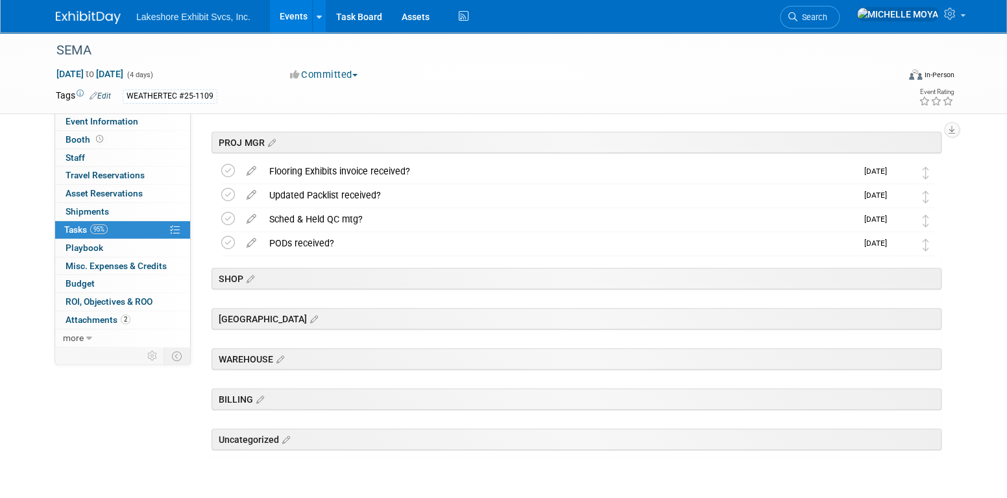
scroll to position [324, 0]
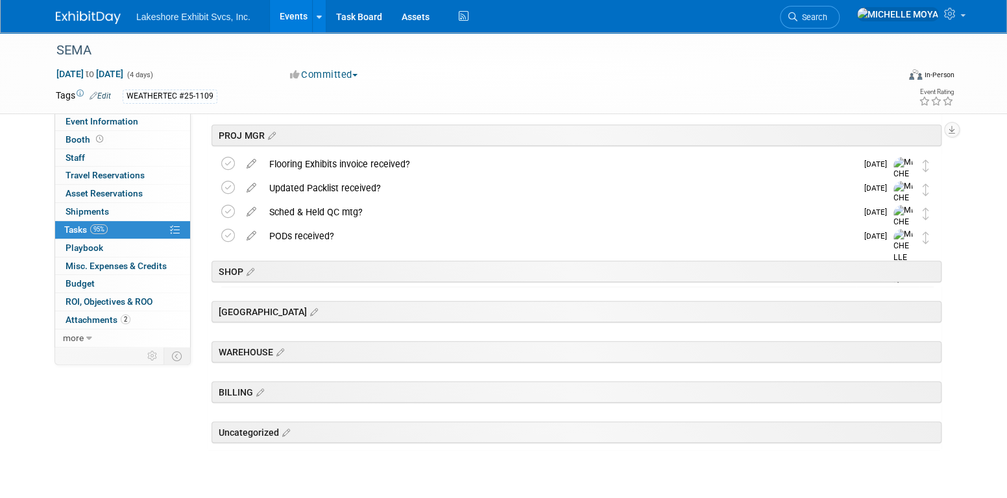
click at [298, 19] on link "Events" at bounding box center [293, 16] width 47 height 32
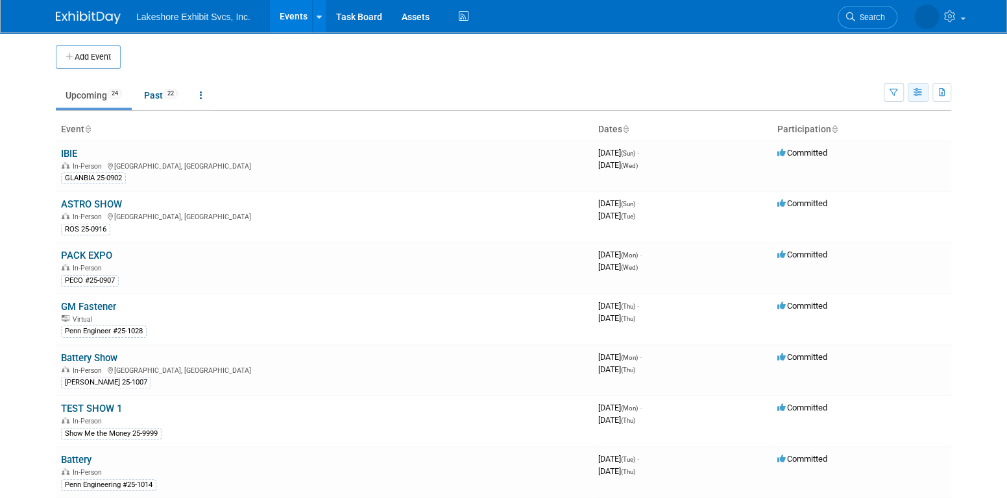
click at [924, 92] on button "button" at bounding box center [918, 92] width 21 height 19
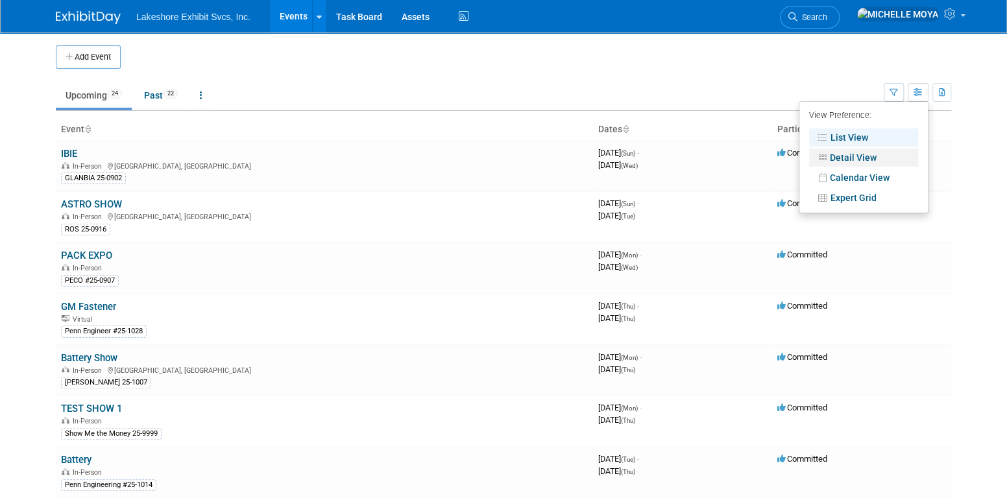
click at [881, 160] on link "Detail View" at bounding box center [863, 158] width 109 height 18
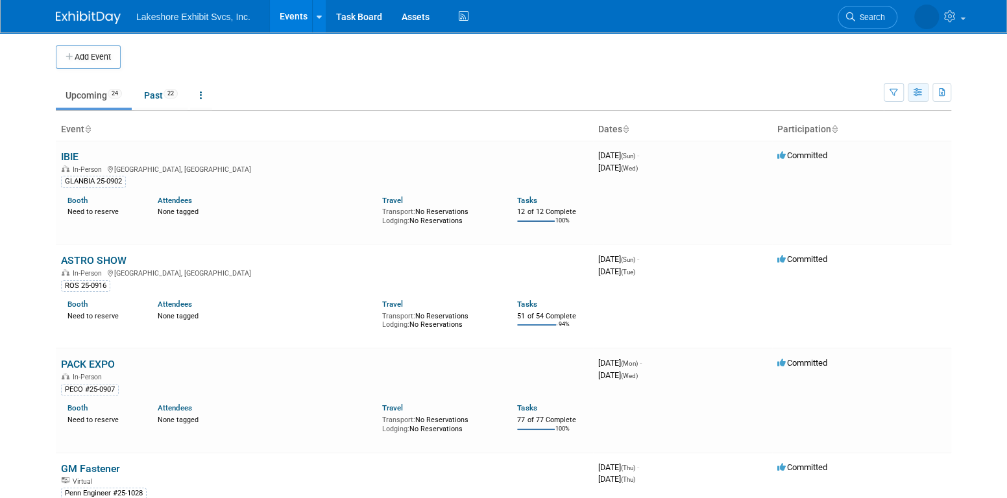
click at [918, 90] on icon "button" at bounding box center [919, 93] width 10 height 8
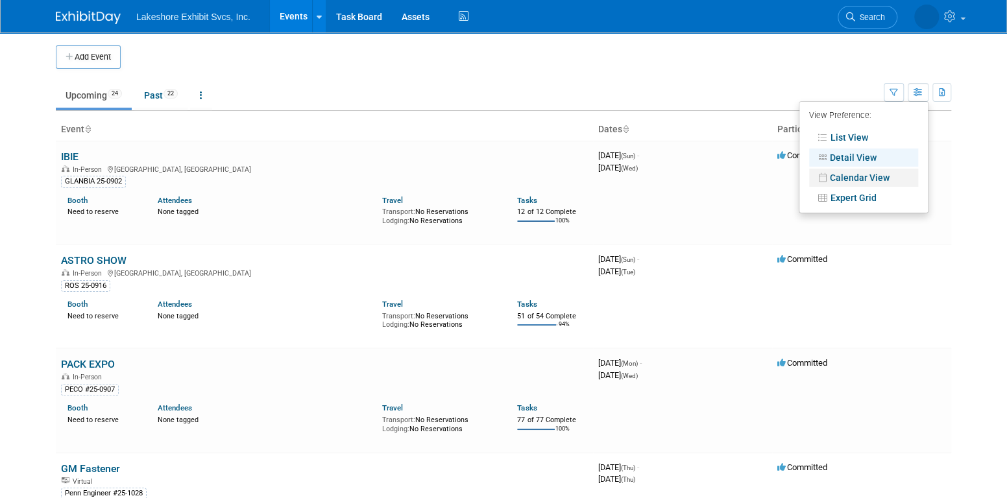
click at [888, 182] on link "Calendar View" at bounding box center [863, 178] width 109 height 18
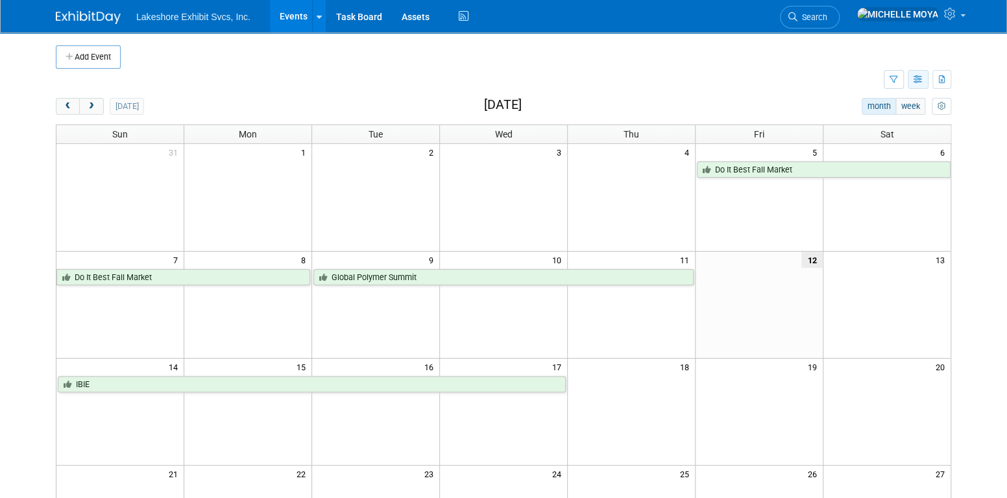
click at [919, 77] on icon "button" at bounding box center [919, 80] width 10 height 8
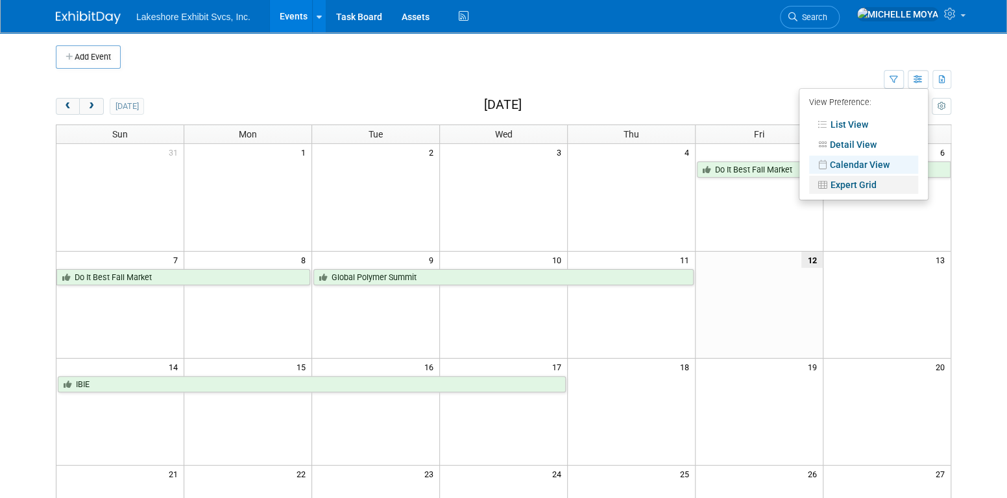
click at [877, 179] on link "Expert Grid" at bounding box center [863, 185] width 109 height 18
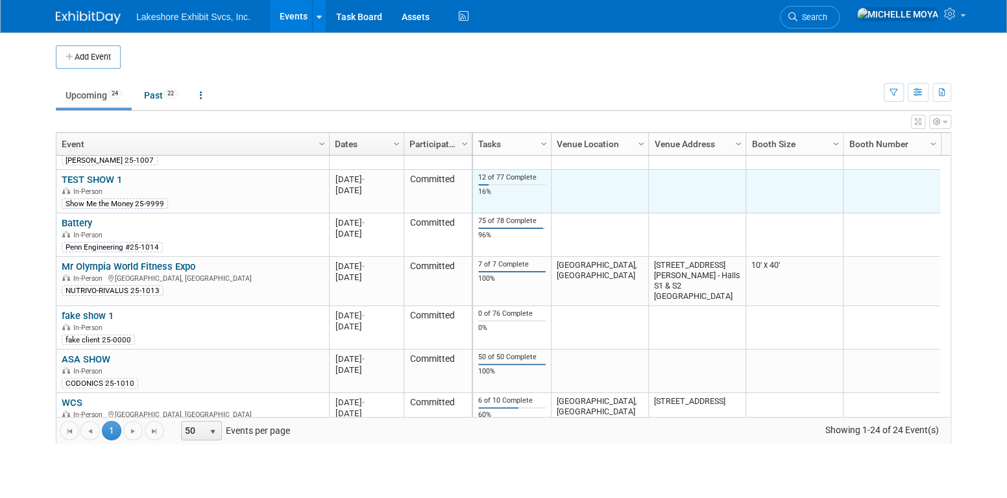
click at [509, 195] on td "12 of 77 Complete 16%" at bounding box center [512, 191] width 78 height 43
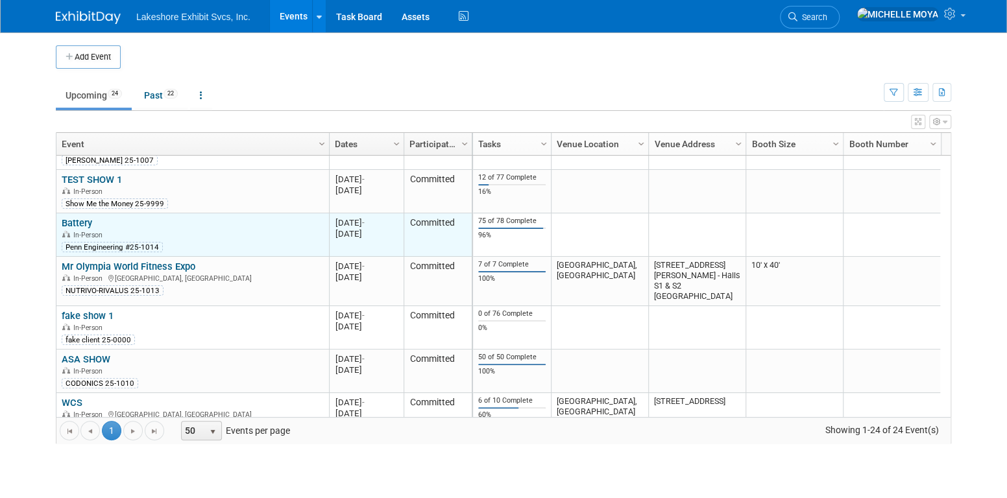
click at [75, 219] on link "Battery" at bounding box center [77, 223] width 30 height 12
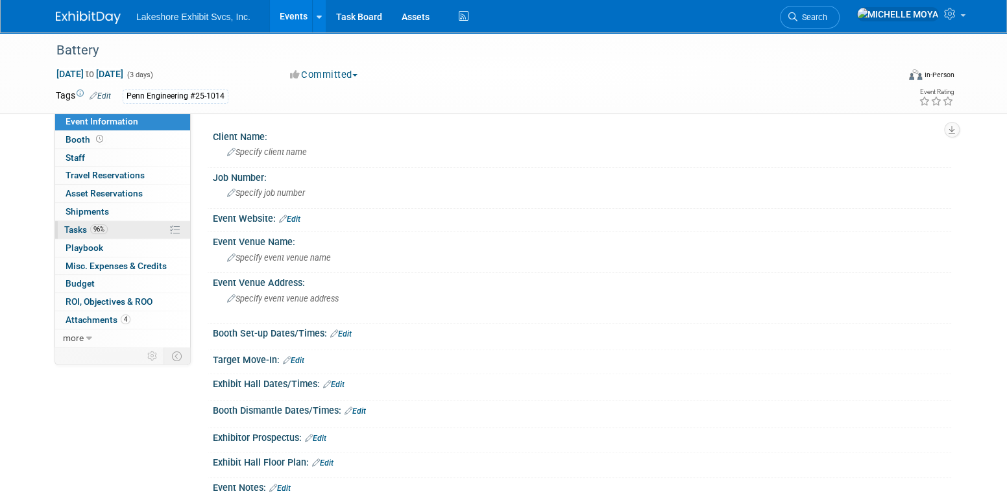
click at [119, 228] on link "96% Tasks 96%" at bounding box center [122, 230] width 135 height 18
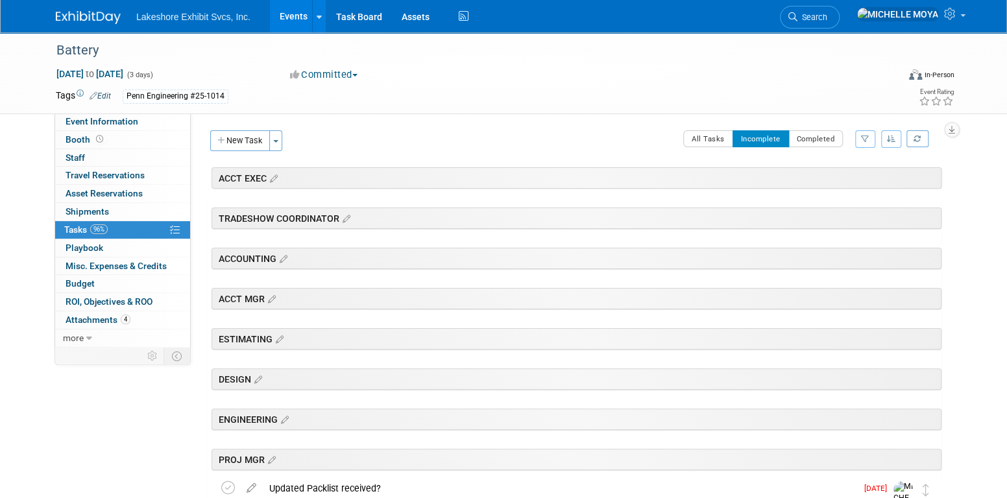
click at [151, 229] on link "96% Tasks 96%" at bounding box center [122, 230] width 135 height 18
click at [894, 139] on icon "button" at bounding box center [891, 139] width 9 height 8
click at [866, 138] on icon "button" at bounding box center [865, 139] width 8 height 8
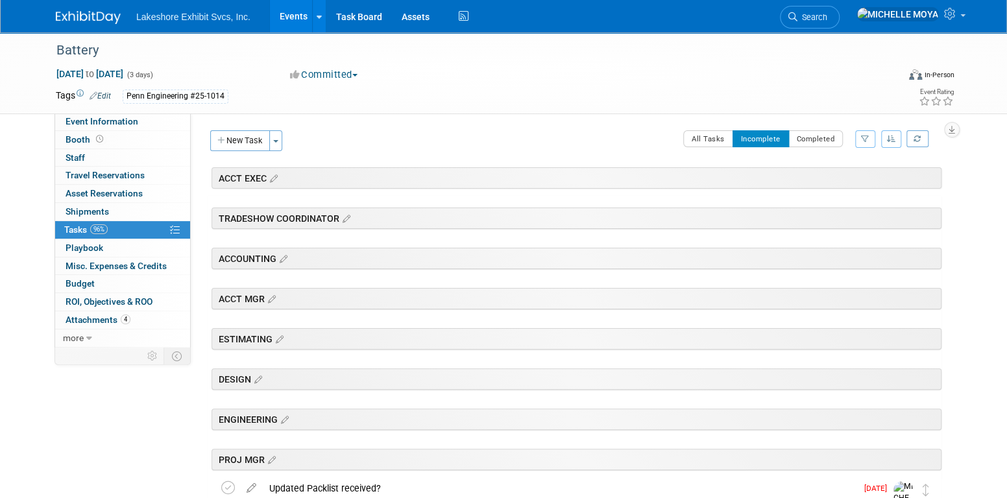
click at [394, 126] on div "Client Name: Specify client name Job Number: Specify job number Event Website: …" at bounding box center [571, 229] width 760 height 233
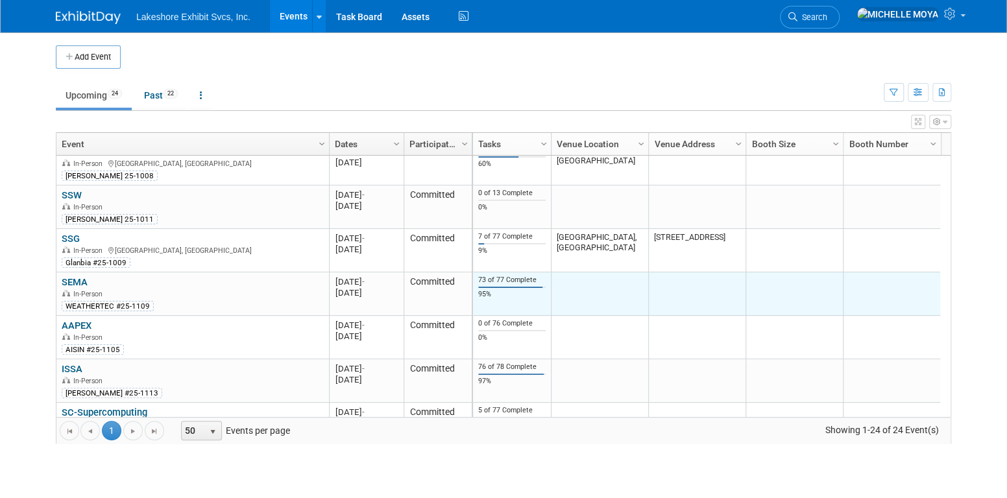
scroll to position [519, 0]
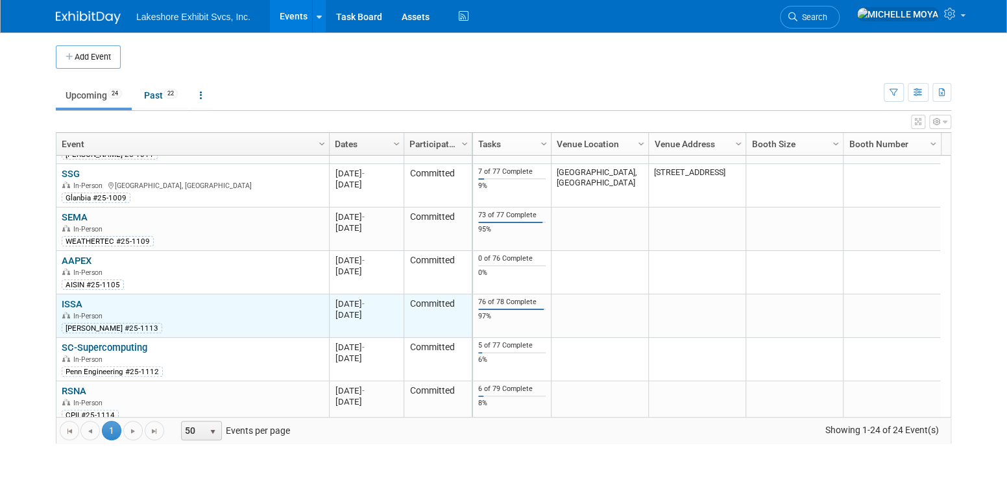
click at [71, 300] on link "ISSA" at bounding box center [72, 304] width 21 height 12
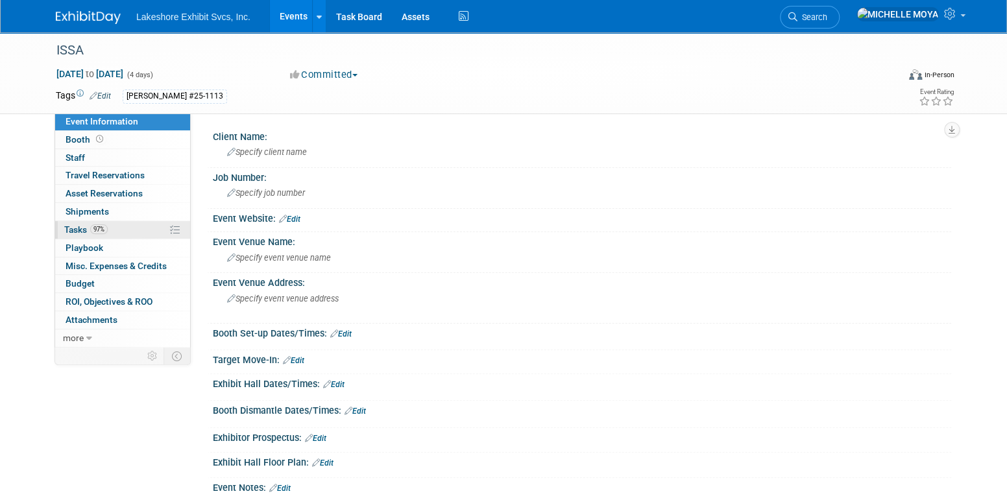
click at [117, 230] on link "97% Tasks 97%" at bounding box center [122, 230] width 135 height 18
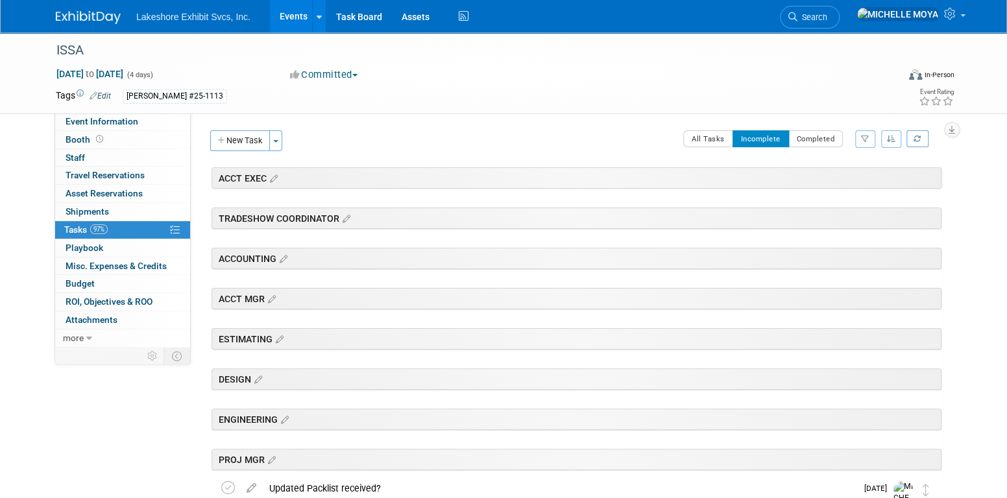
click at [866, 137] on icon "button" at bounding box center [865, 139] width 8 height 8
click at [711, 138] on button "All Tasks" at bounding box center [708, 138] width 50 height 17
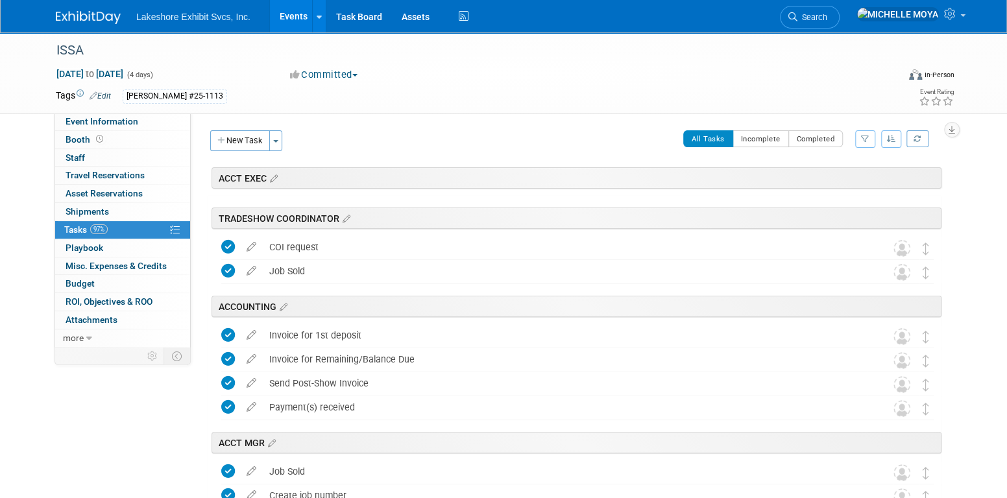
click at [285, 20] on link "Events" at bounding box center [293, 16] width 47 height 32
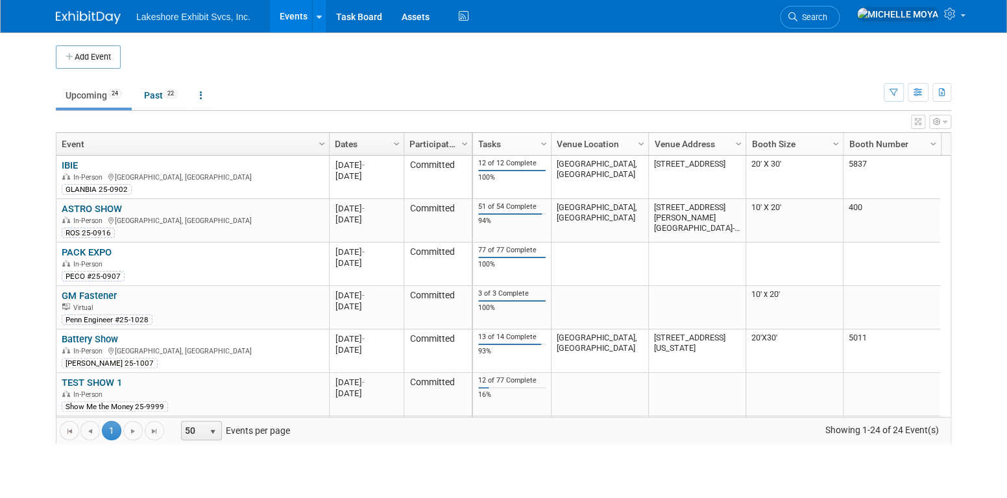
click at [916, 120] on icon "button" at bounding box center [918, 122] width 6 height 8
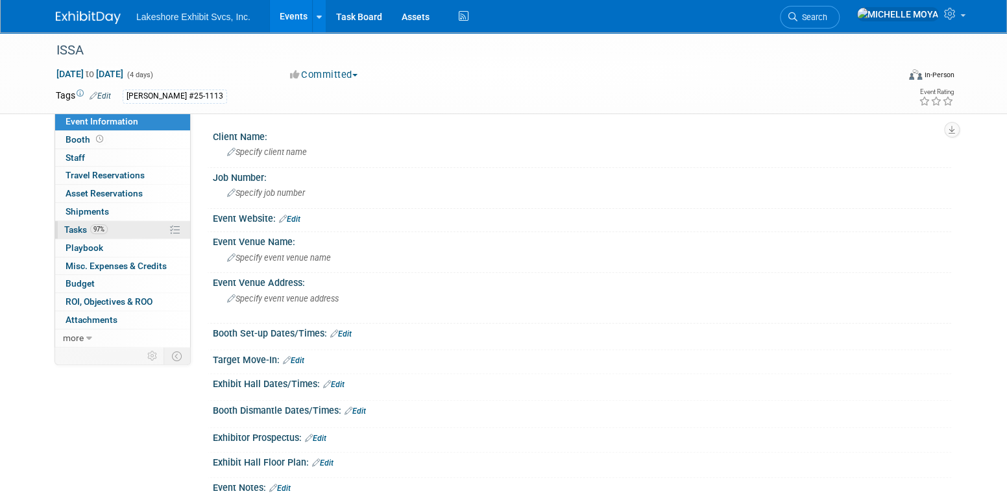
click at [146, 231] on link "97% Tasks 97%" at bounding box center [122, 230] width 135 height 18
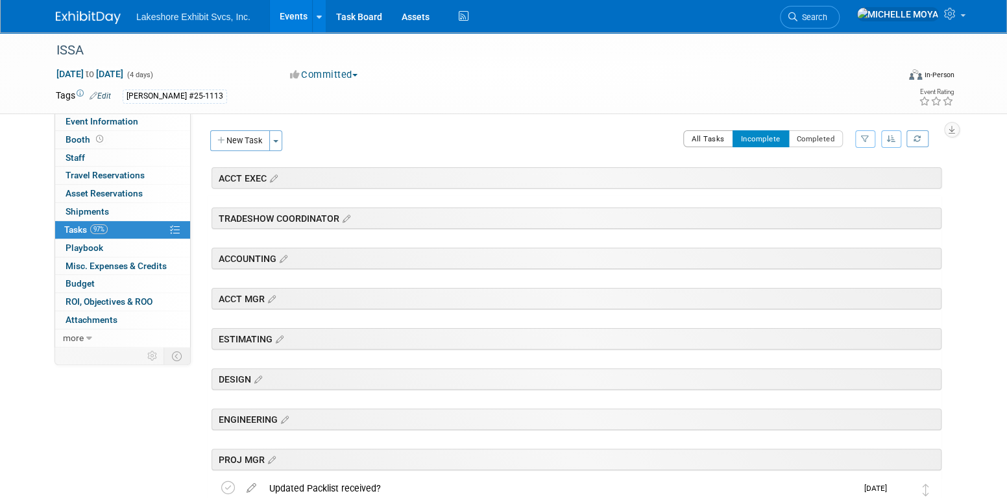
click at [709, 134] on button "All Tasks" at bounding box center [708, 138] width 50 height 17
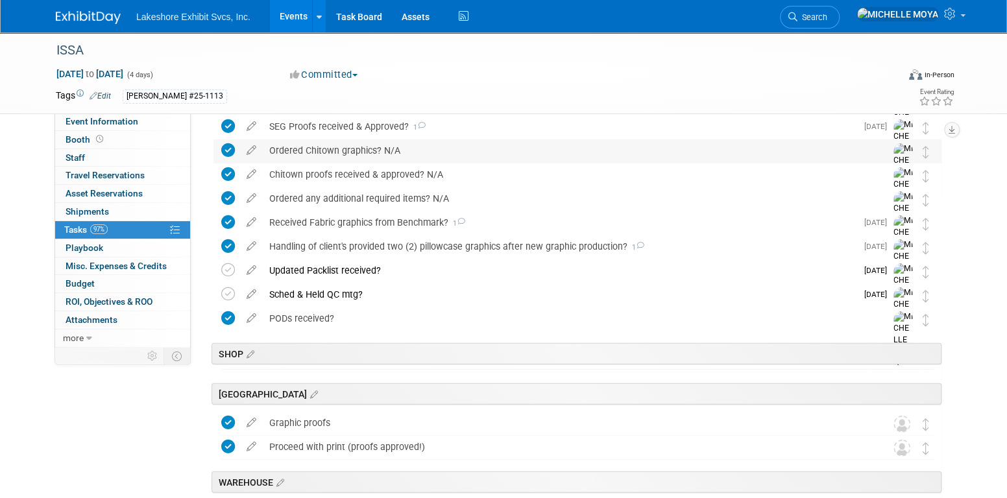
scroll to position [2131, 0]
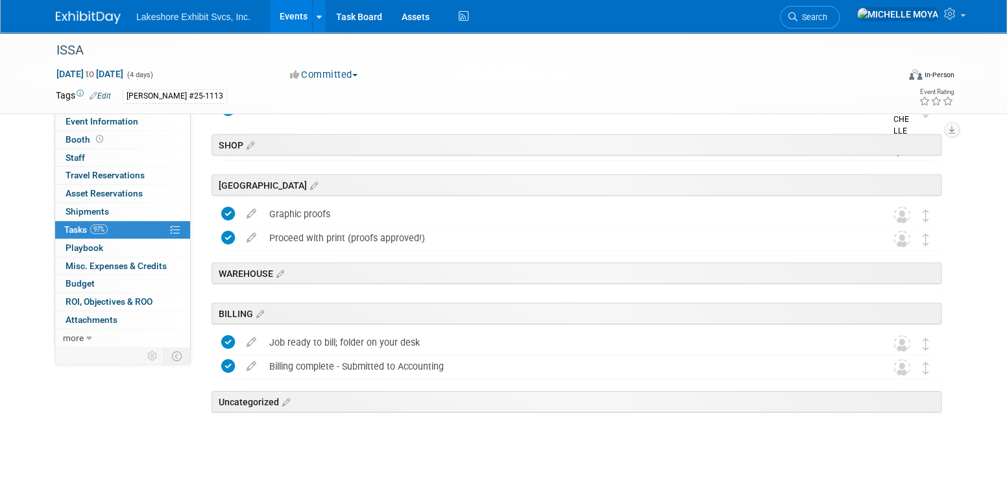
click at [250, 147] on icon at bounding box center [248, 146] width 11 height 12
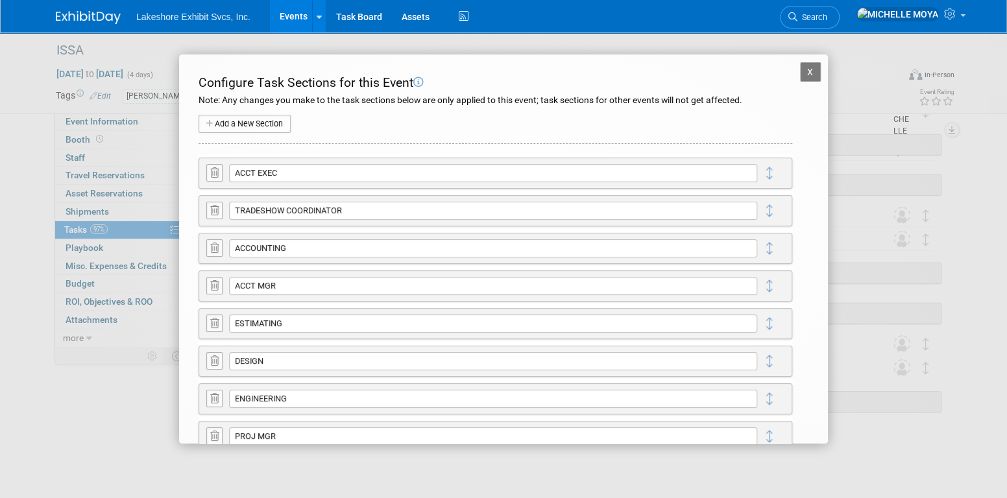
click at [805, 68] on button "X" at bounding box center [810, 71] width 21 height 19
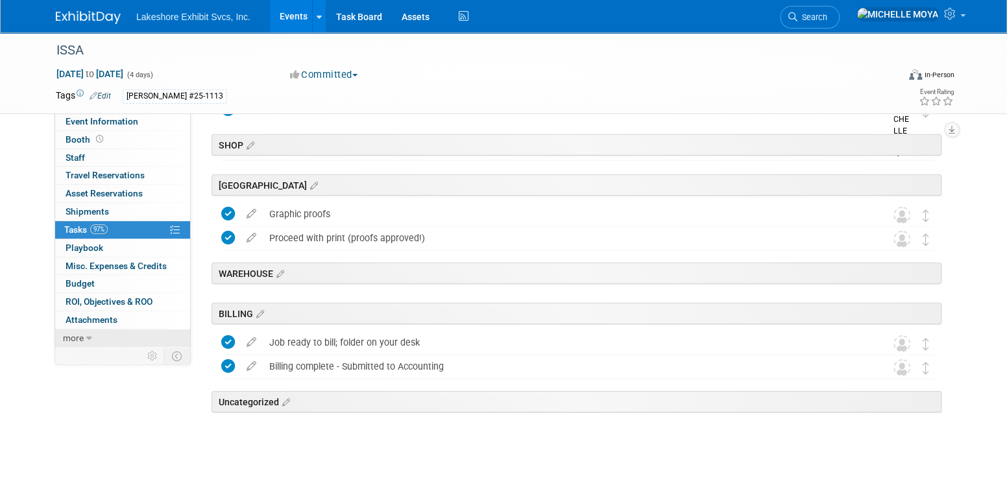
click at [84, 338] on link "more" at bounding box center [122, 339] width 135 height 18
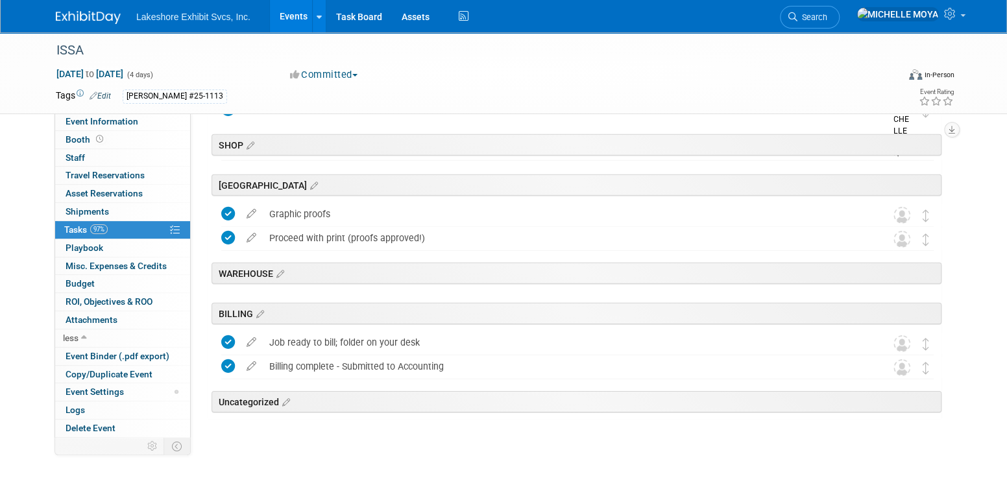
click at [285, 23] on link "Events" at bounding box center [293, 16] width 47 height 32
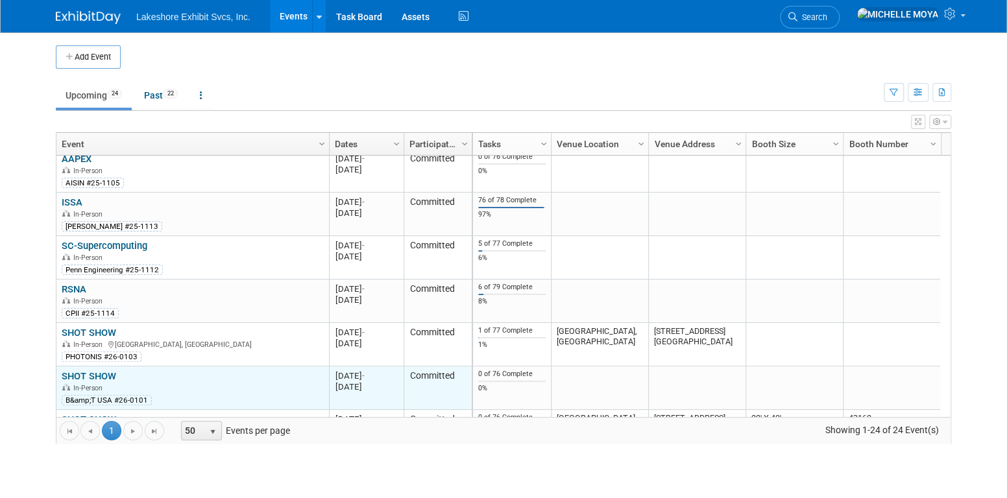
scroll to position [787, 0]
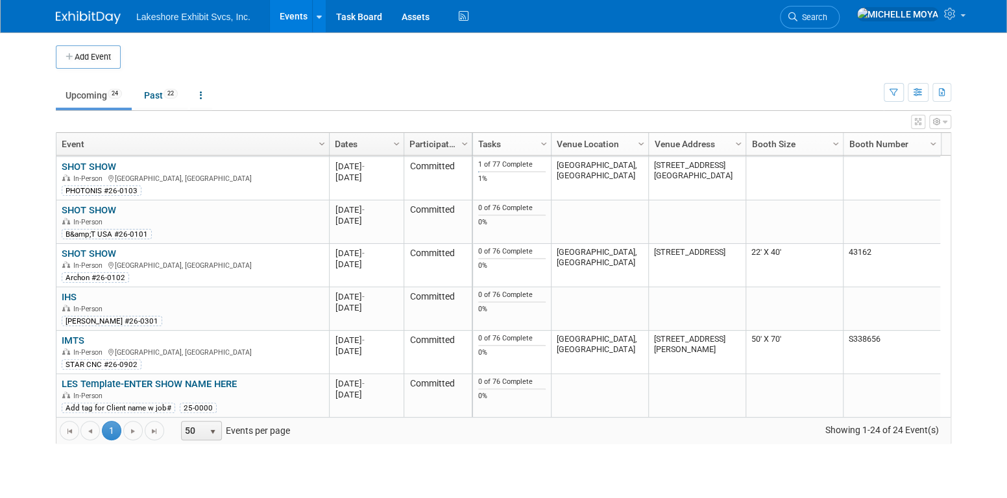
click at [136, 380] on link "LES Template-ENTER SHOW NAME HERE" at bounding box center [149, 384] width 175 height 12
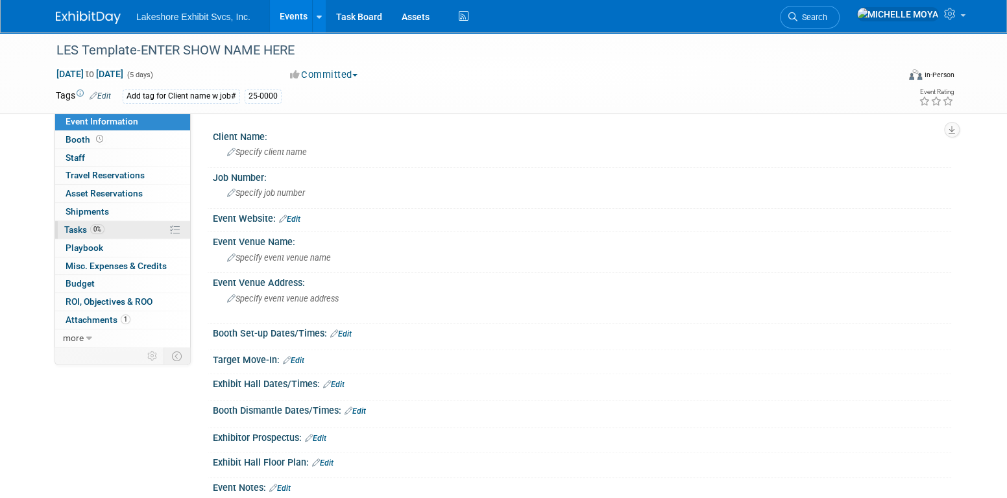
click at [125, 229] on link "0% Tasks 0%" at bounding box center [122, 230] width 135 height 18
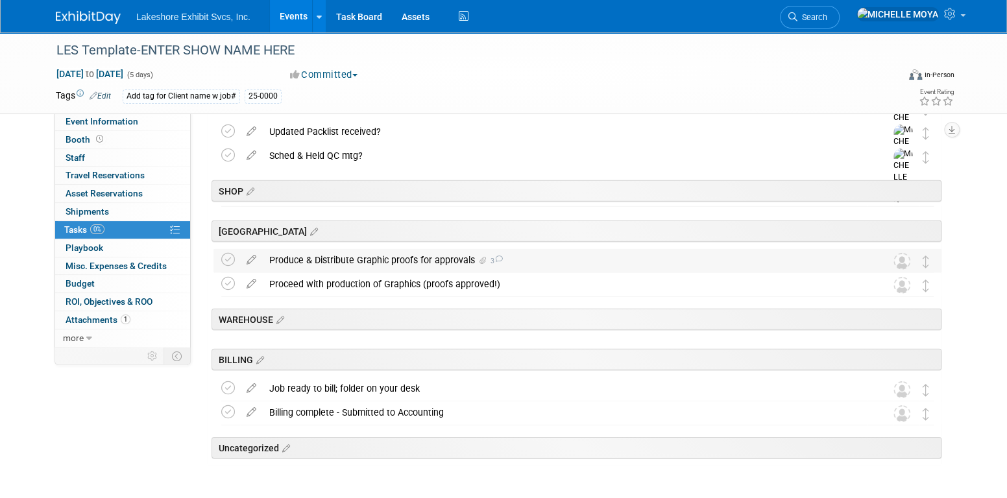
scroll to position [2076, 0]
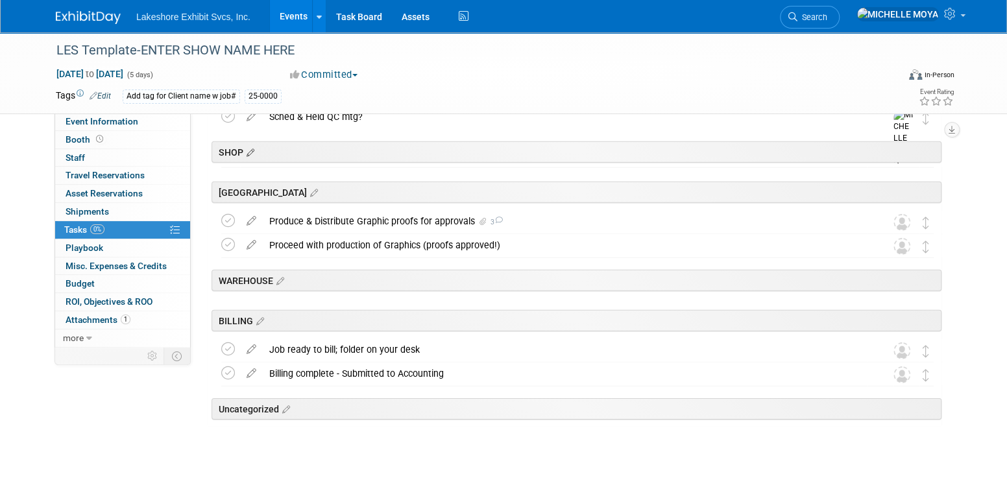
click at [254, 149] on icon at bounding box center [248, 153] width 11 height 12
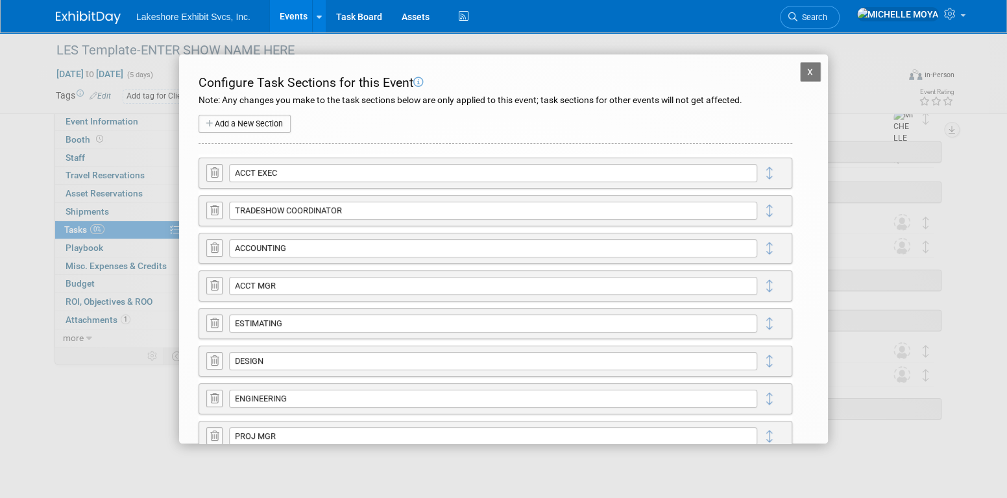
click at [800, 69] on button "X" at bounding box center [810, 71] width 21 height 19
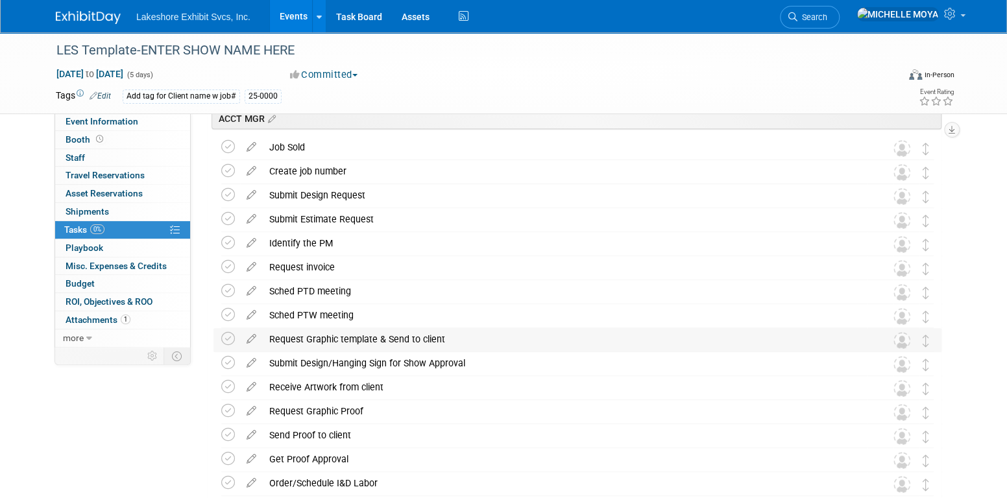
scroll to position [0, 0]
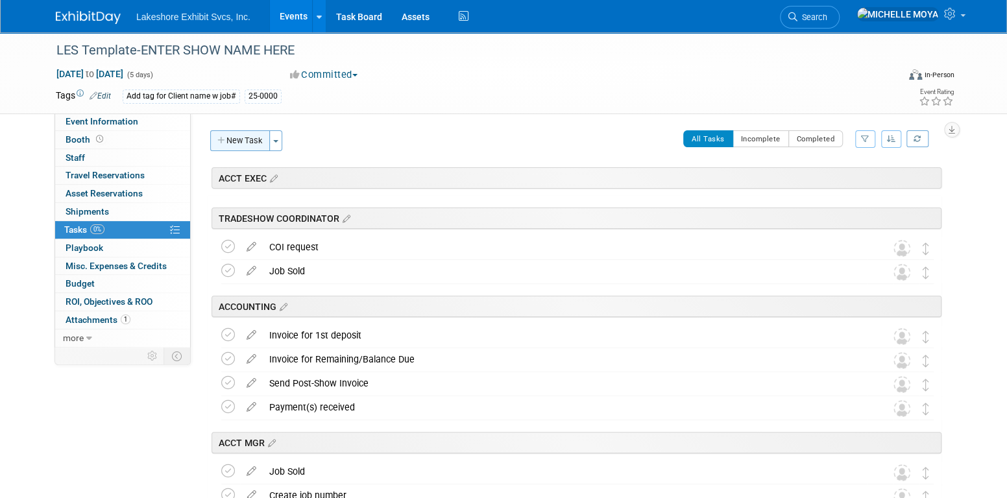
click at [257, 139] on button "New Task" at bounding box center [240, 140] width 60 height 21
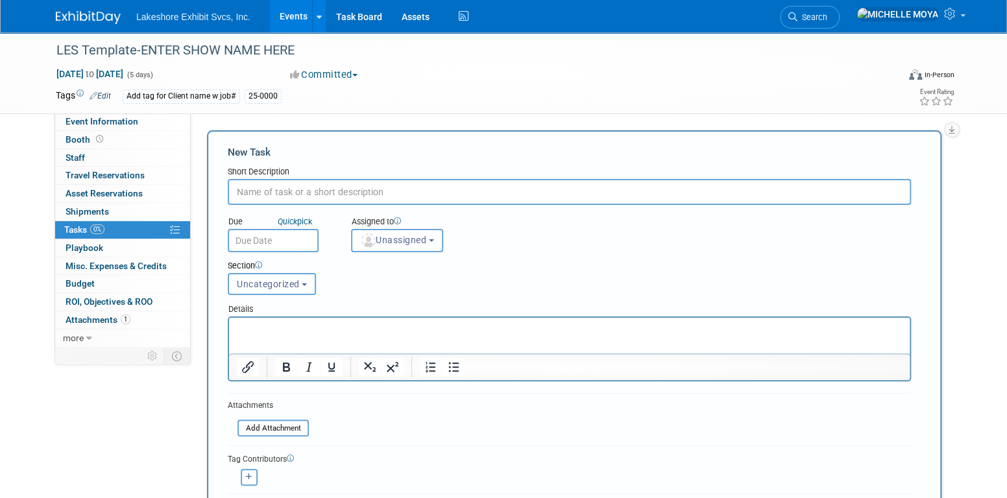
drag, startPoint x: 295, startPoint y: 188, endPoint x: 303, endPoint y: 180, distance: 10.6
click at [297, 188] on input "text" at bounding box center [569, 192] width 683 height 26
type input "Workorder completed"
click at [406, 241] on span "Unassigned" at bounding box center [393, 240] width 66 height 10
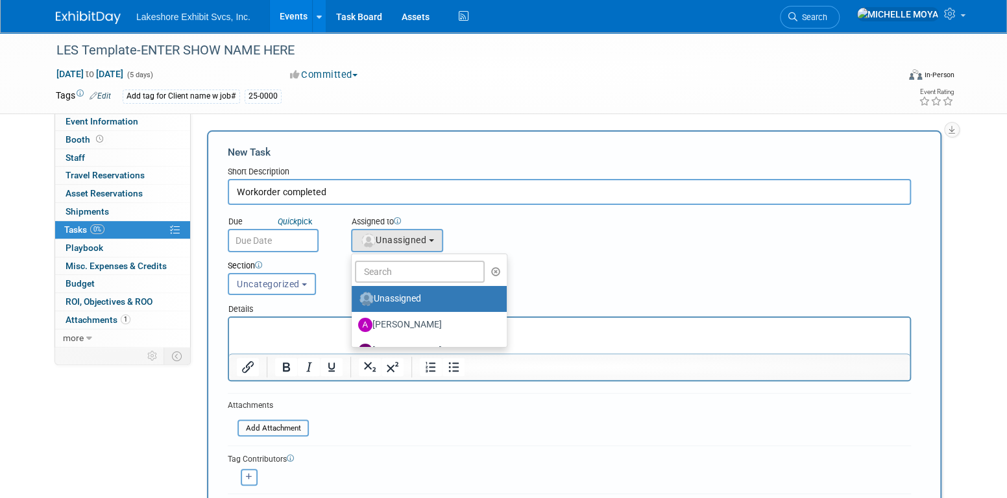
click at [598, 250] on div "Due Quick pick Assigned to <img src="https://www.exhibitday.com/Images/Unassign…" at bounding box center [569, 228] width 703 height 47
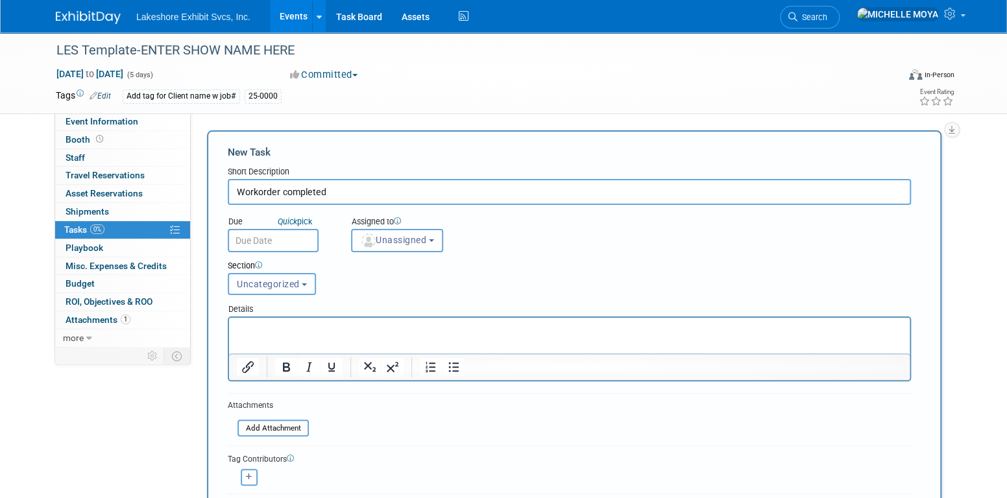
click at [276, 284] on span "Uncategorized" at bounding box center [268, 284] width 63 height 10
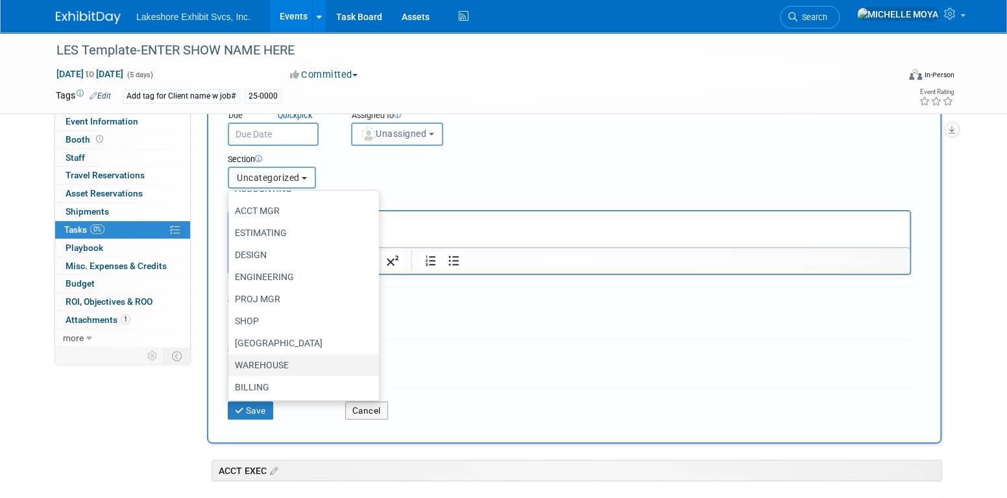
scroll to position [130, 0]
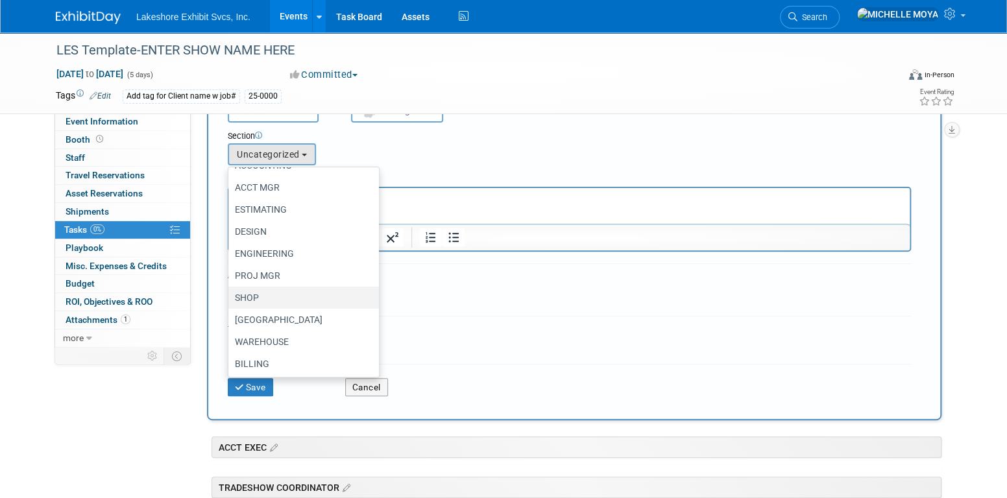
click at [259, 294] on label "SHOP" at bounding box center [300, 297] width 131 height 17
click at [230, 294] on input "SHOP" at bounding box center [226, 298] width 8 height 8
select select "11267190"
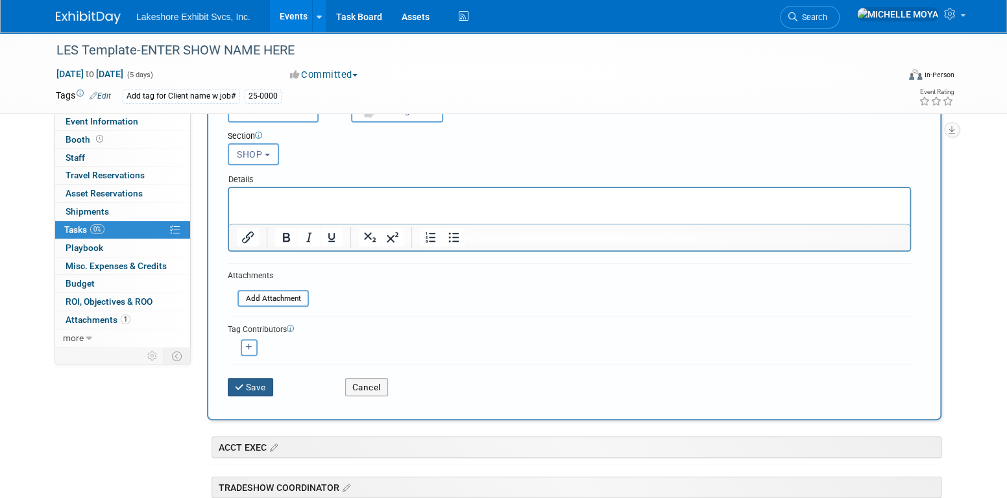
click at [258, 386] on button "Save" at bounding box center [250, 387] width 45 height 18
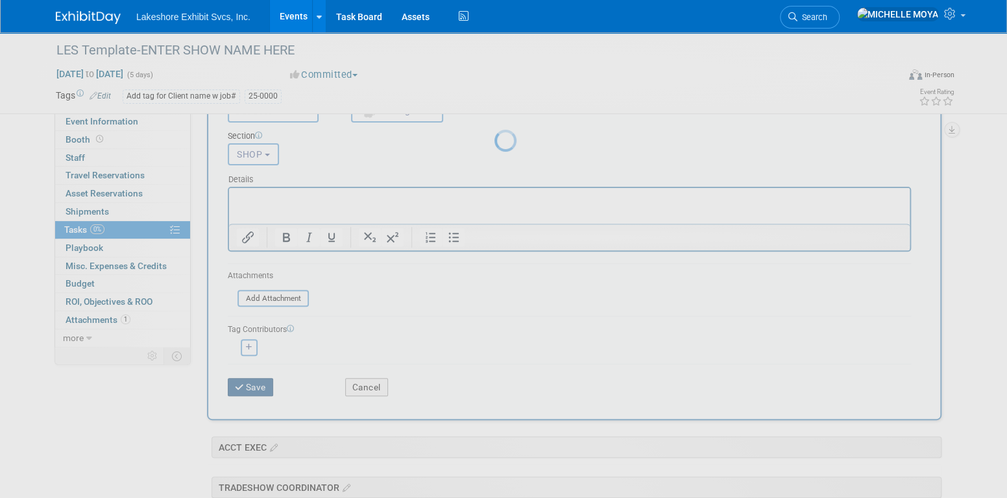
scroll to position [0, 0]
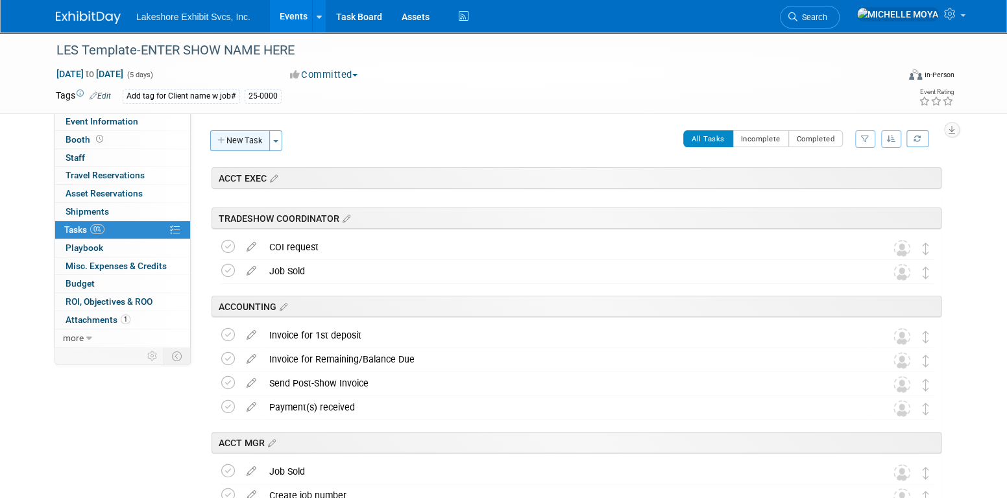
click at [254, 145] on button "New Task" at bounding box center [240, 140] width 60 height 21
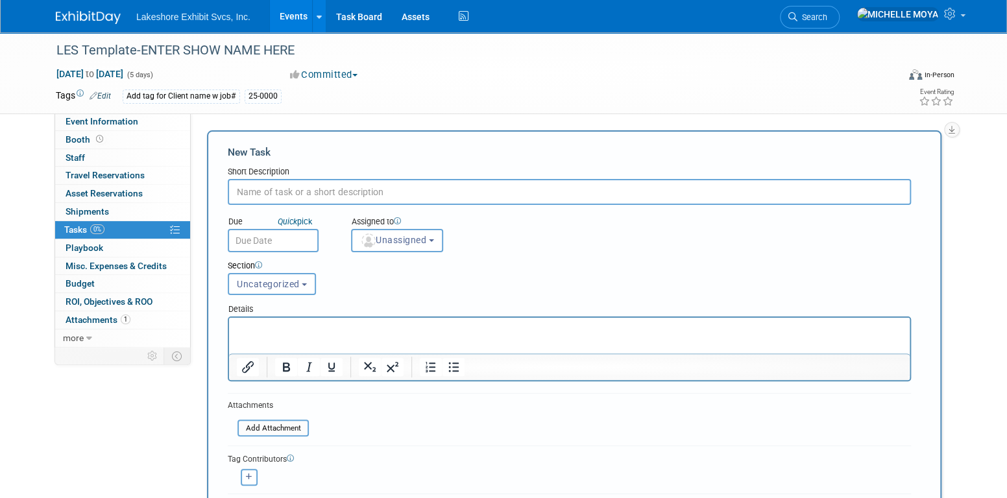
drag, startPoint x: 293, startPoint y: 197, endPoint x: 302, endPoint y: 192, distance: 10.2
click at [297, 193] on input "text" at bounding box center [569, 192] width 683 height 26
type input "Workorder complete"
click at [284, 276] on button "Uncategorized" at bounding box center [272, 284] width 88 height 22
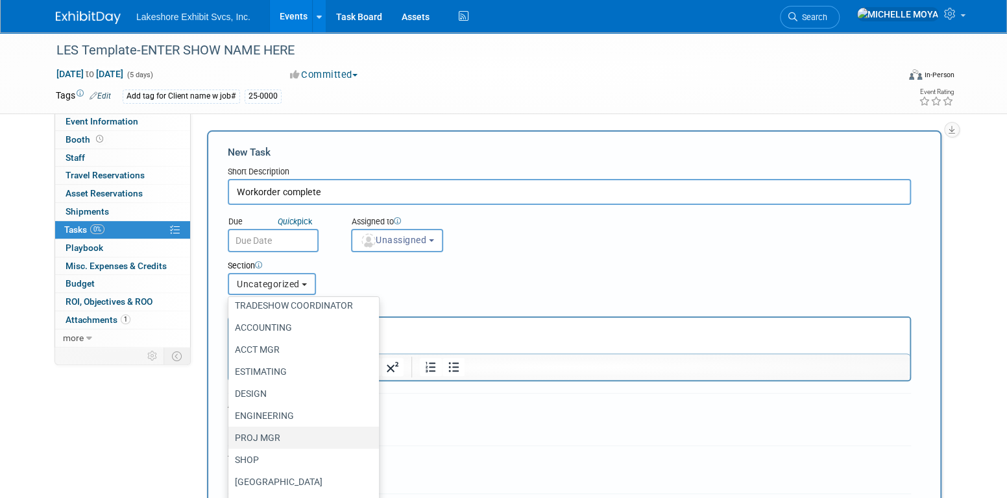
scroll to position [82, 0]
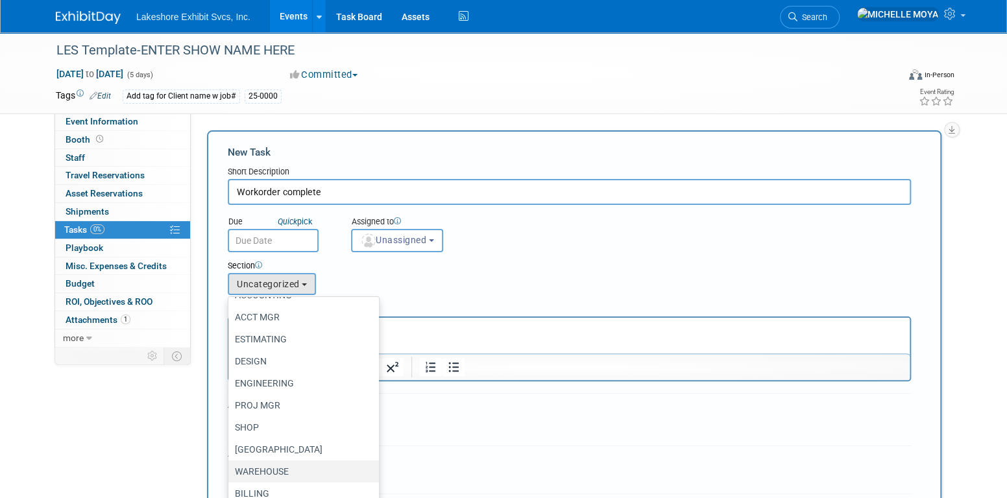
click at [276, 469] on label "WAREHOUSE" at bounding box center [300, 471] width 131 height 17
click at [230, 469] on input "WAREHOUSE" at bounding box center [226, 472] width 8 height 8
select select "11267191"
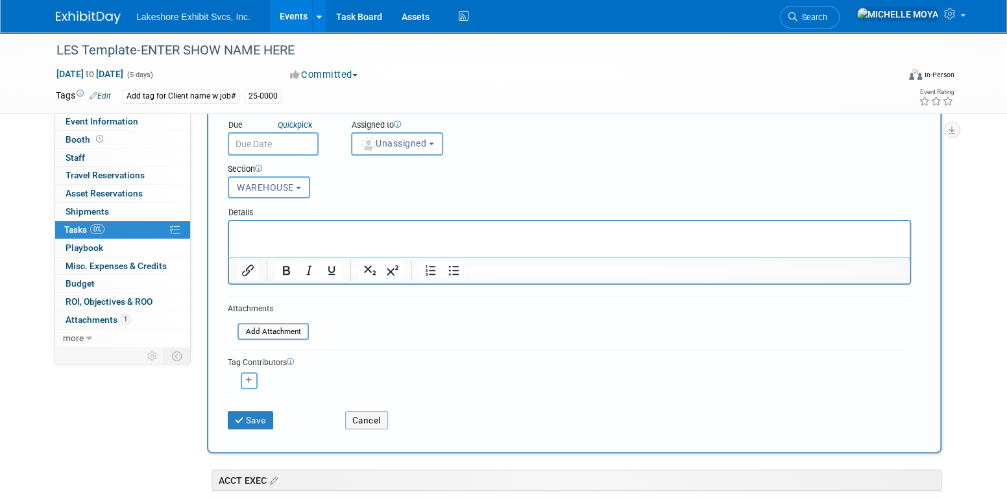
scroll to position [130, 0]
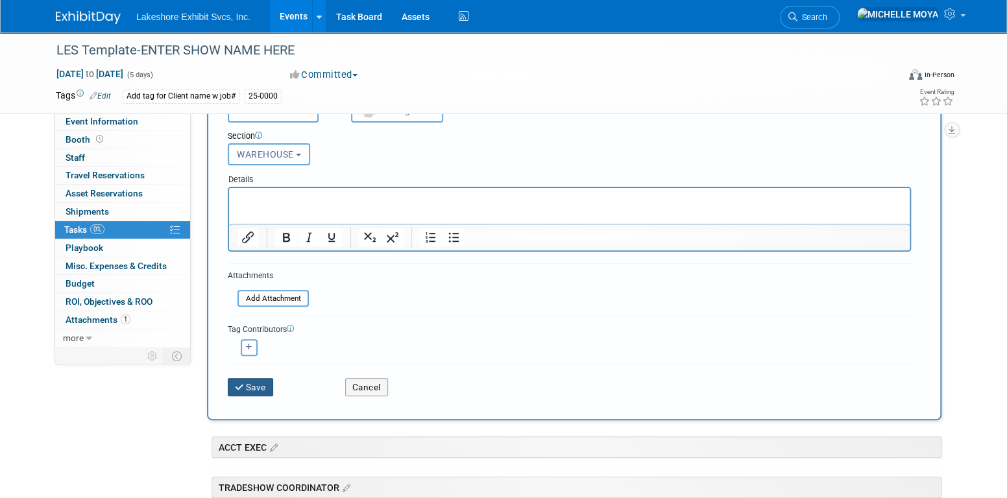
click at [259, 390] on button "Save" at bounding box center [250, 387] width 45 height 18
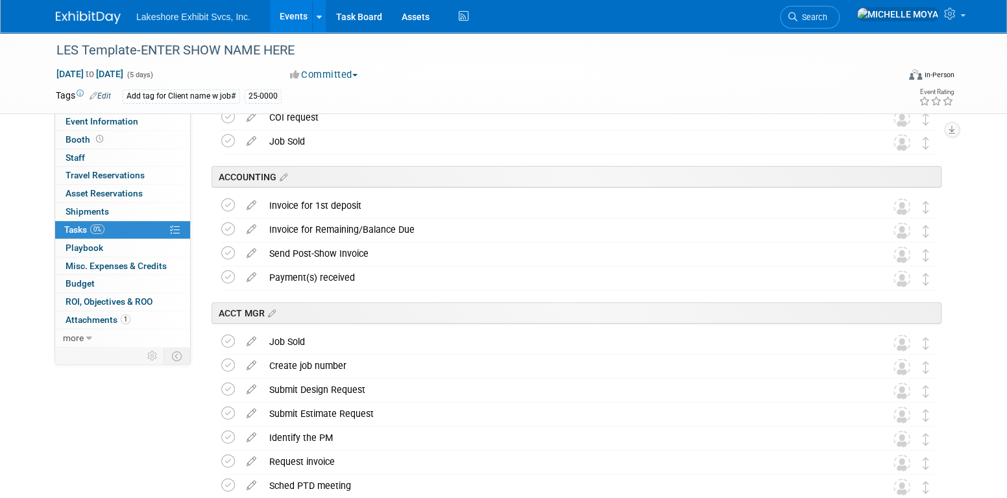
scroll to position [0, 0]
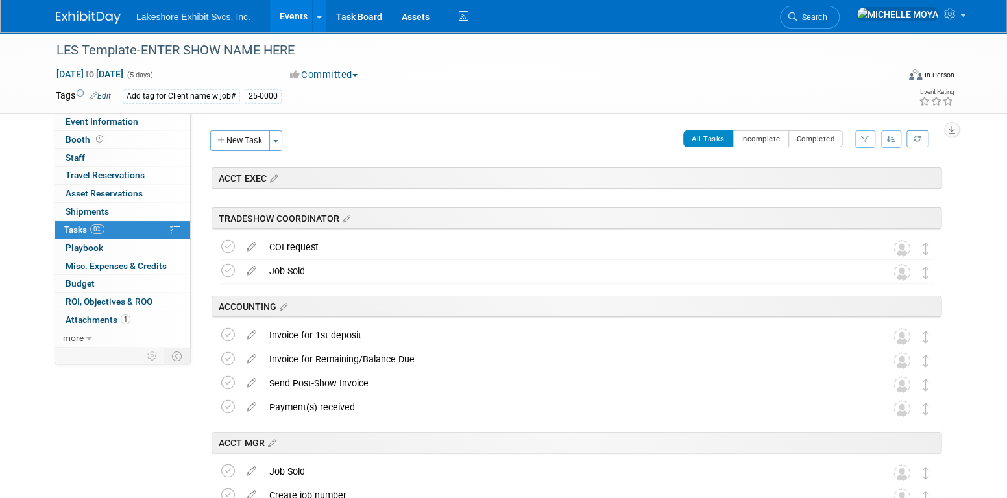
click at [282, 18] on link "Events" at bounding box center [293, 16] width 47 height 32
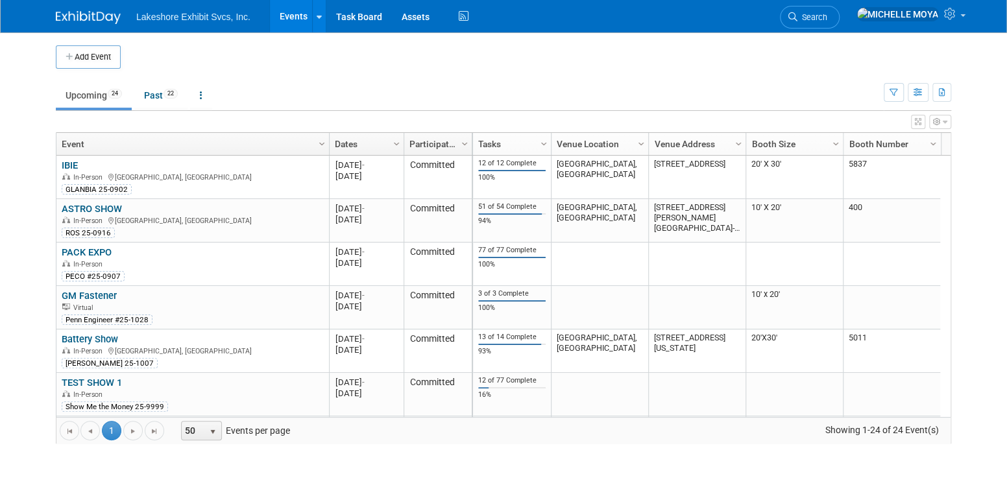
click at [295, 12] on link "Events" at bounding box center [293, 16] width 47 height 32
click at [357, 22] on link "Task Board" at bounding box center [359, 16] width 66 height 32
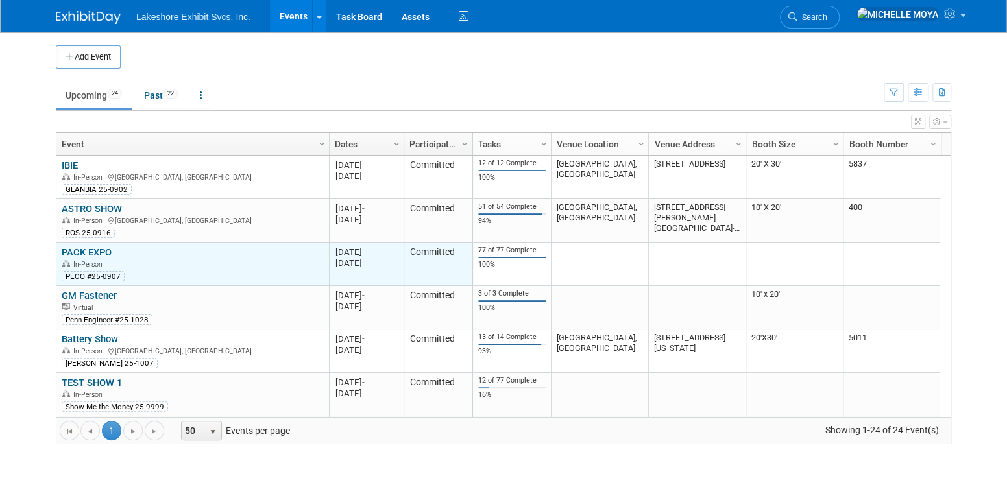
click at [104, 247] on link "PACK EXPO" at bounding box center [87, 253] width 50 height 12
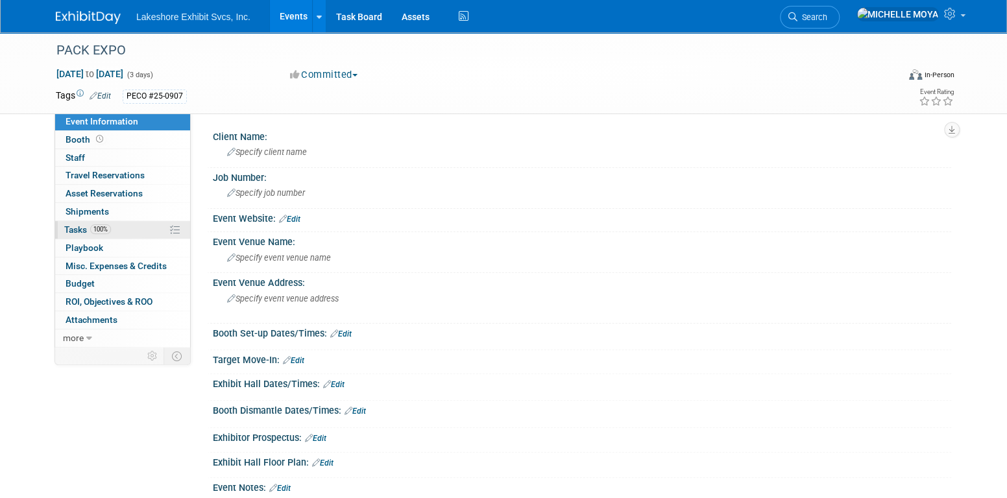
click at [127, 221] on link "100% Tasks 100%" at bounding box center [122, 230] width 135 height 18
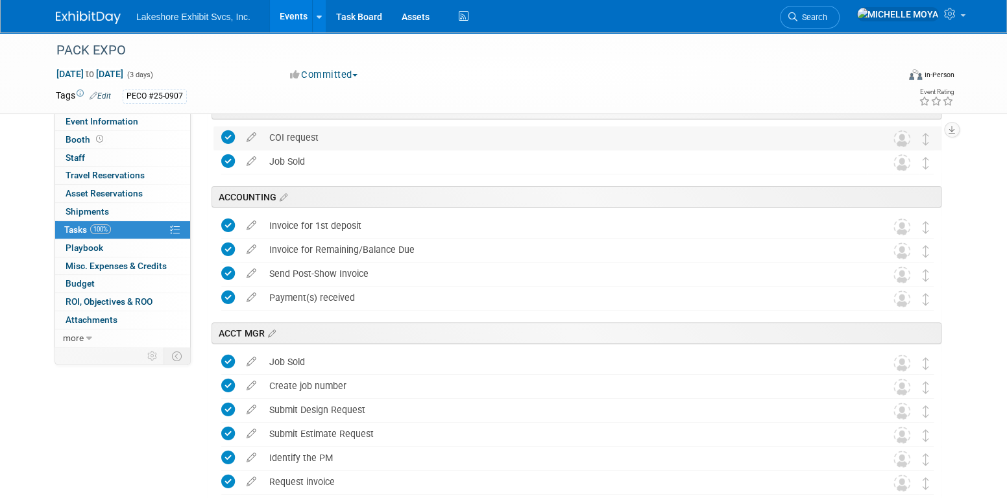
scroll to position [130, 0]
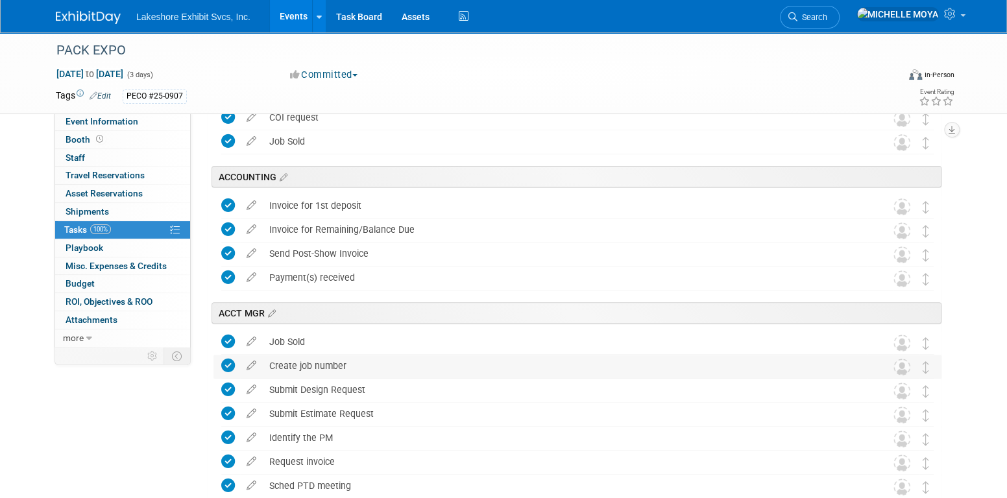
click at [310, 361] on div "Create job number" at bounding box center [565, 366] width 605 height 22
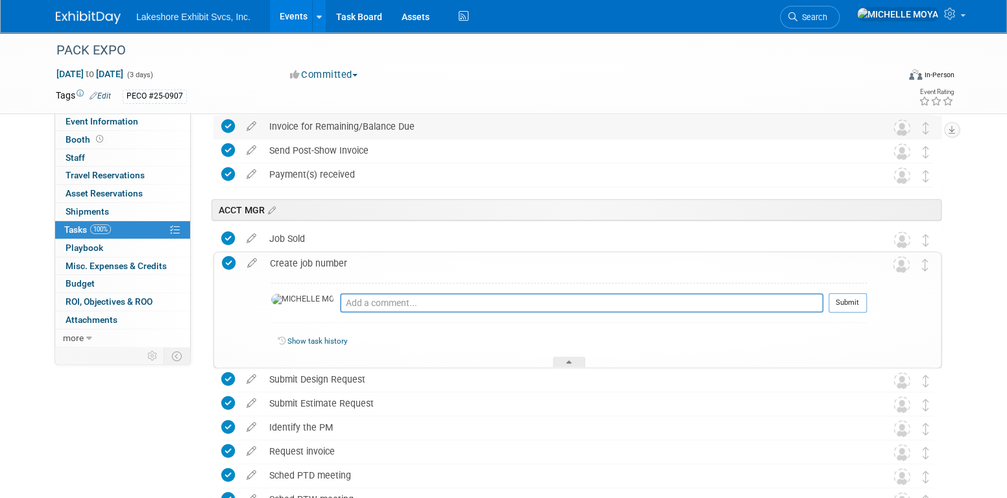
scroll to position [260, 0]
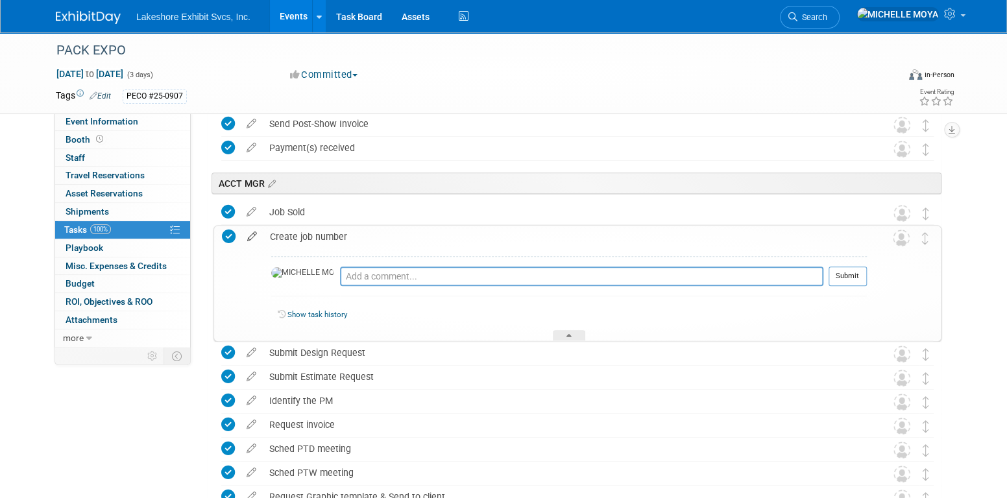
click at [252, 236] on icon at bounding box center [252, 234] width 23 height 16
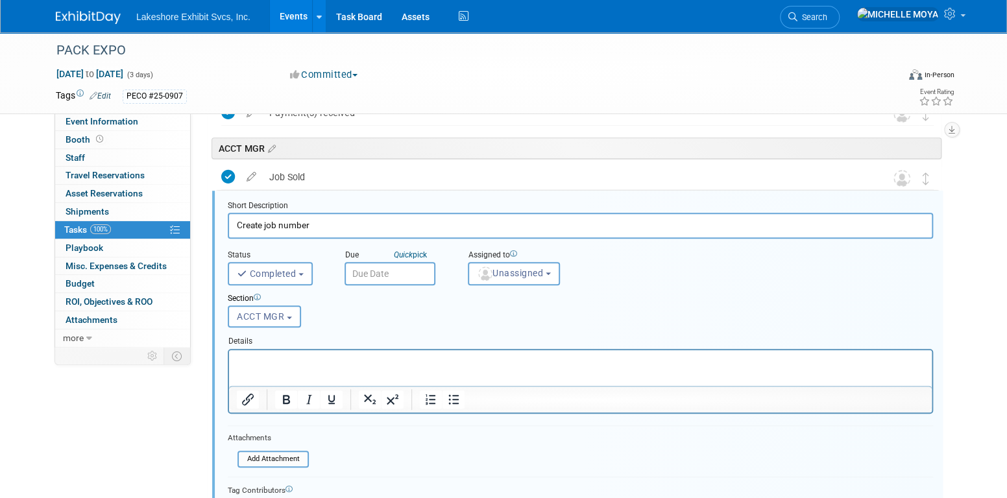
scroll to position [359, 0]
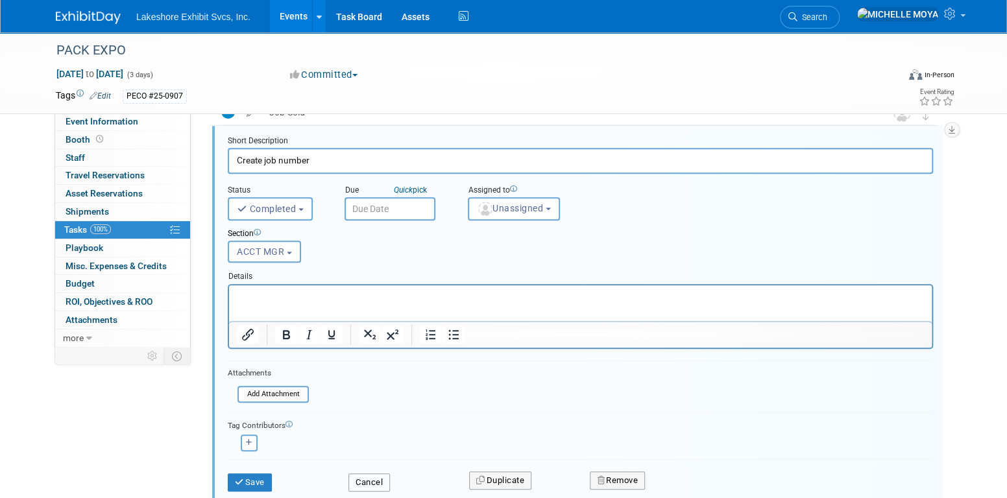
click at [363, 474] on button "Cancel" at bounding box center [369, 483] width 42 height 18
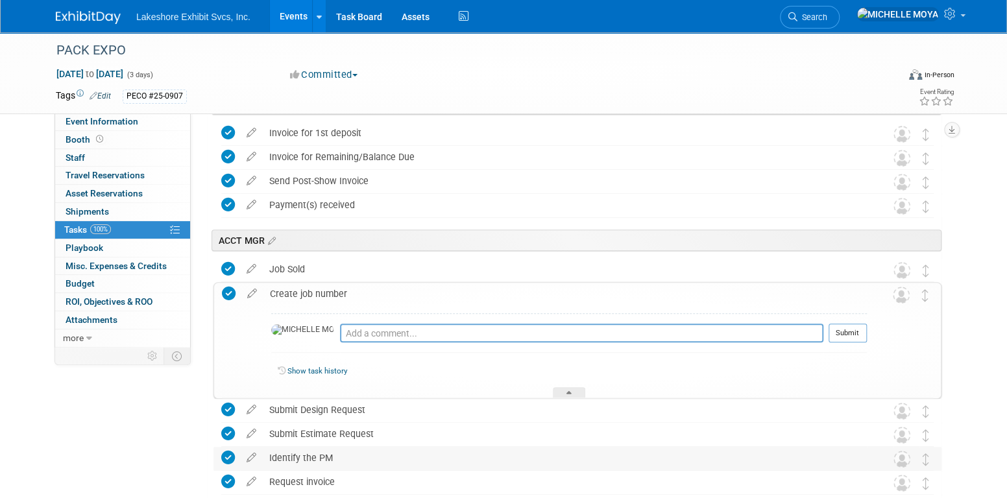
scroll to position [0, 0]
